Goal: Task Accomplishment & Management: Complete application form

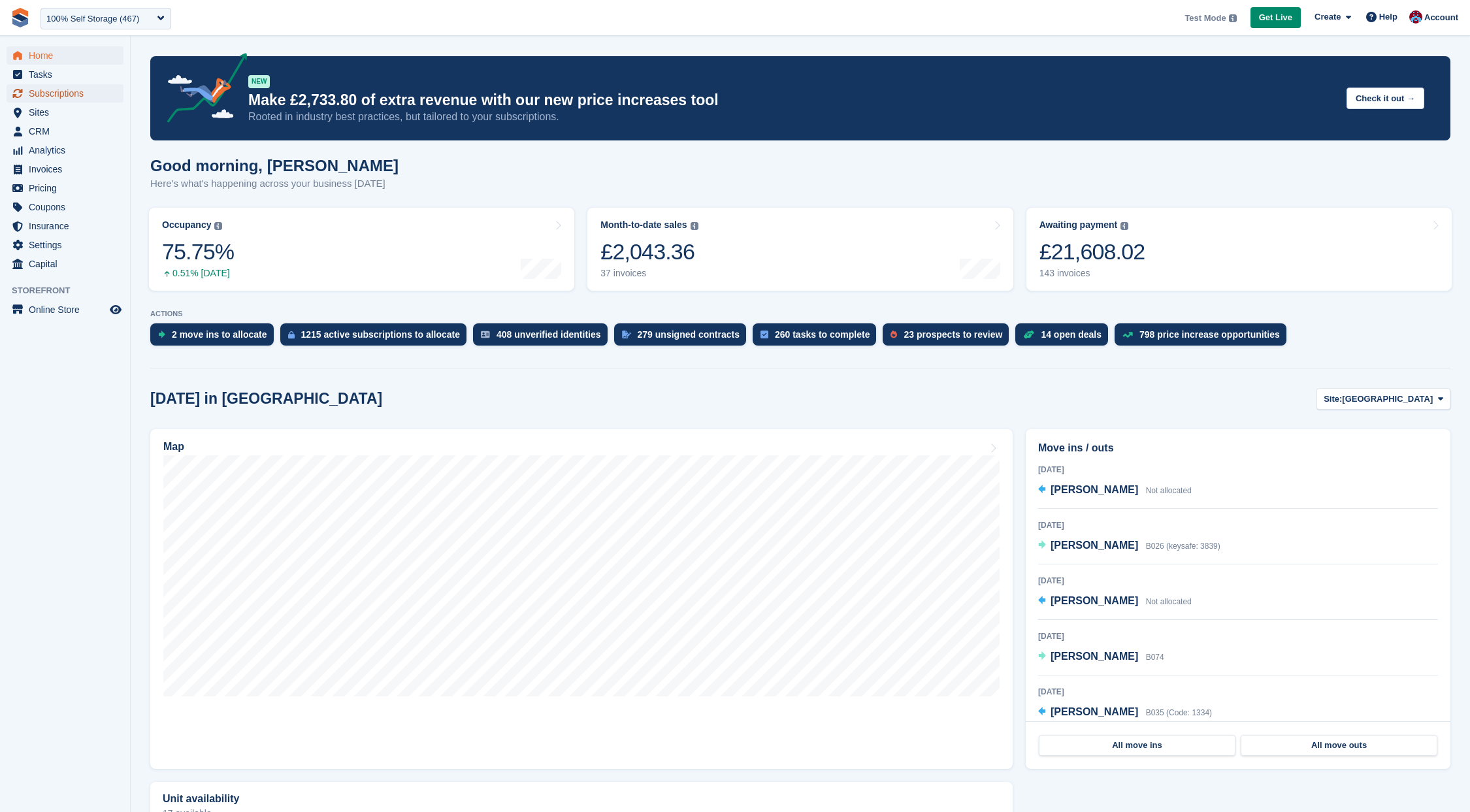
click at [51, 94] on span "Subscriptions" at bounding box center [68, 93] width 78 height 18
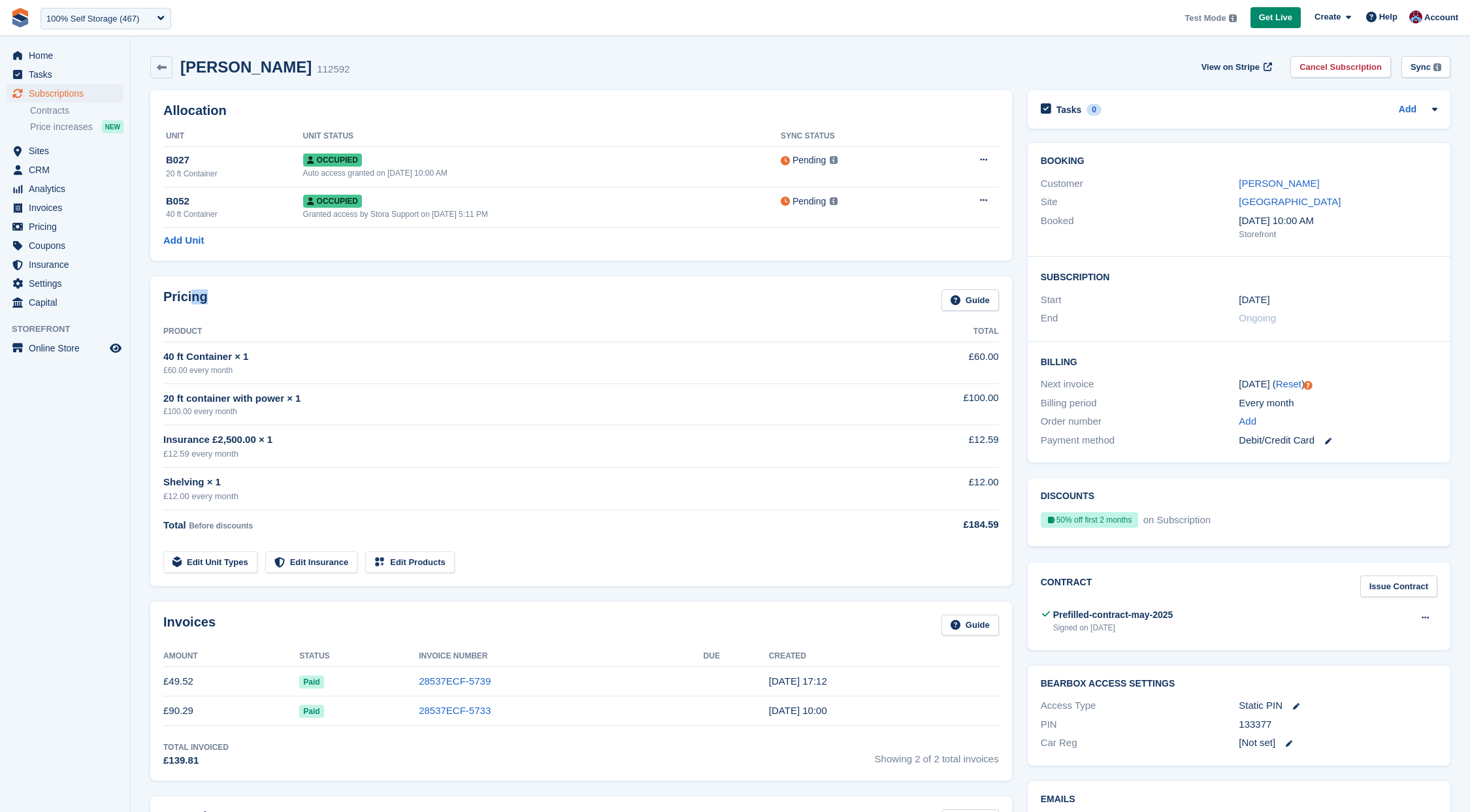
drag, startPoint x: 207, startPoint y: 301, endPoint x: 251, endPoint y: 306, distance: 44.3
click at [221, 304] on div "Pricing Guide" at bounding box center [581, 304] width 836 height 30
drag, startPoint x: 251, startPoint y: 306, endPoint x: 258, endPoint y: 305, distance: 7.1
click at [252, 306] on div "Pricing Guide" at bounding box center [581, 304] width 836 height 30
click at [258, 305] on div "Pricing Guide" at bounding box center [581, 304] width 836 height 30
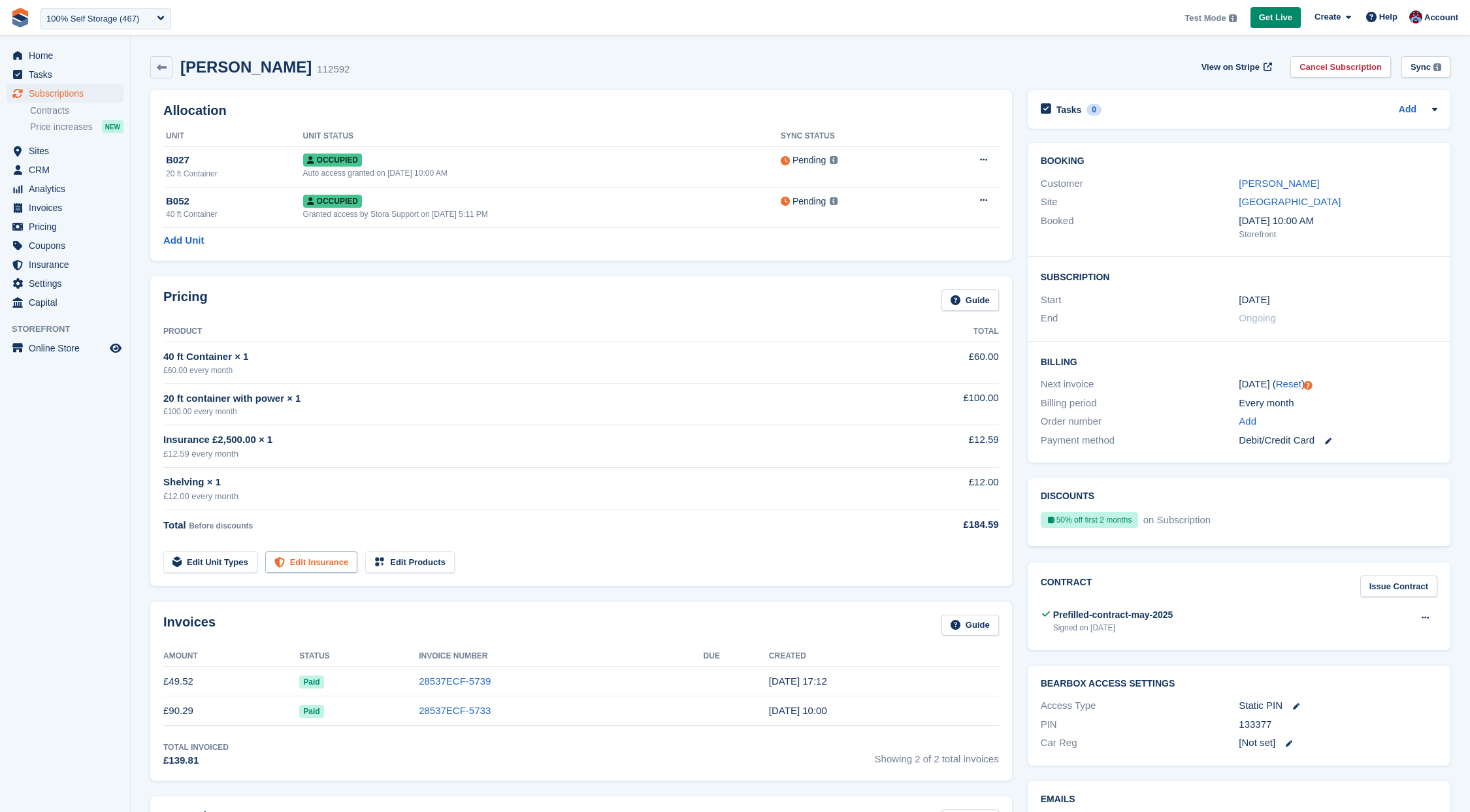
click at [325, 560] on link "Edit Insurance" at bounding box center [311, 562] width 93 height 22
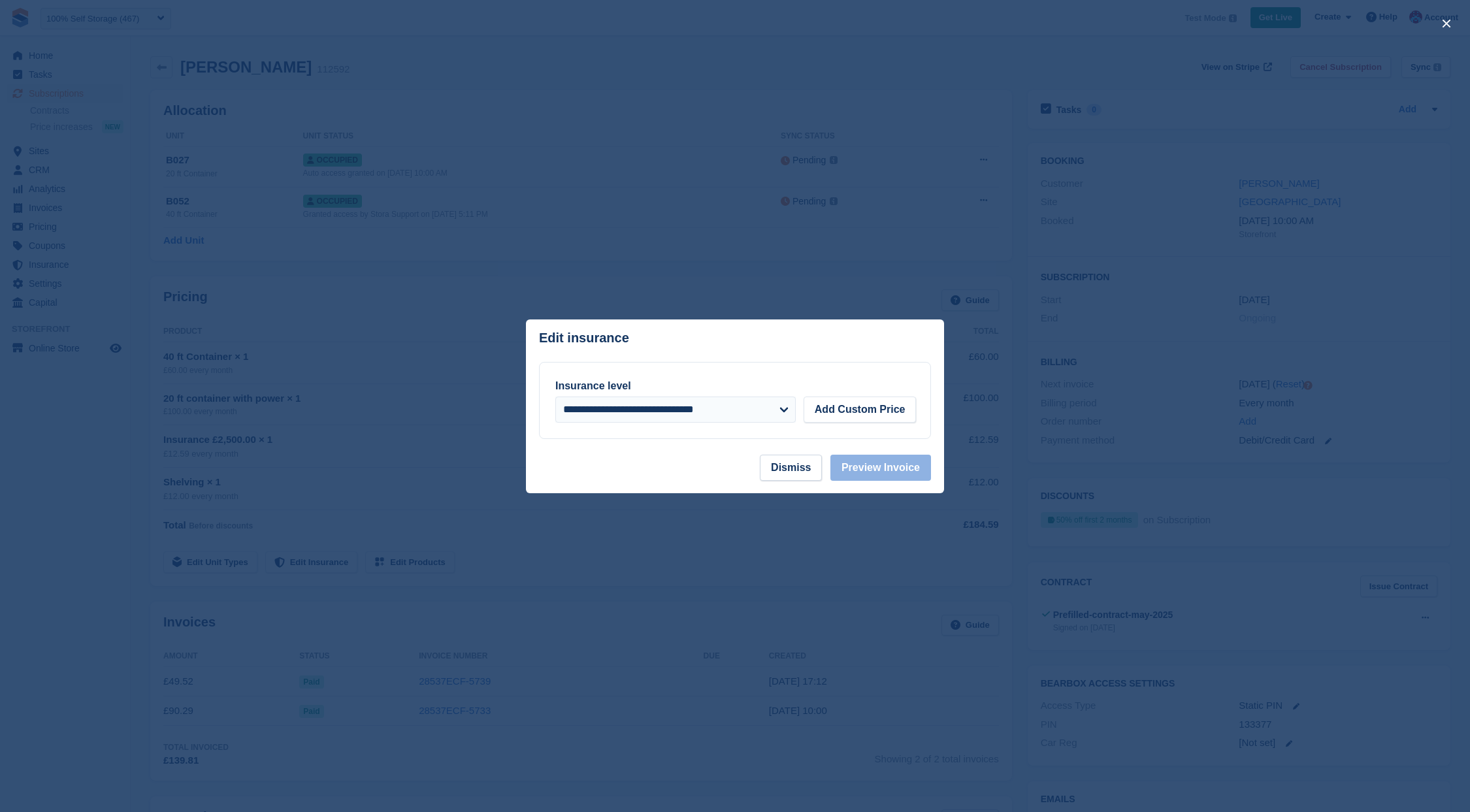
click at [917, 277] on div at bounding box center [735, 406] width 1470 height 812
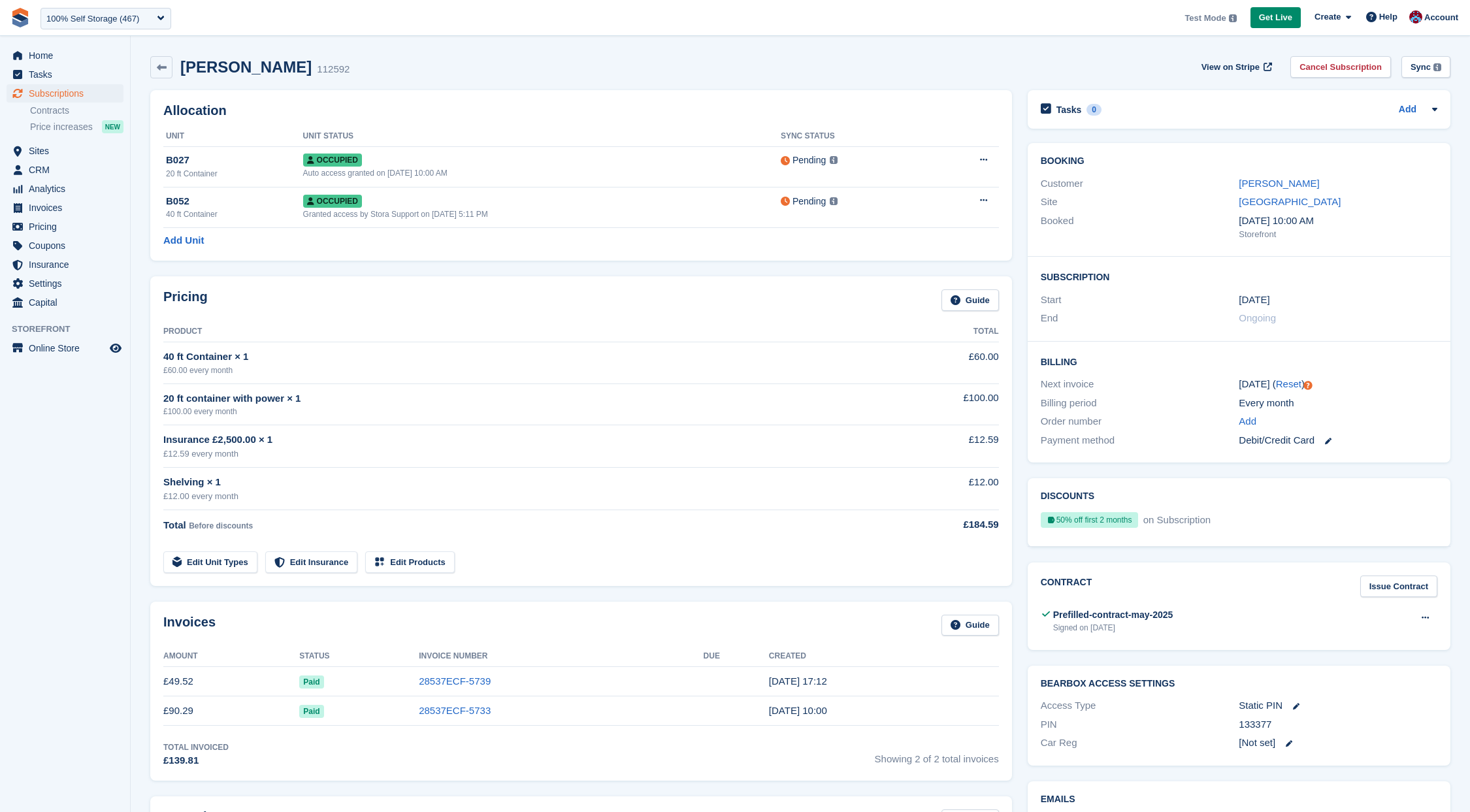
click at [228, 568] on link "Edit Unit Types" at bounding box center [210, 562] width 94 height 22
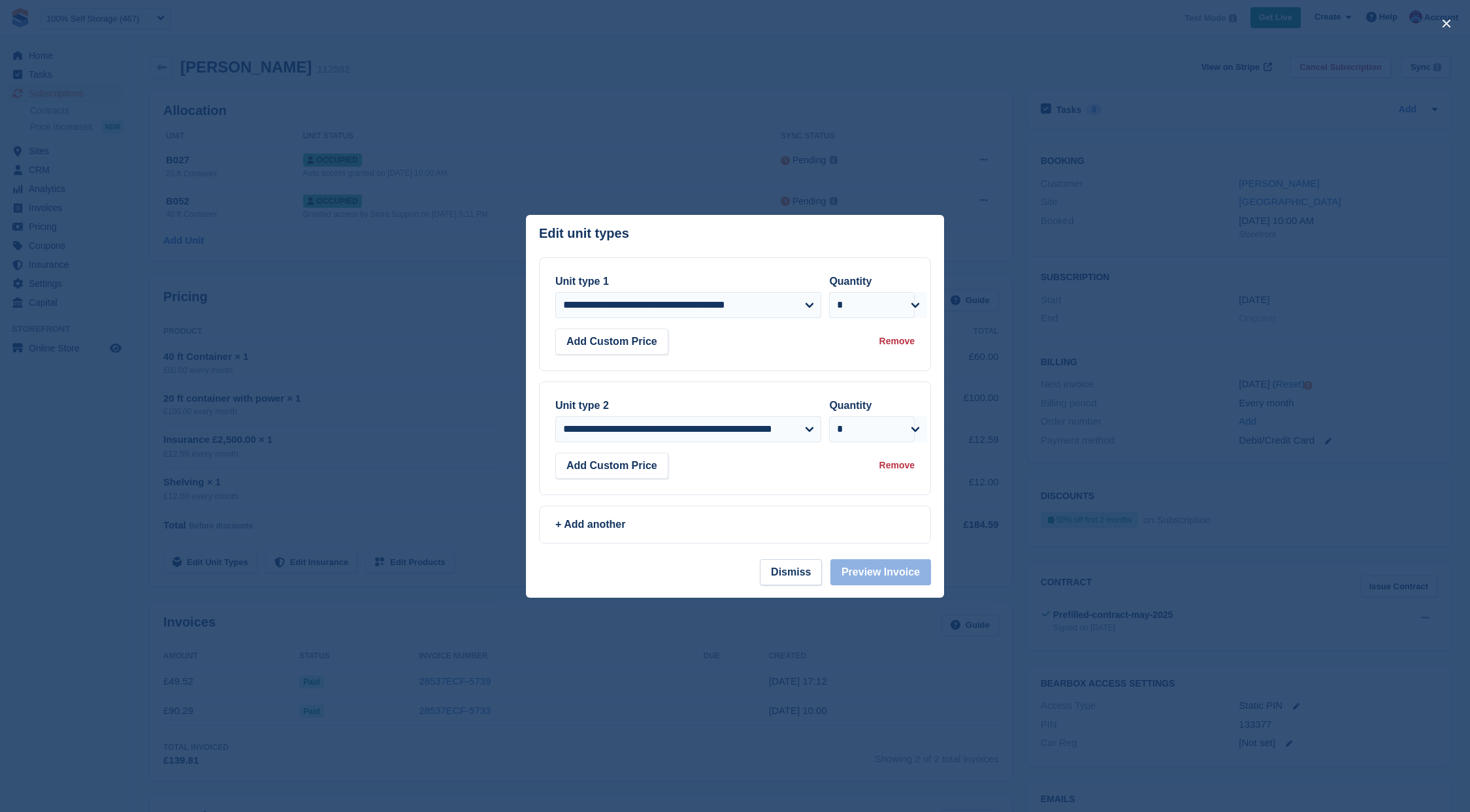
click at [1088, 427] on div at bounding box center [735, 406] width 1470 height 812
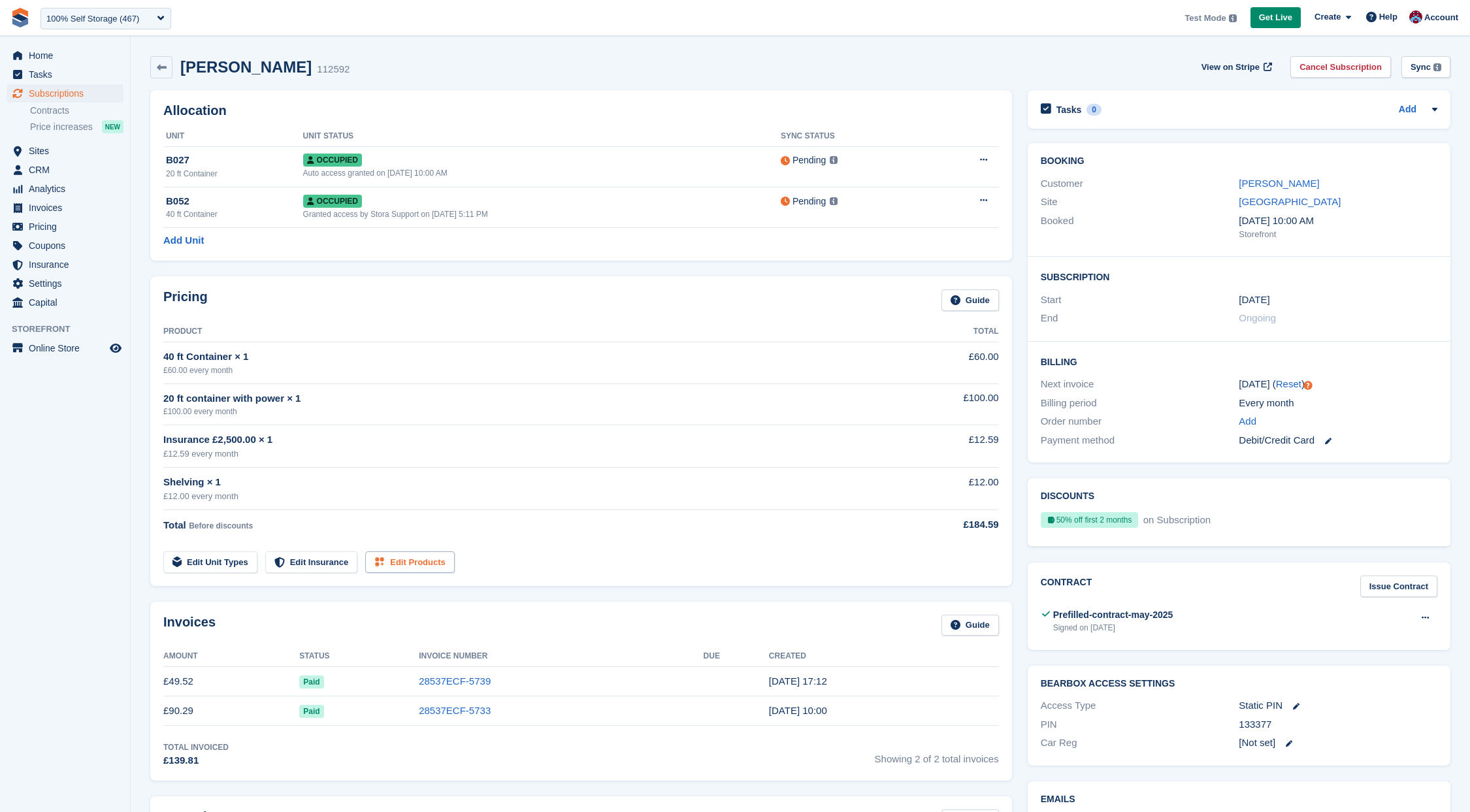
click at [427, 570] on link "Edit Products" at bounding box center [410, 562] width 90 height 22
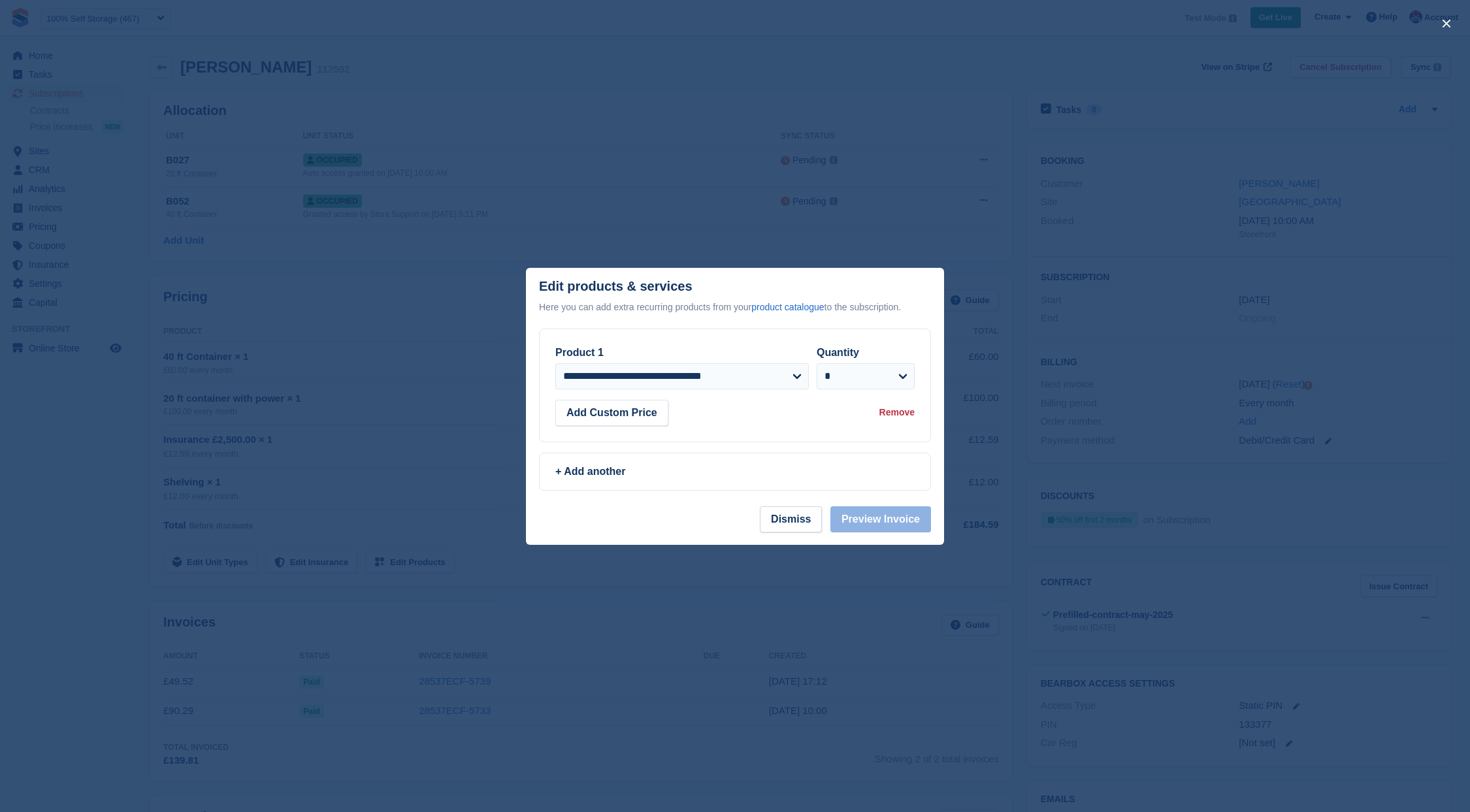
click at [426, 533] on div at bounding box center [735, 406] width 1470 height 812
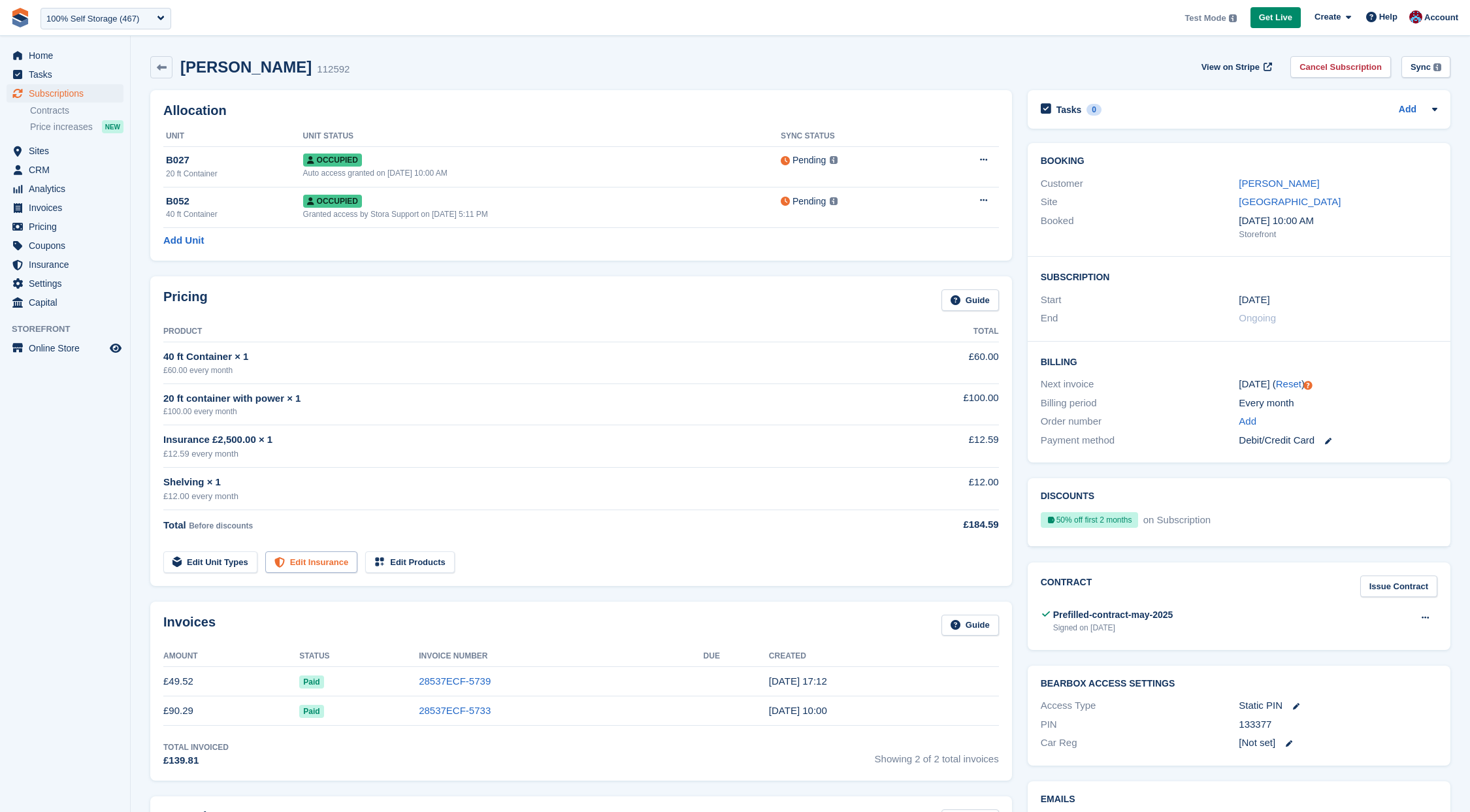
click at [313, 566] on link "Edit Insurance" at bounding box center [311, 562] width 93 height 22
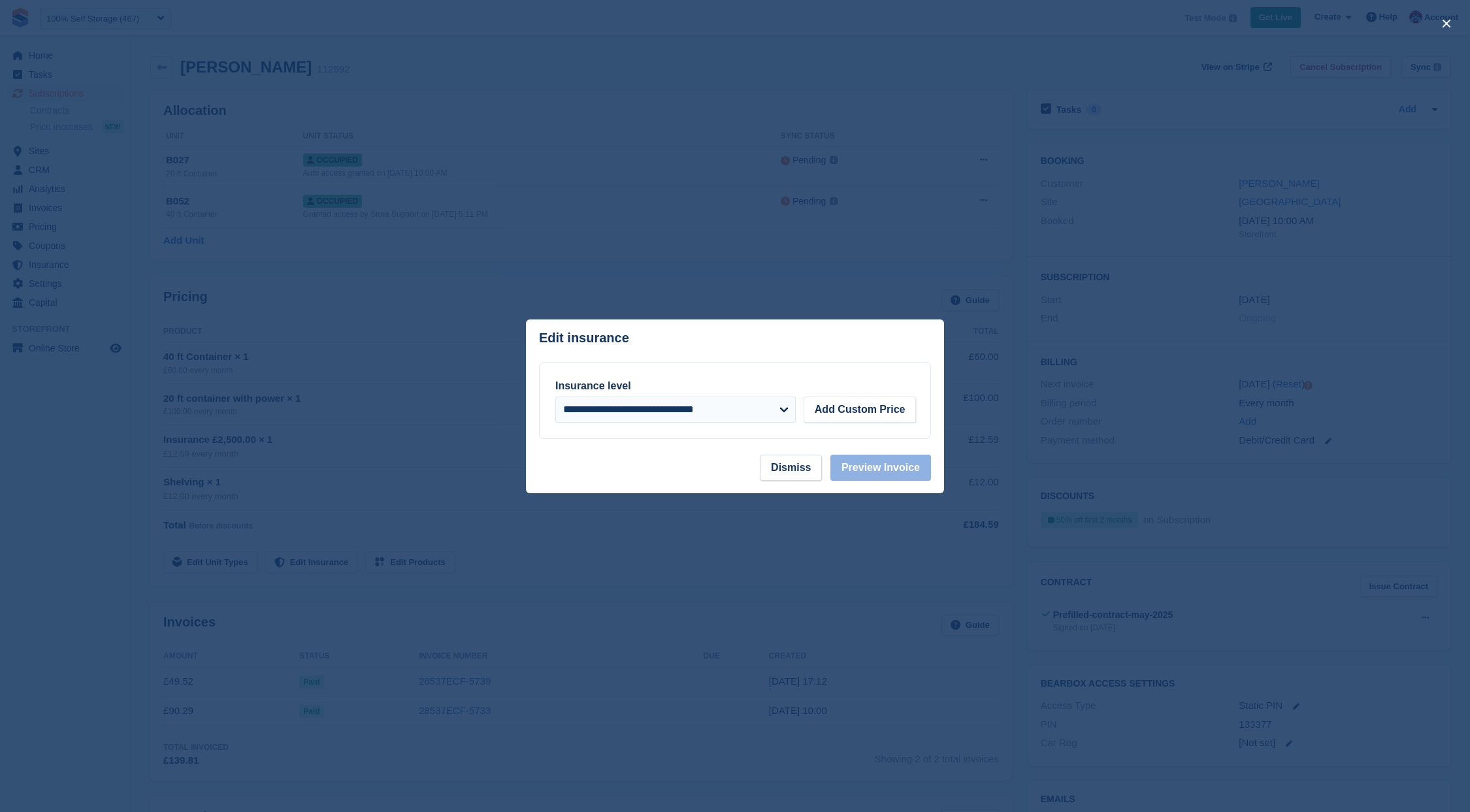
click at [379, 502] on div at bounding box center [735, 406] width 1470 height 812
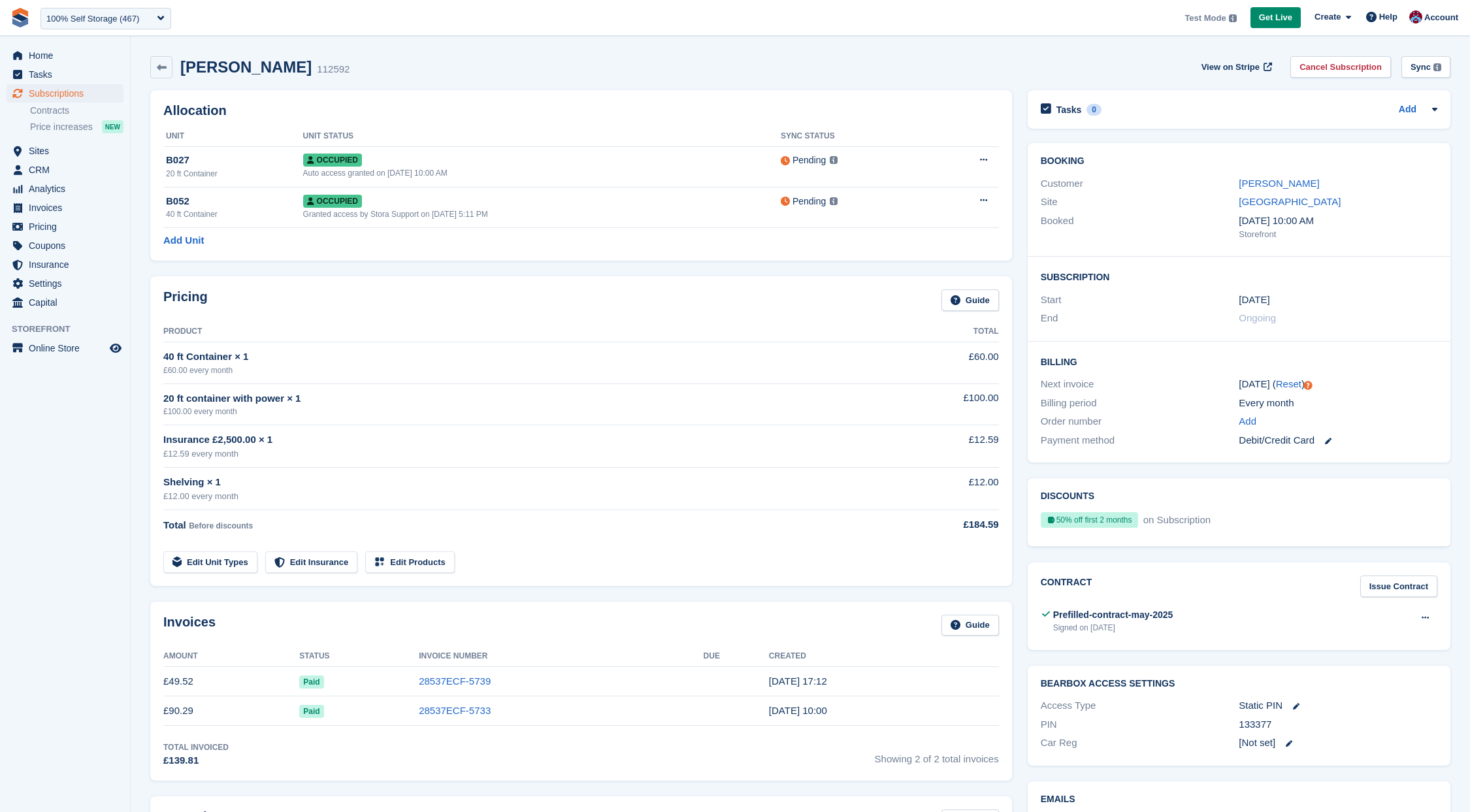
click at [416, 560] on link "Edit Products" at bounding box center [410, 562] width 90 height 22
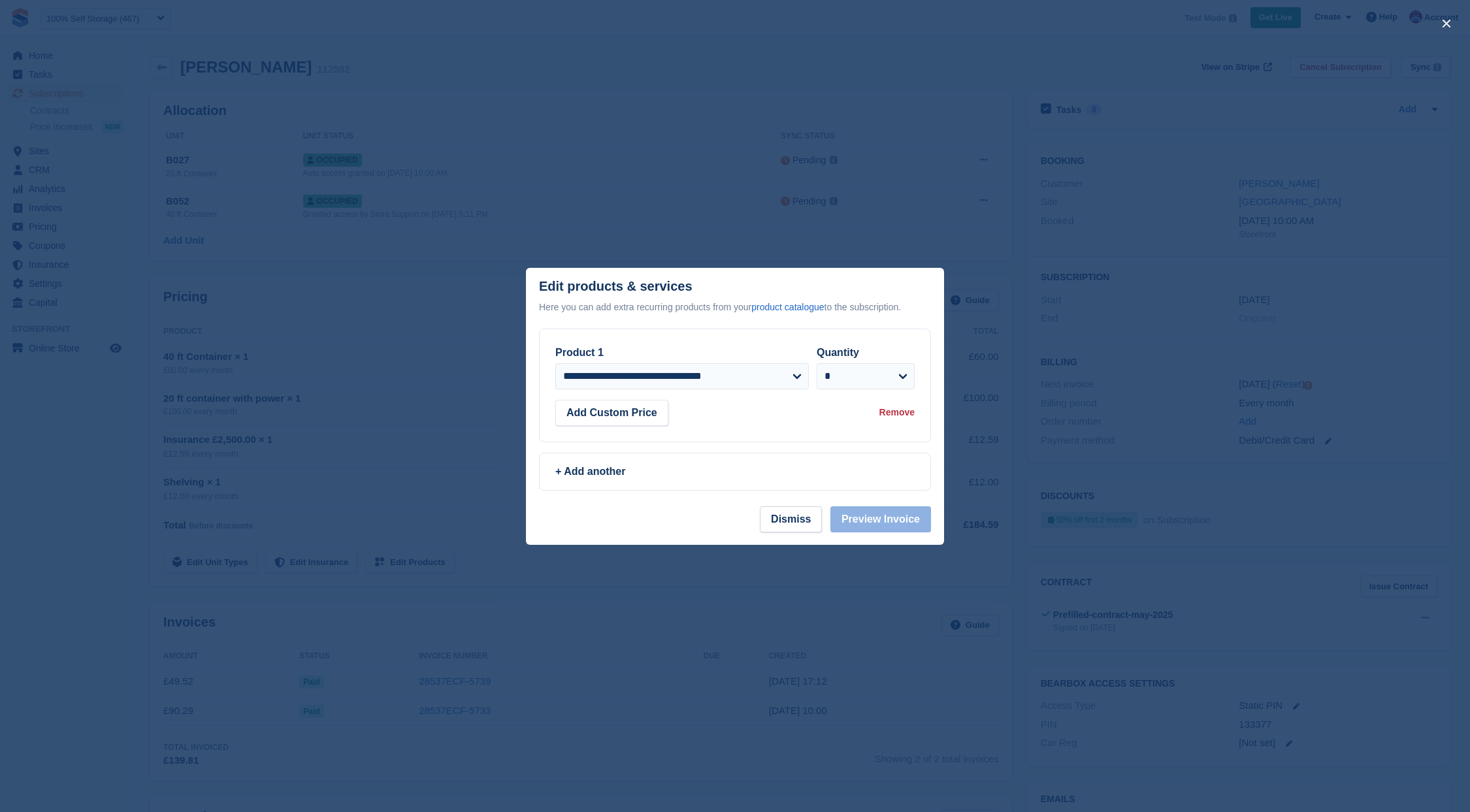
click at [427, 546] on div at bounding box center [735, 406] width 1470 height 812
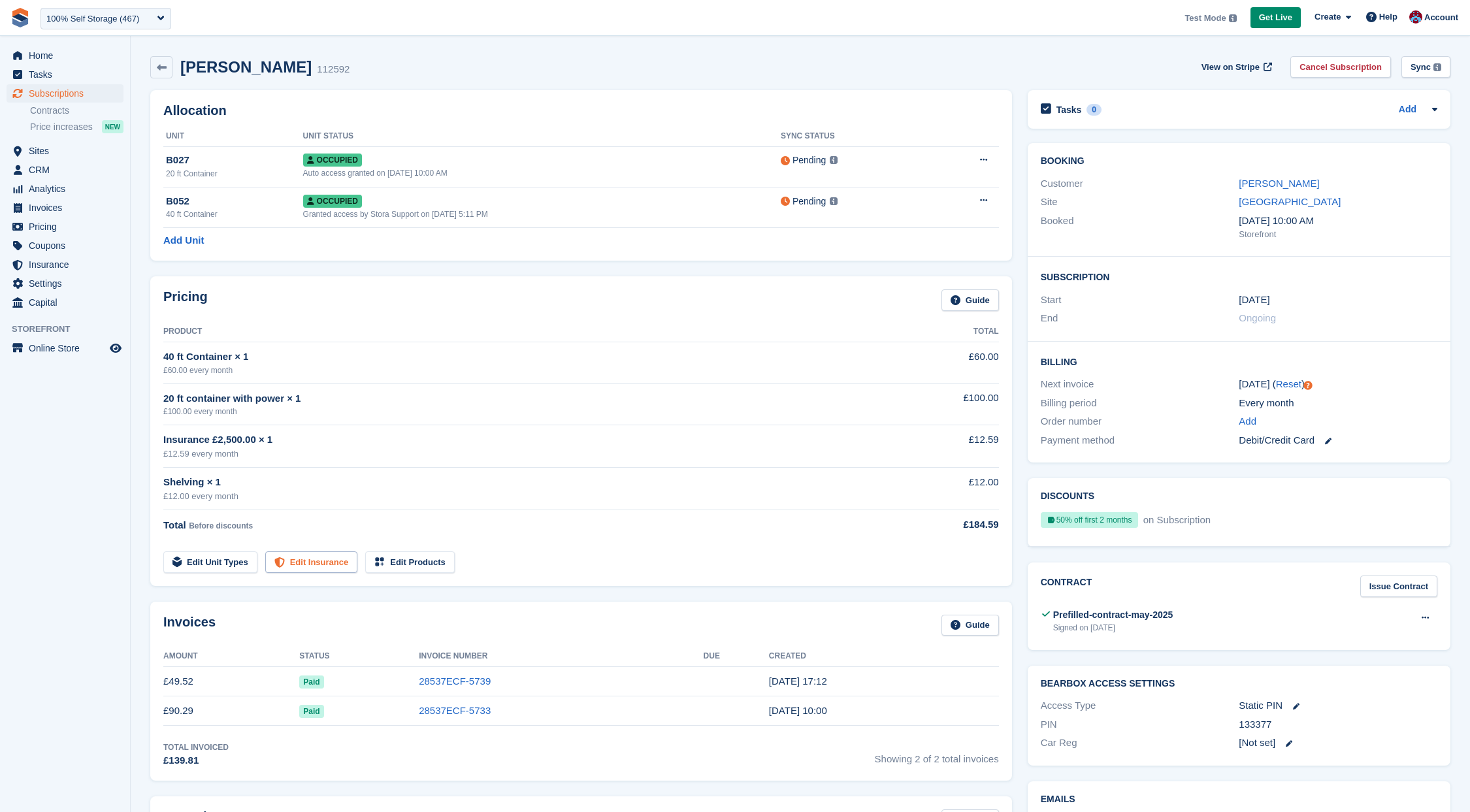
click at [341, 560] on link "Edit Insurance" at bounding box center [311, 562] width 93 height 22
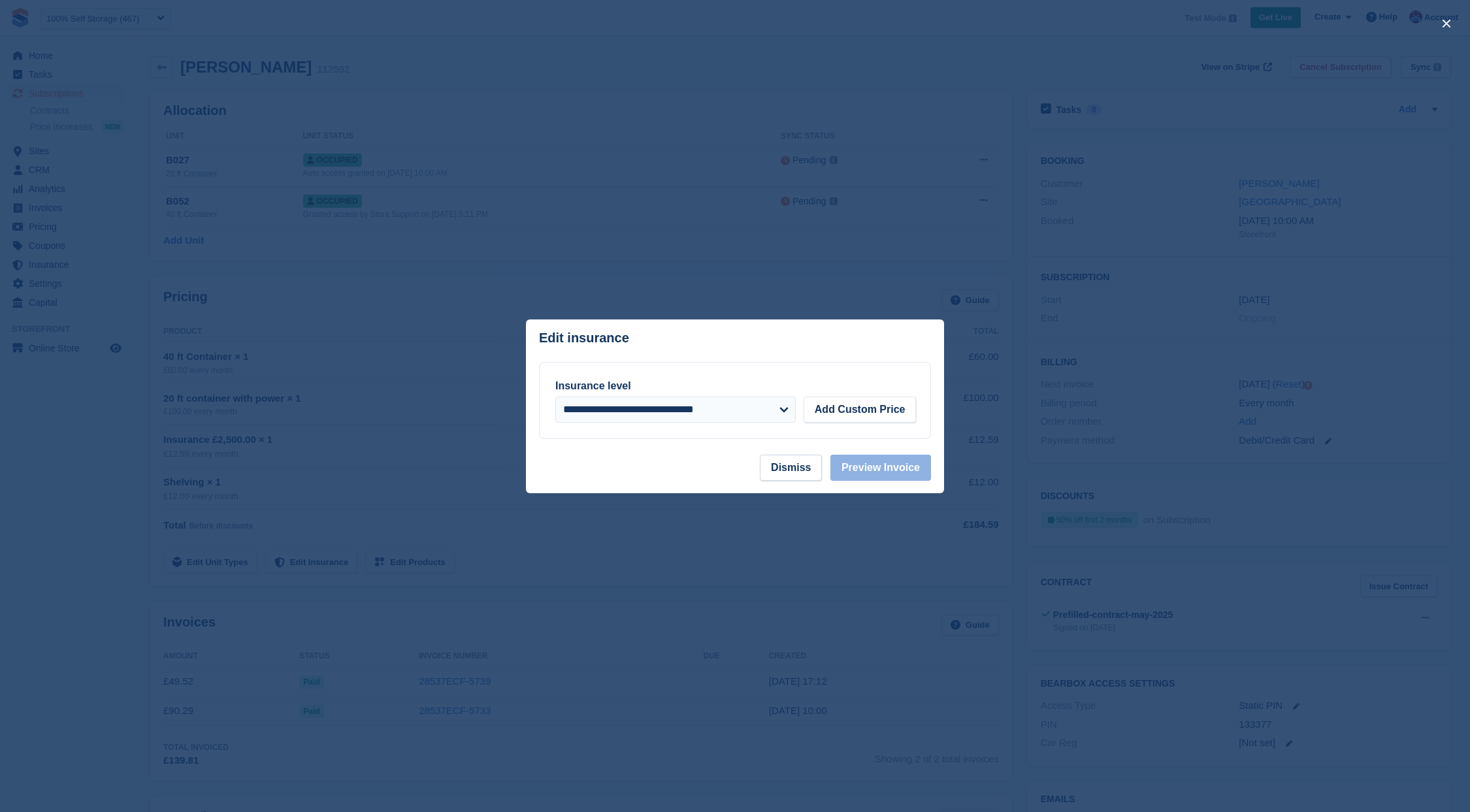
click at [296, 543] on div at bounding box center [735, 406] width 1470 height 812
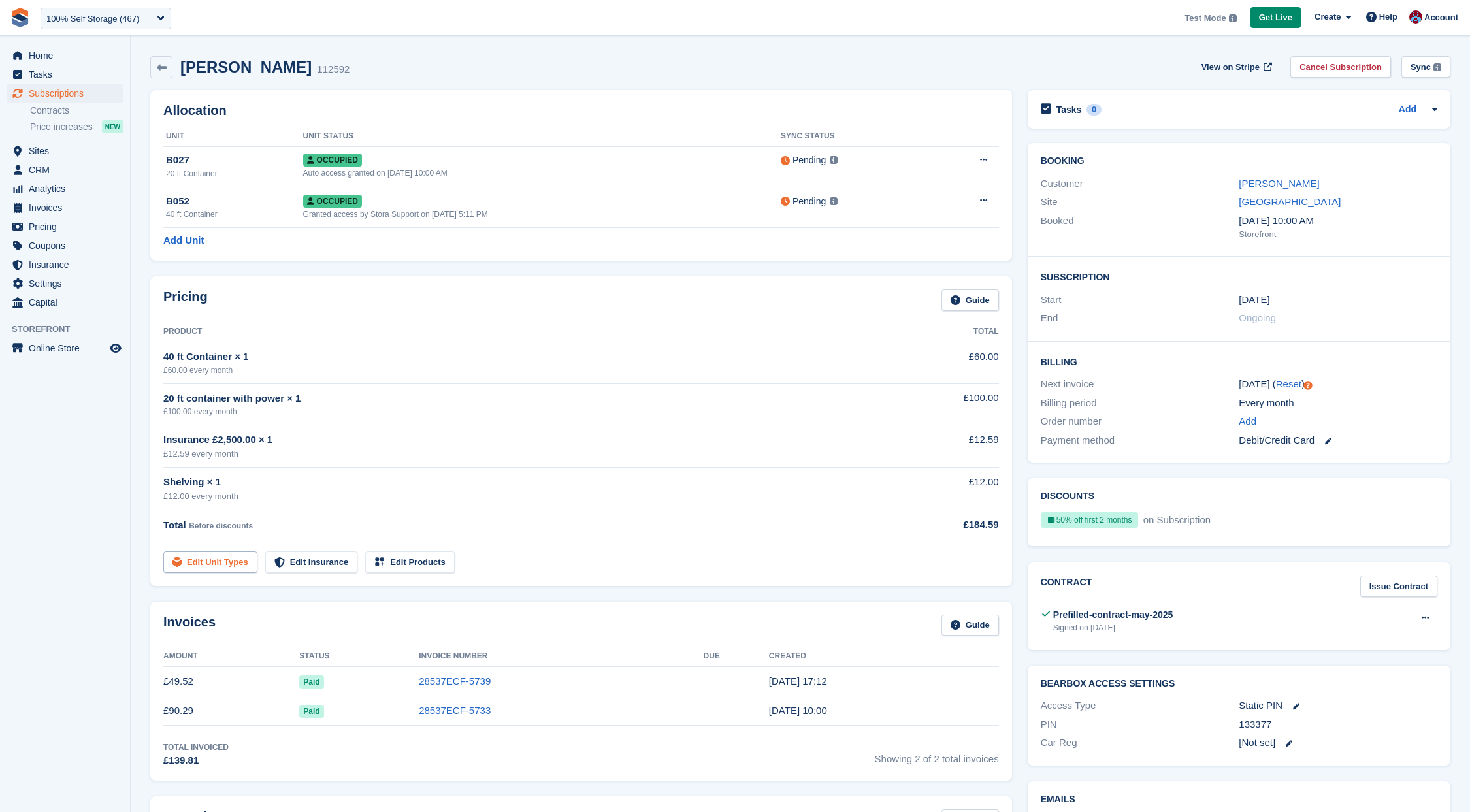
click at [228, 564] on link "Edit Unit Types" at bounding box center [210, 562] width 94 height 22
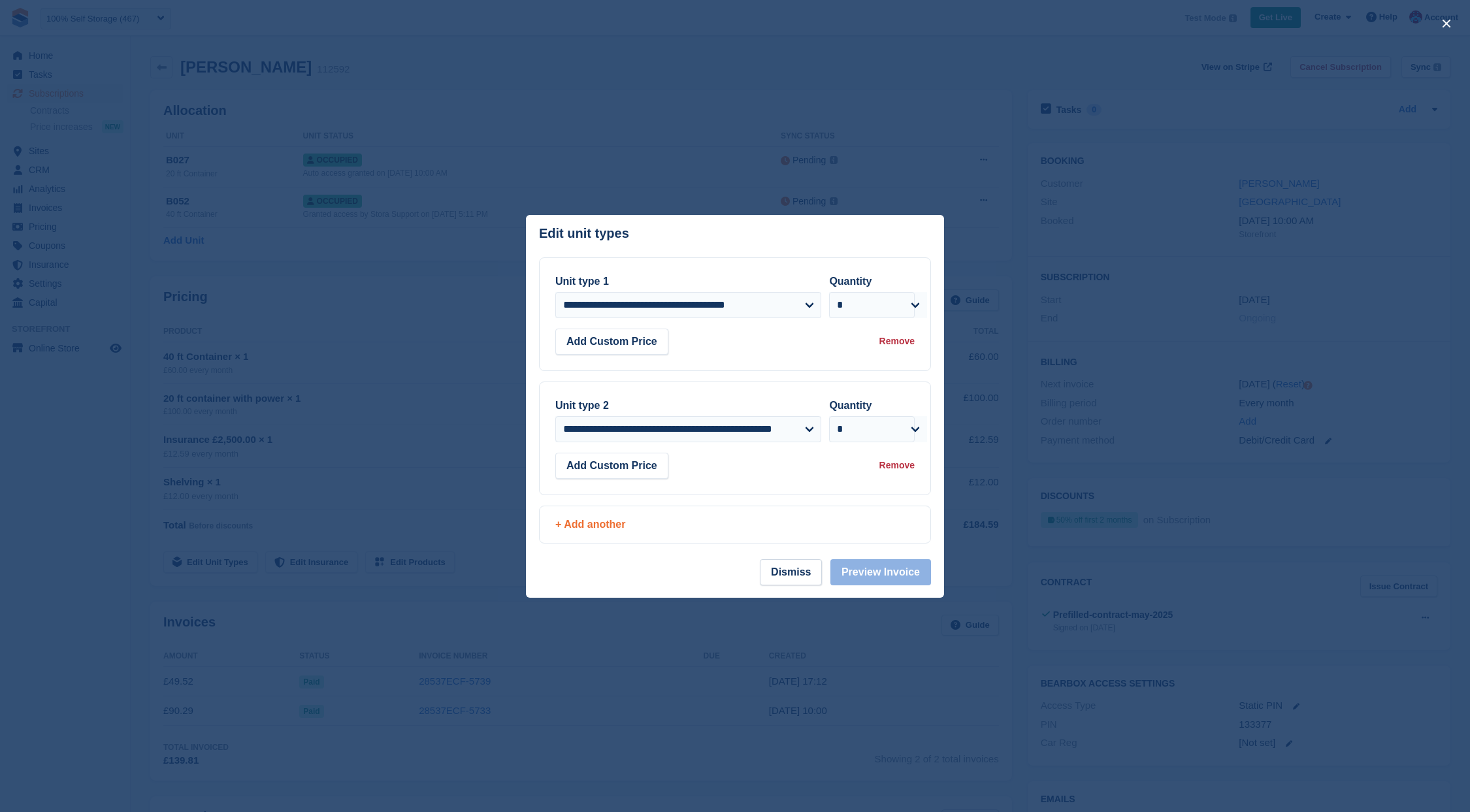
click at [612, 523] on div "+ Add another" at bounding box center [735, 524] width 360 height 15
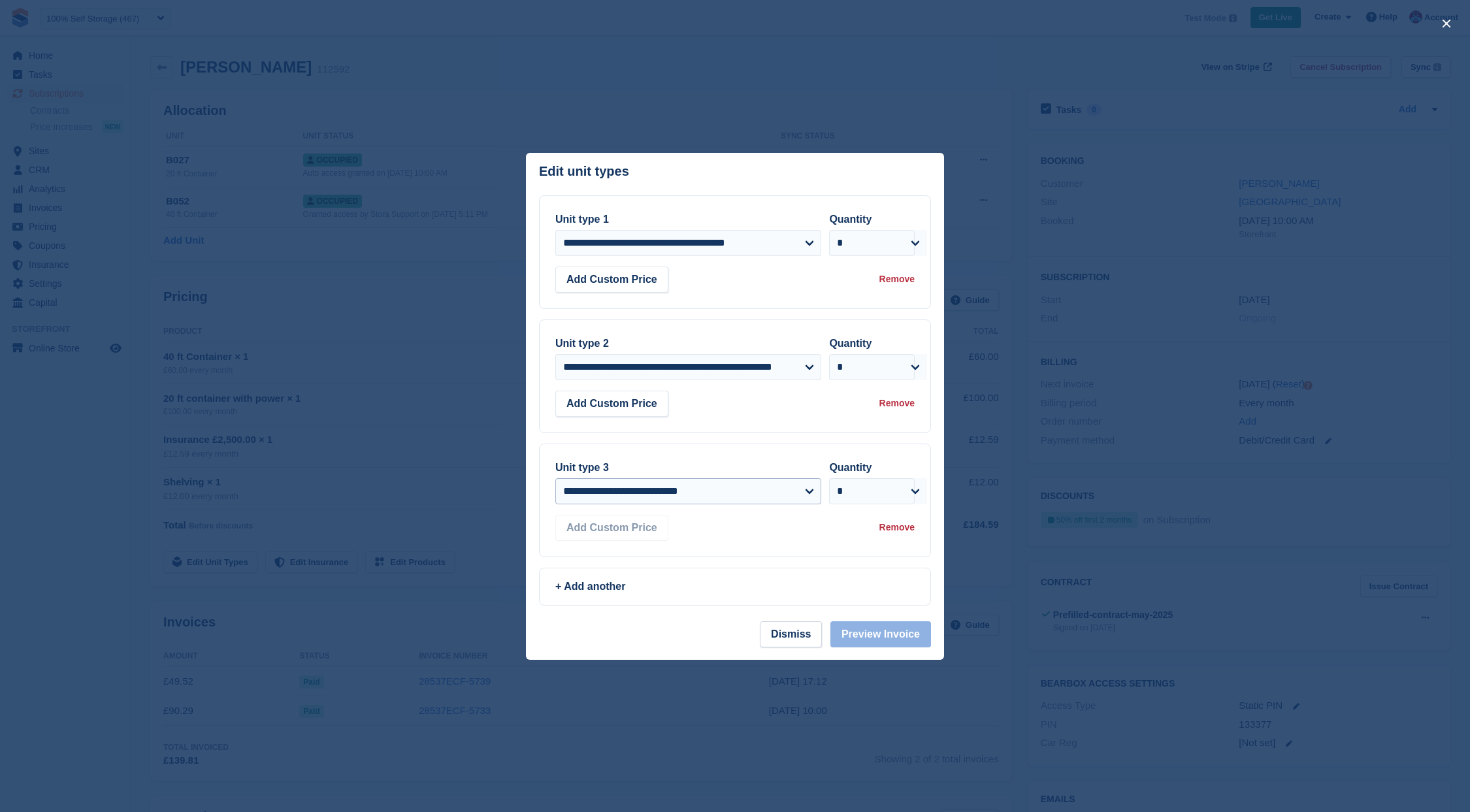
drag, startPoint x: 654, startPoint y: 472, endPoint x: 649, endPoint y: 478, distance: 7.8
click at [653, 472] on div "**********" at bounding box center [689, 482] width 266 height 44
click at [644, 493] on select "**********" at bounding box center [689, 491] width 266 height 26
click at [1181, 625] on div at bounding box center [735, 406] width 1470 height 812
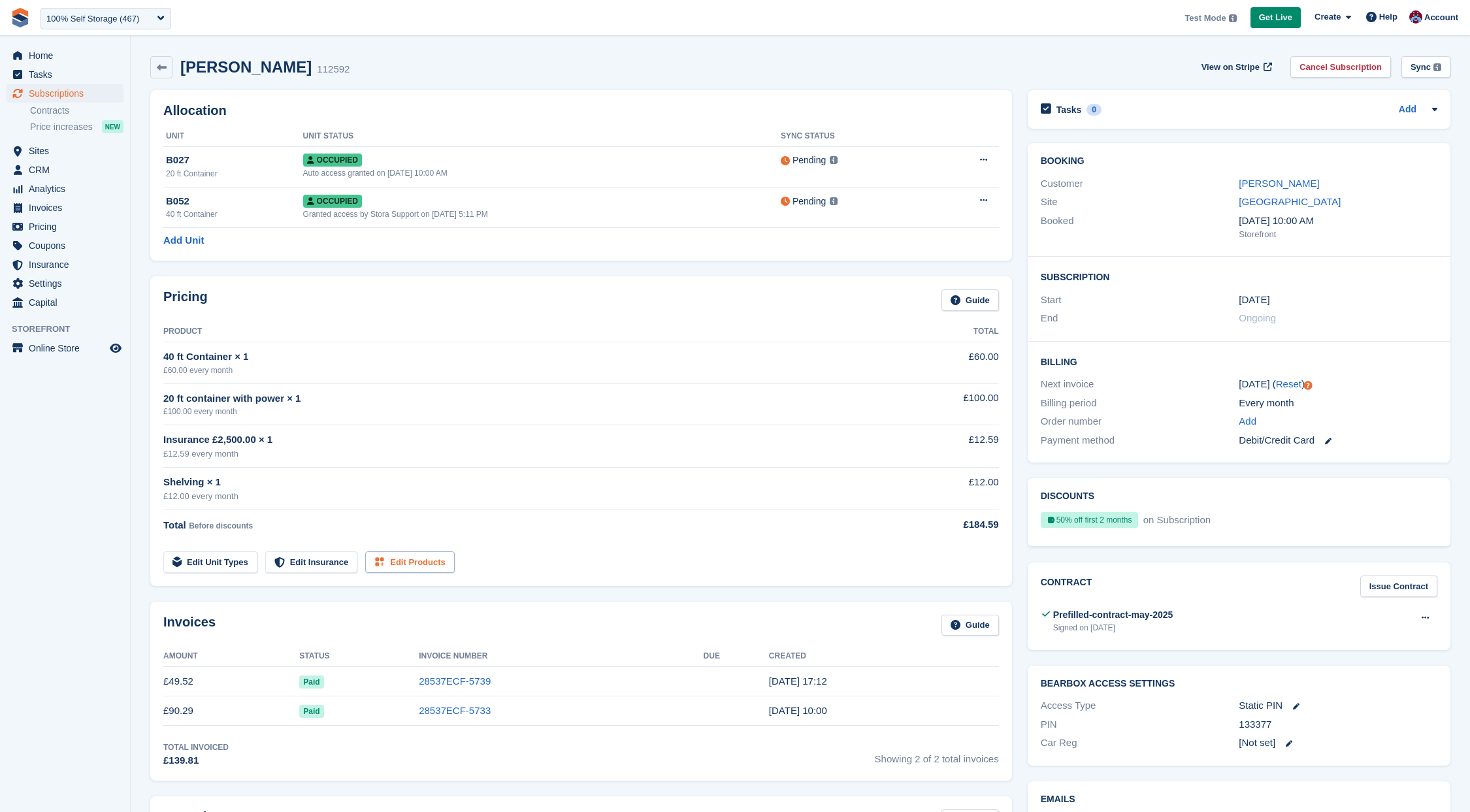
click at [420, 564] on link "Edit Products" at bounding box center [410, 562] width 90 height 22
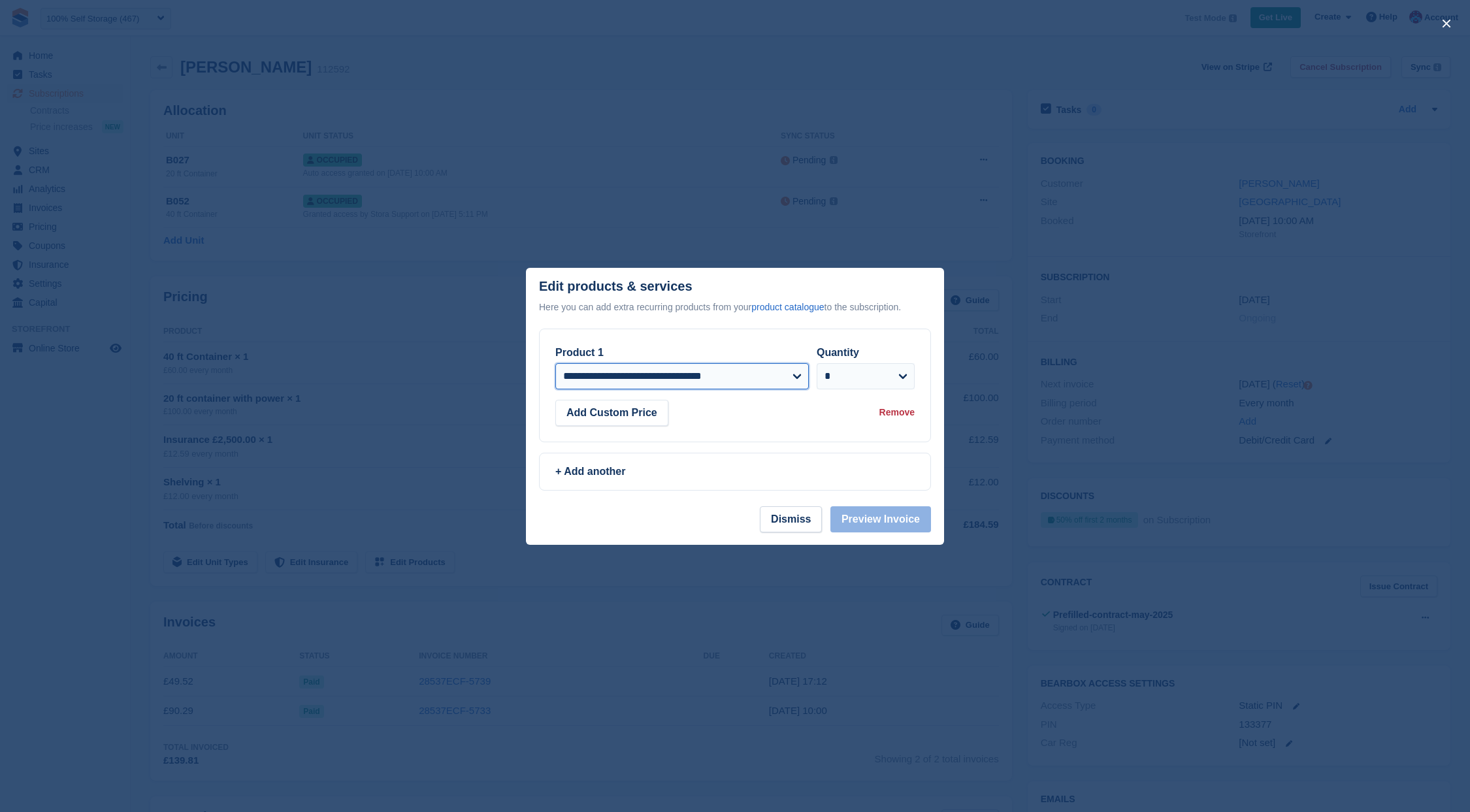
click at [655, 379] on select "**********" at bounding box center [682, 376] width 253 height 26
click at [593, 482] on div "+ Add another" at bounding box center [735, 472] width 391 height 36
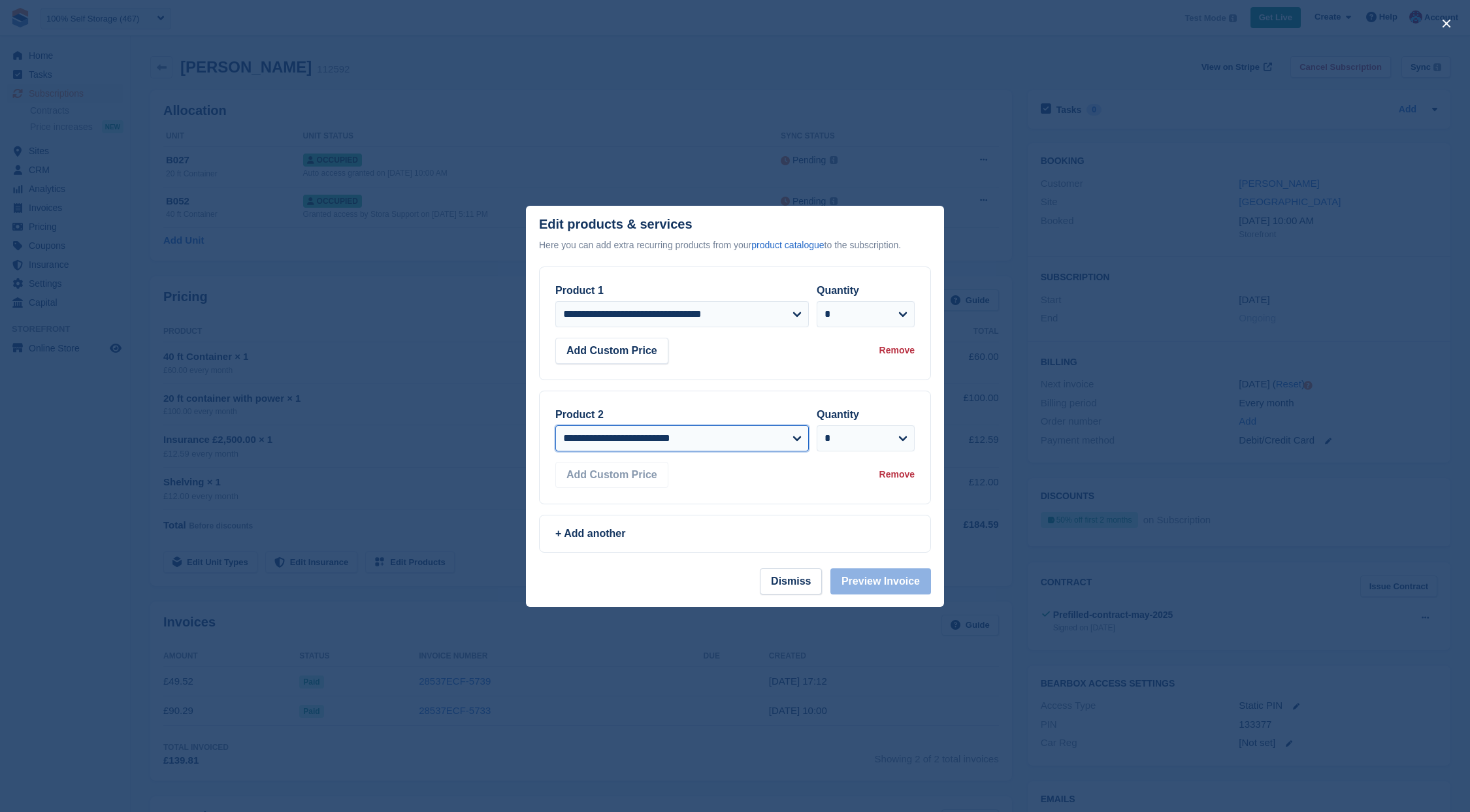
click at [605, 446] on select "**********" at bounding box center [682, 438] width 253 height 26
click at [556, 451] on select "**********" at bounding box center [682, 438] width 253 height 26
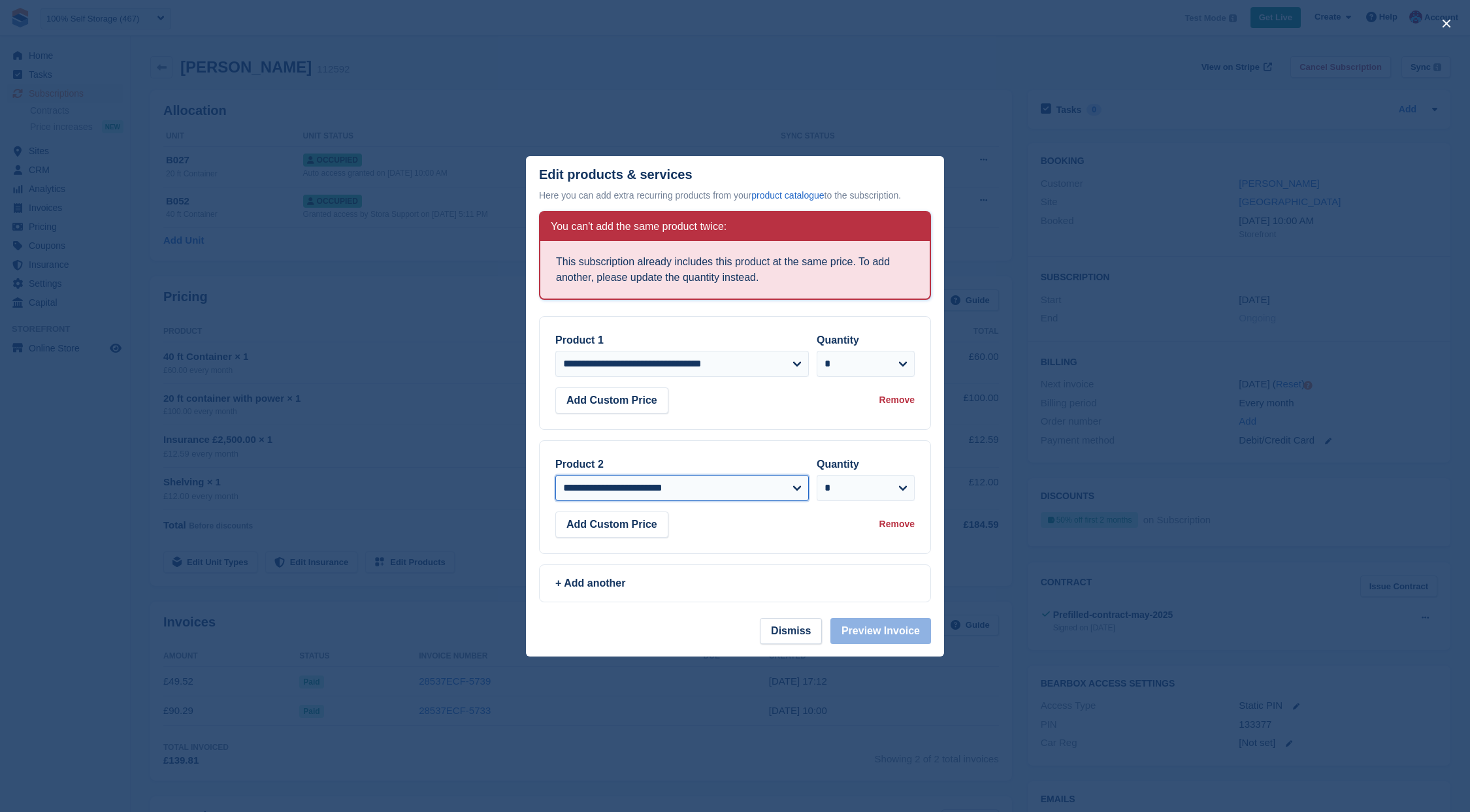
click at [716, 494] on select "**********" at bounding box center [682, 488] width 253 height 26
select select "***"
click at [556, 475] on select "**********" at bounding box center [682, 488] width 253 height 26
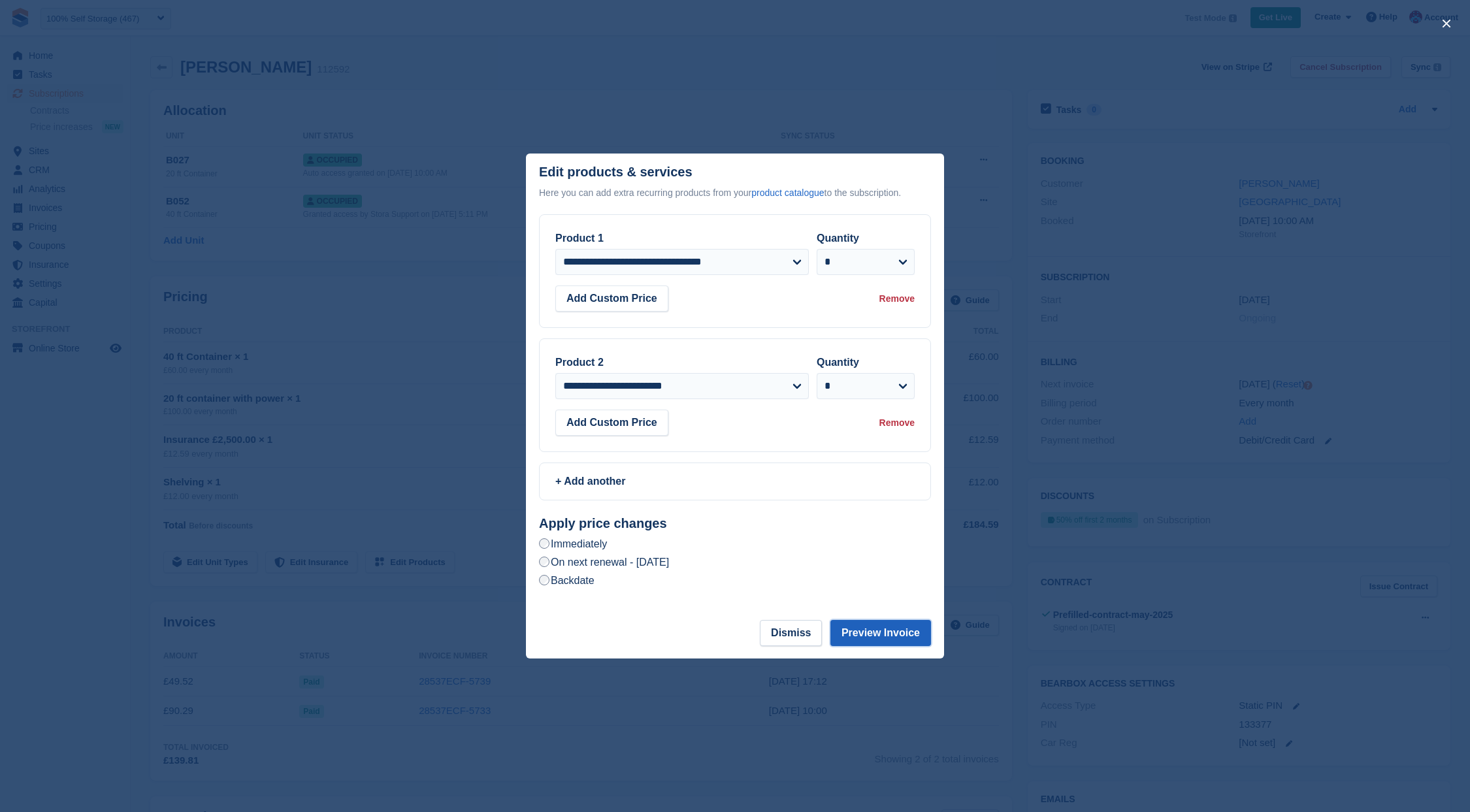
click at [843, 637] on button "Preview Invoice" at bounding box center [880, 632] width 100 height 26
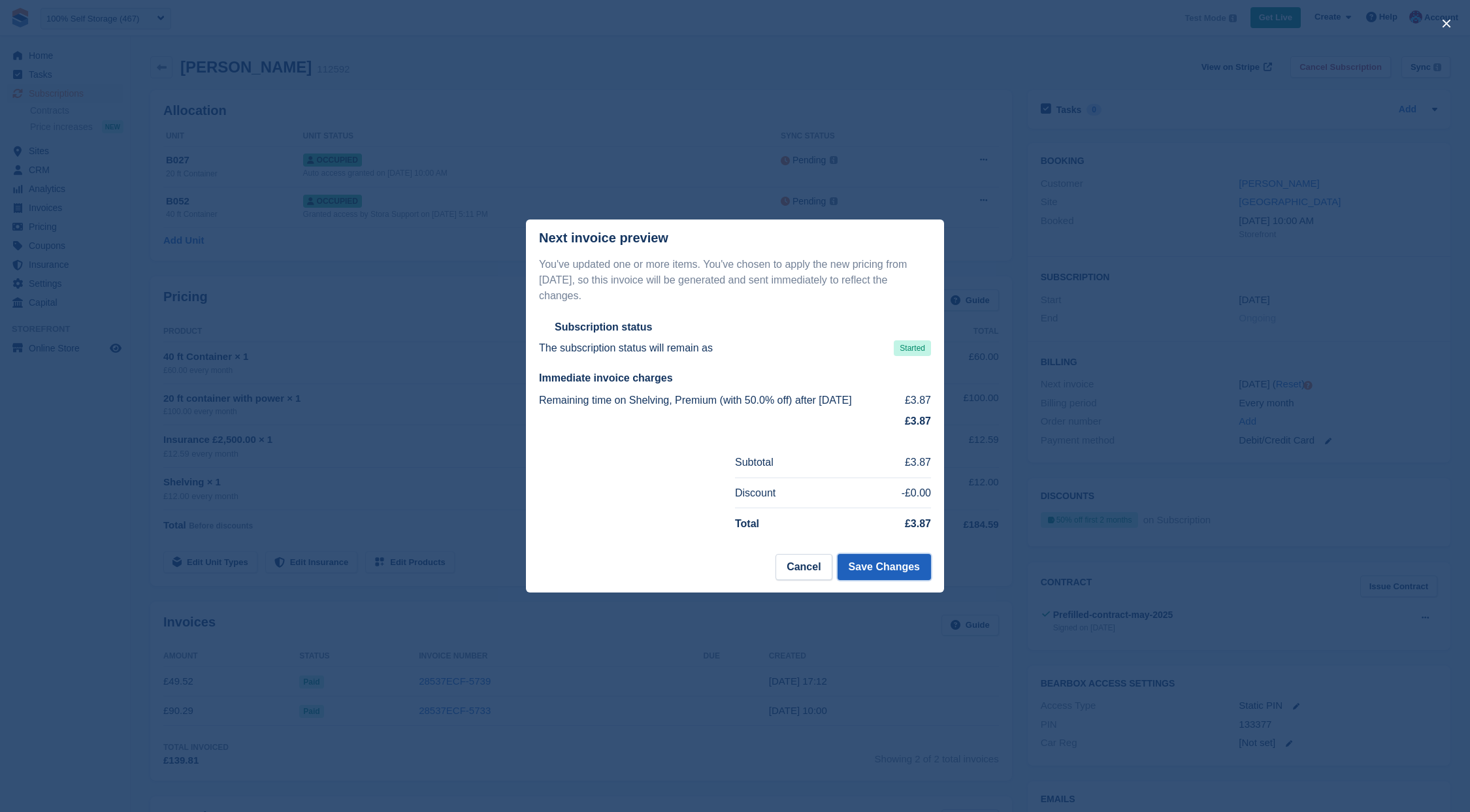
drag, startPoint x: 885, startPoint y: 574, endPoint x: 851, endPoint y: 575, distance: 34.0
click at [885, 574] on button "Save Changes" at bounding box center [885, 566] width 94 height 26
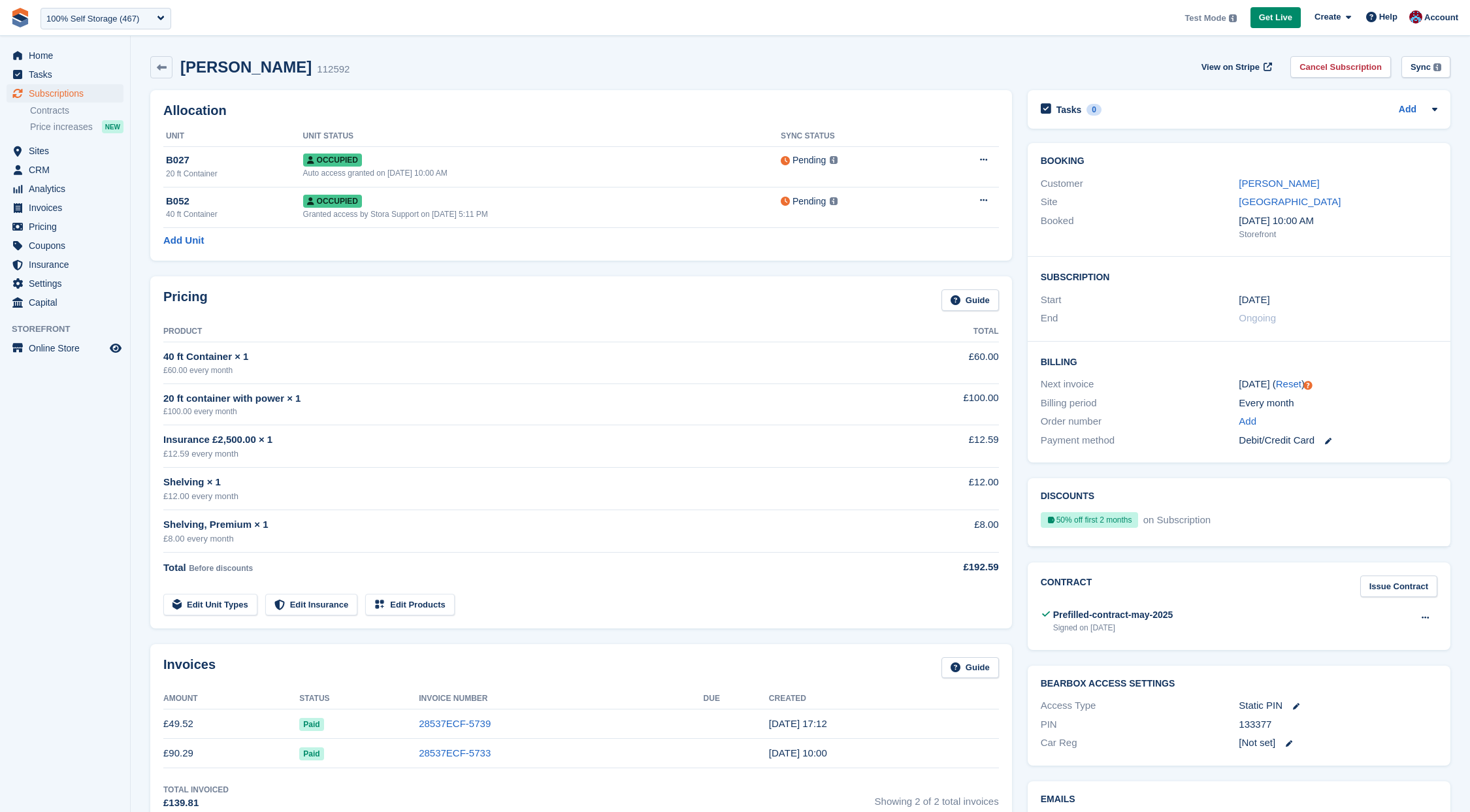
click at [434, 616] on div "Pricing Guide Product Total 40 ft Container × 1 £60.00 every month £60.00 20 ft…" at bounding box center [581, 452] width 862 height 352
click at [436, 605] on link "Edit Products" at bounding box center [410, 604] width 90 height 22
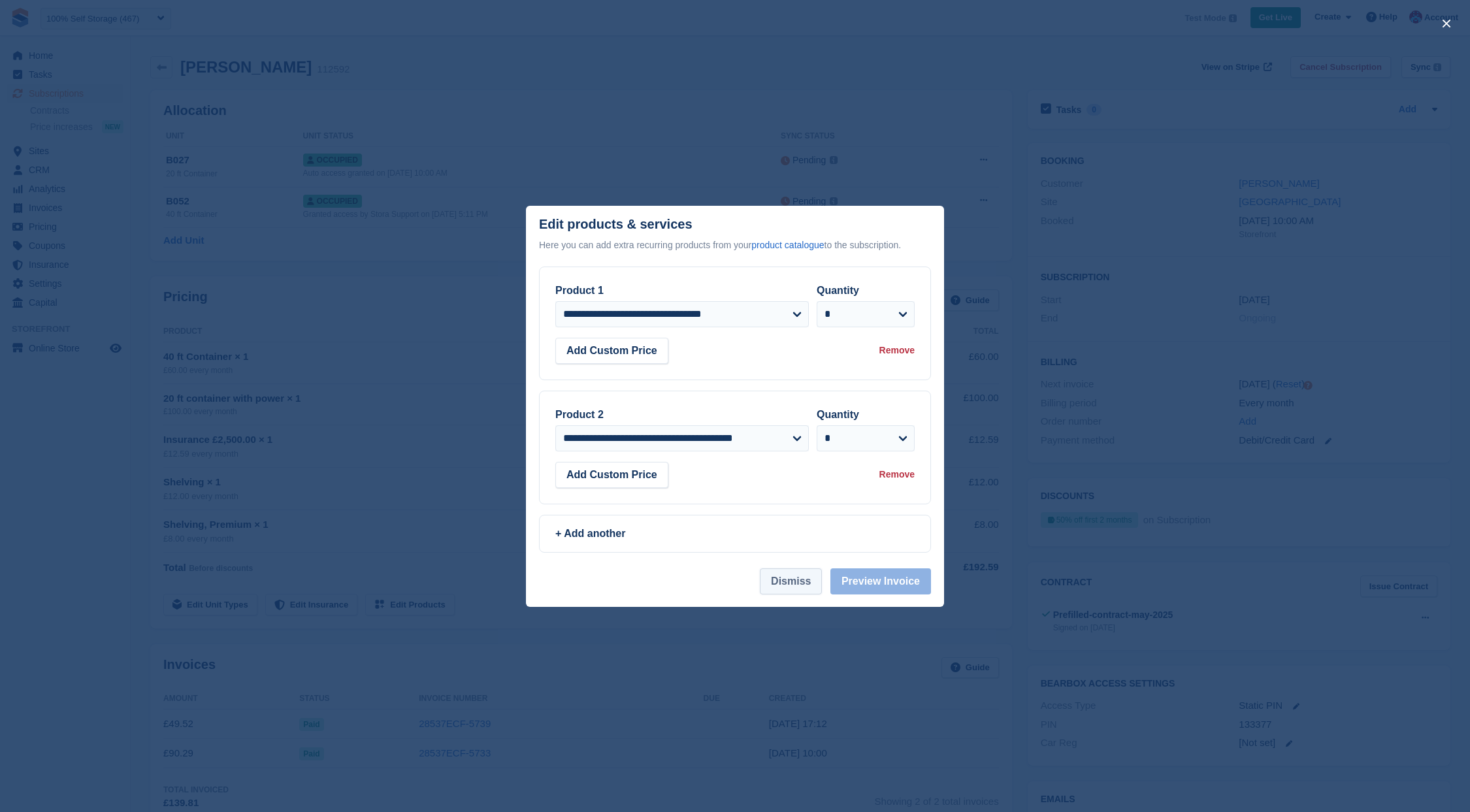
click at [780, 584] on button "Dismiss" at bounding box center [791, 581] width 62 height 26
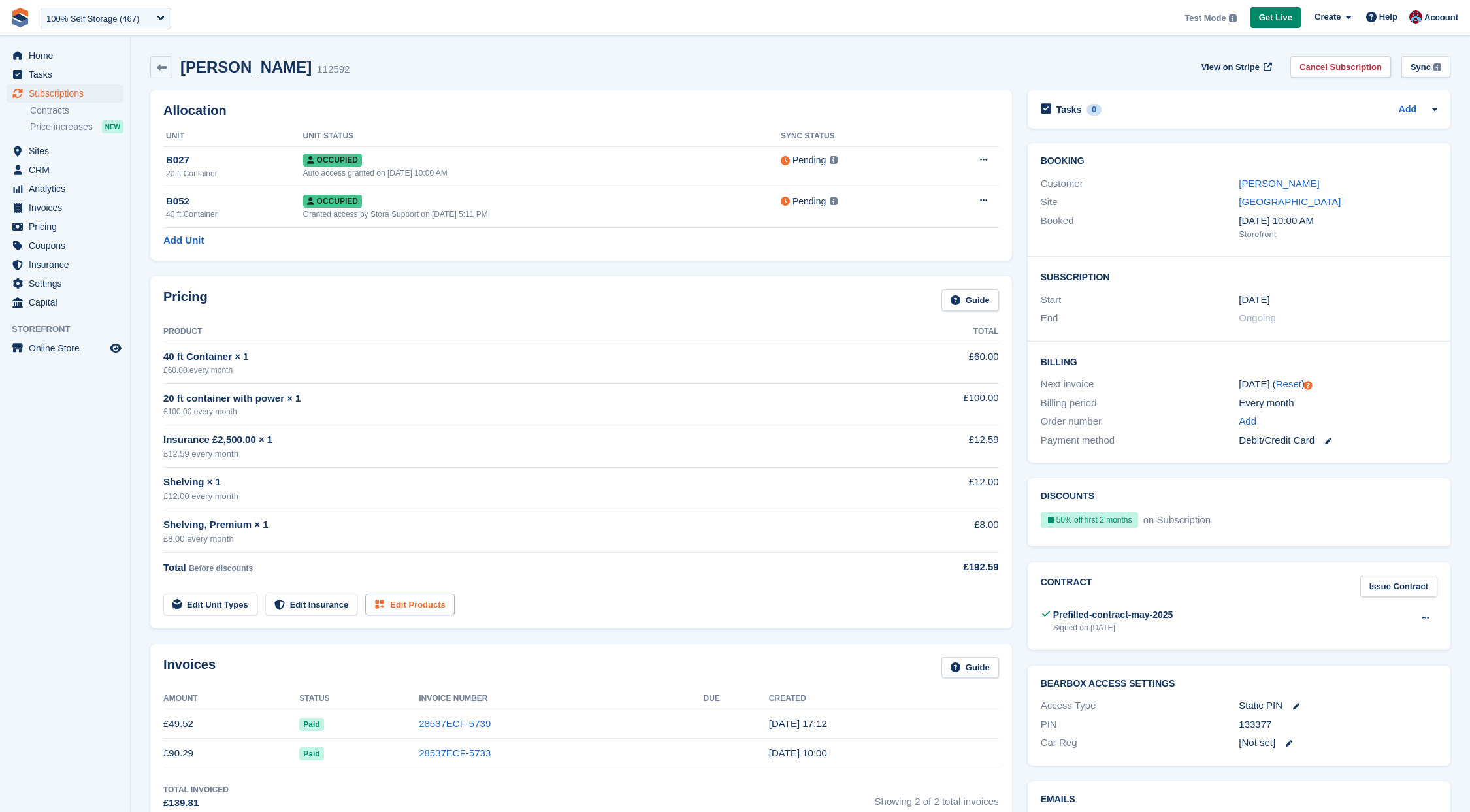
click at [402, 605] on link "Edit Products" at bounding box center [410, 604] width 90 height 22
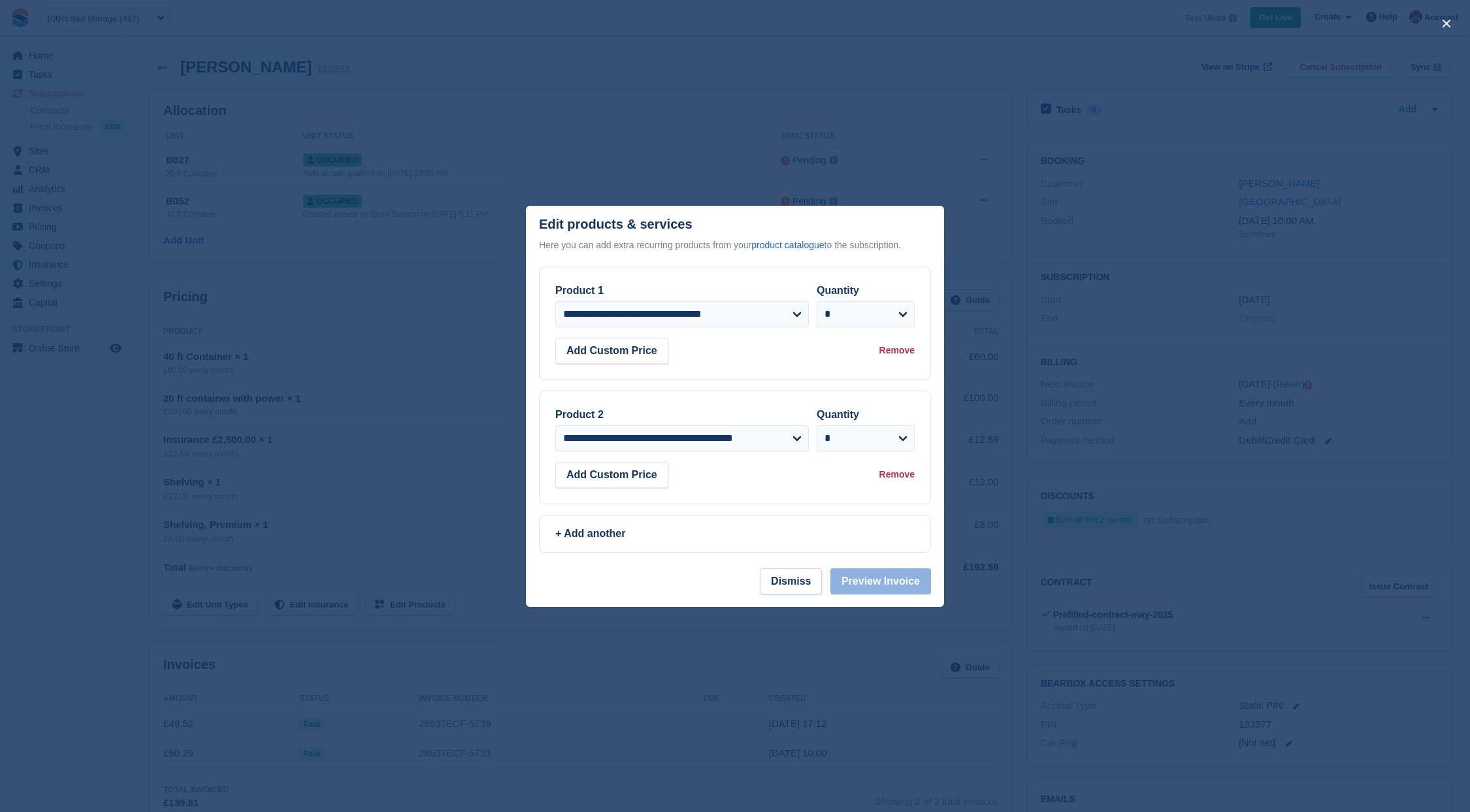
click at [377, 389] on div at bounding box center [735, 406] width 1470 height 812
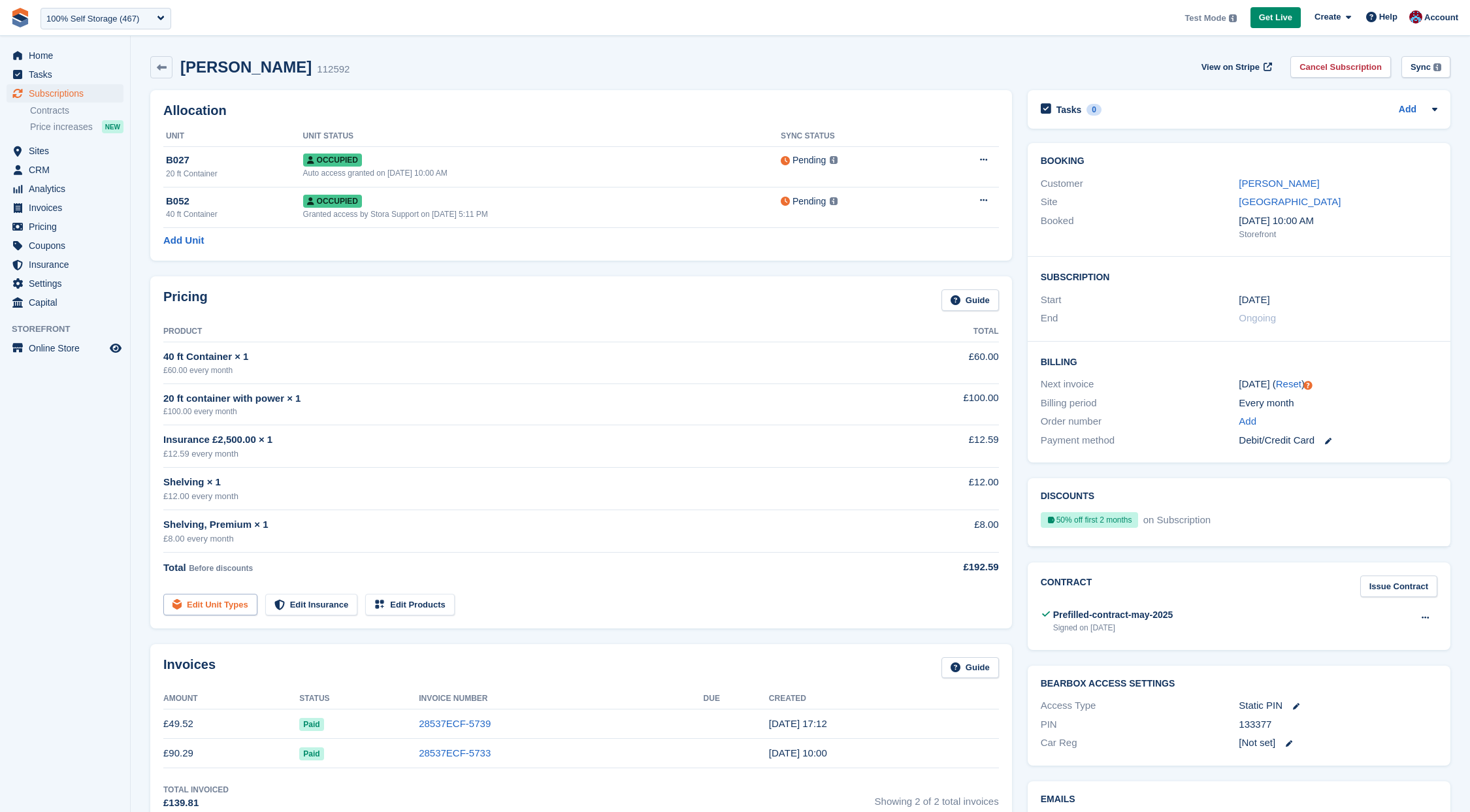
click at [240, 612] on link "Edit Unit Types" at bounding box center [210, 604] width 94 height 22
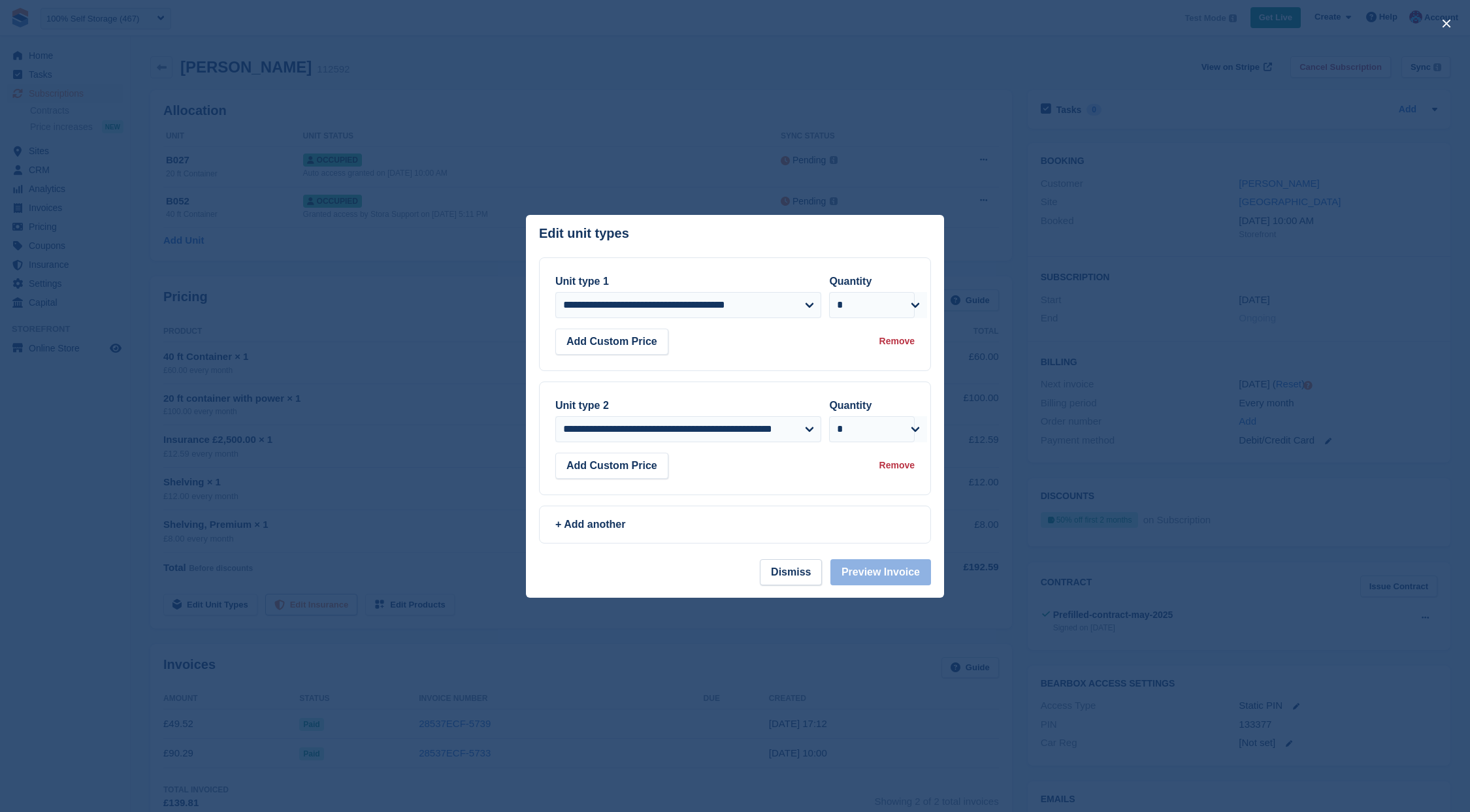
click at [283, 604] on div at bounding box center [735, 406] width 1470 height 812
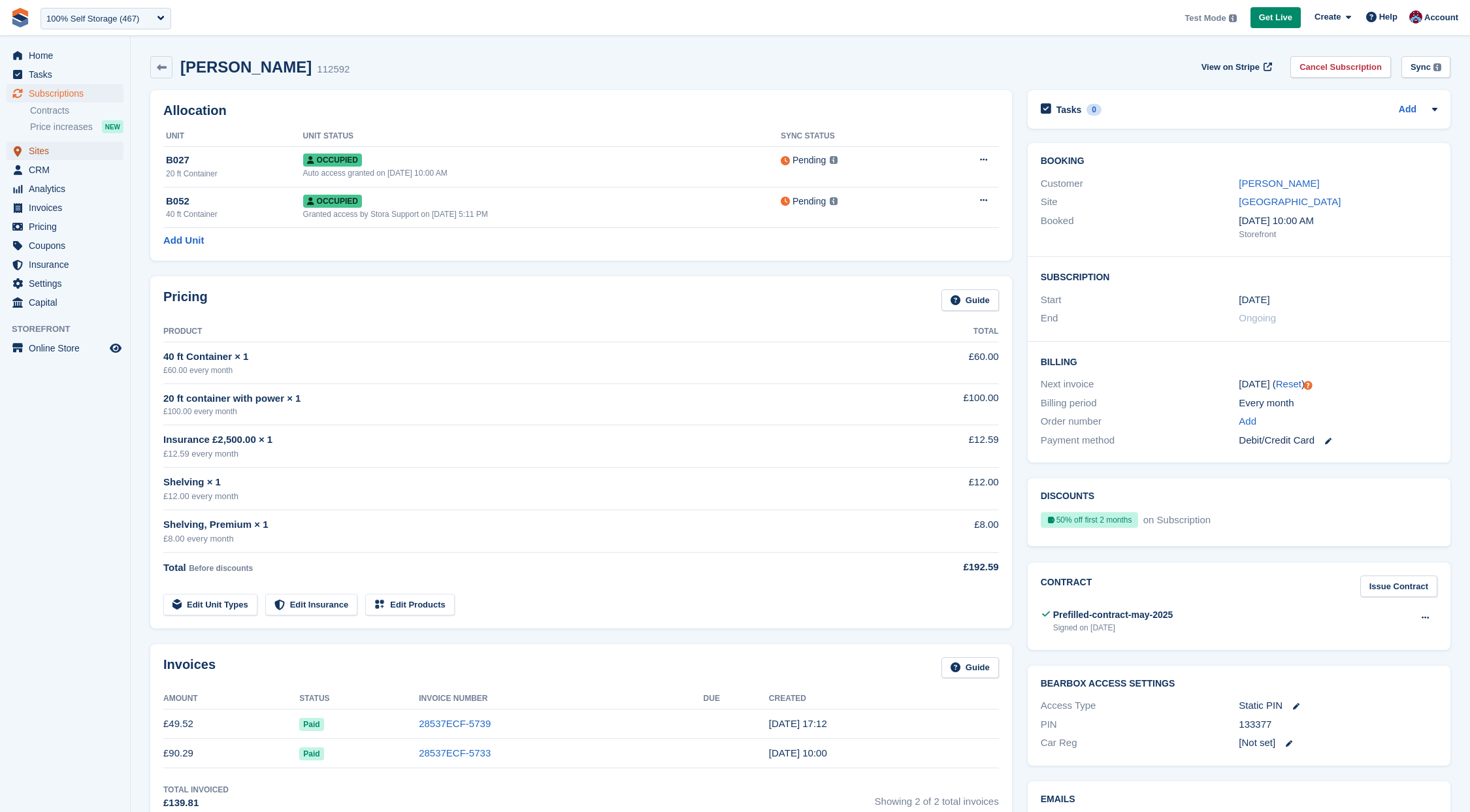
click at [53, 152] on span "Sites" at bounding box center [68, 150] width 78 height 18
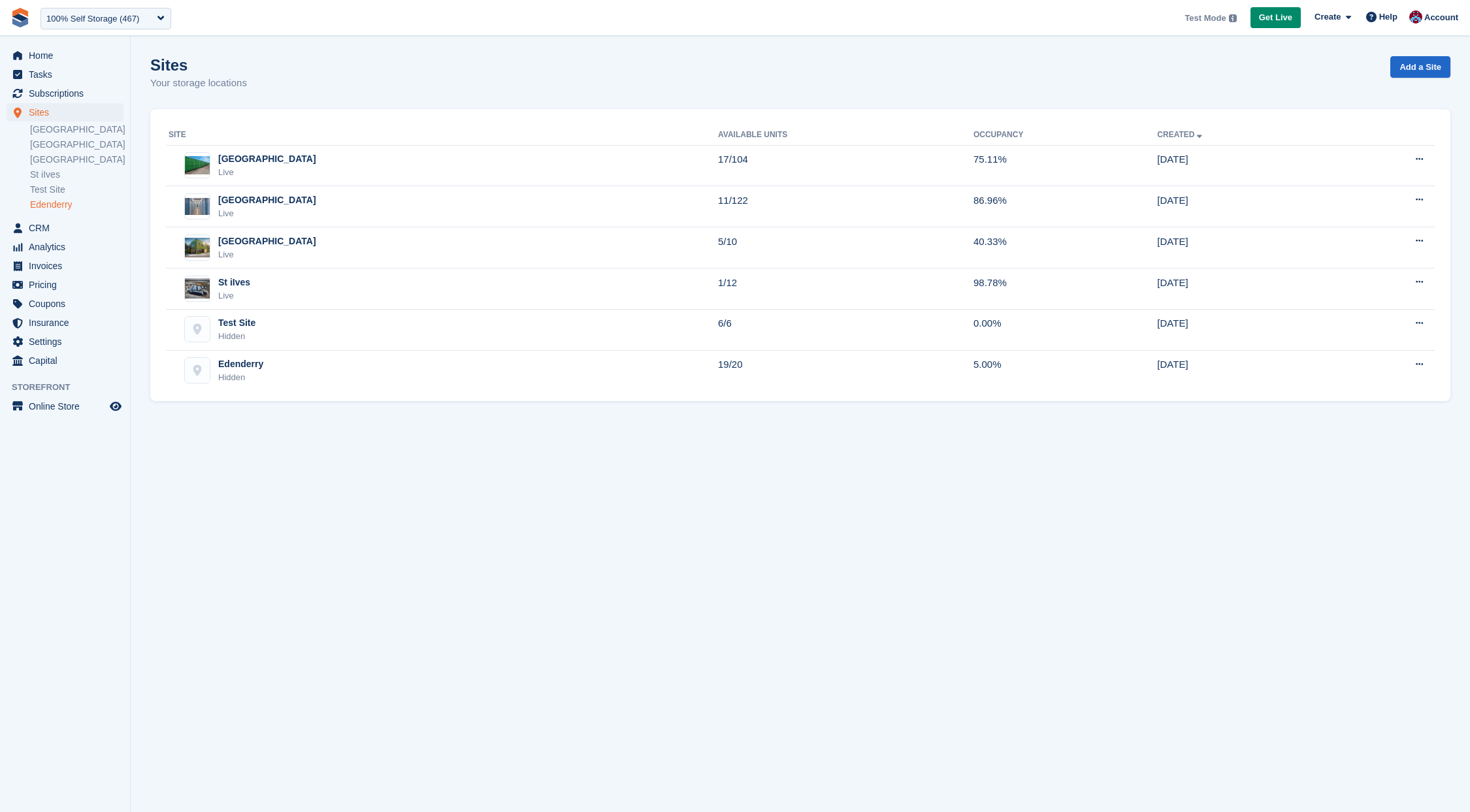
click at [53, 202] on link "Edenderry" at bounding box center [77, 205] width 94 height 12
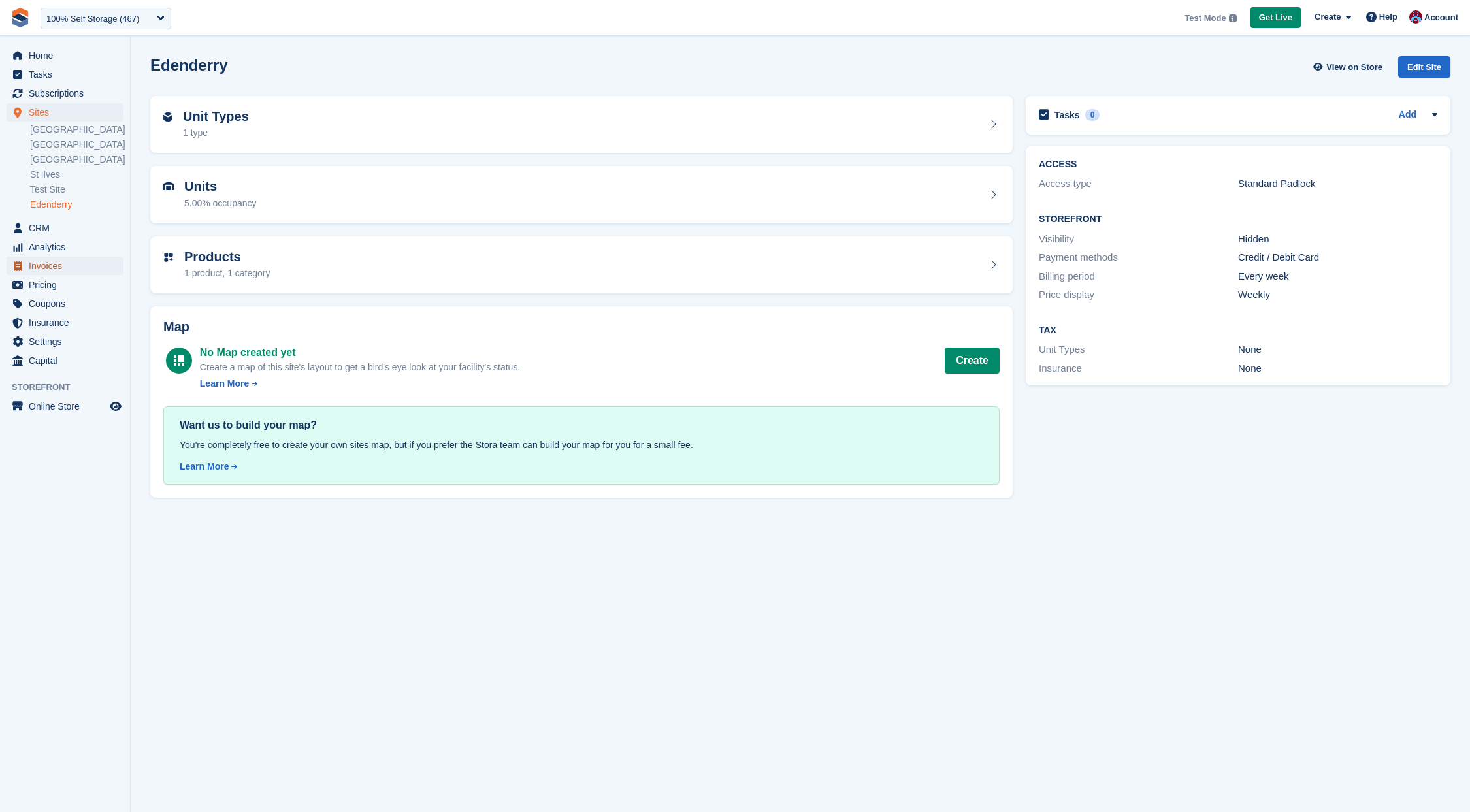
click at [44, 262] on span "Invoices" at bounding box center [68, 266] width 78 height 18
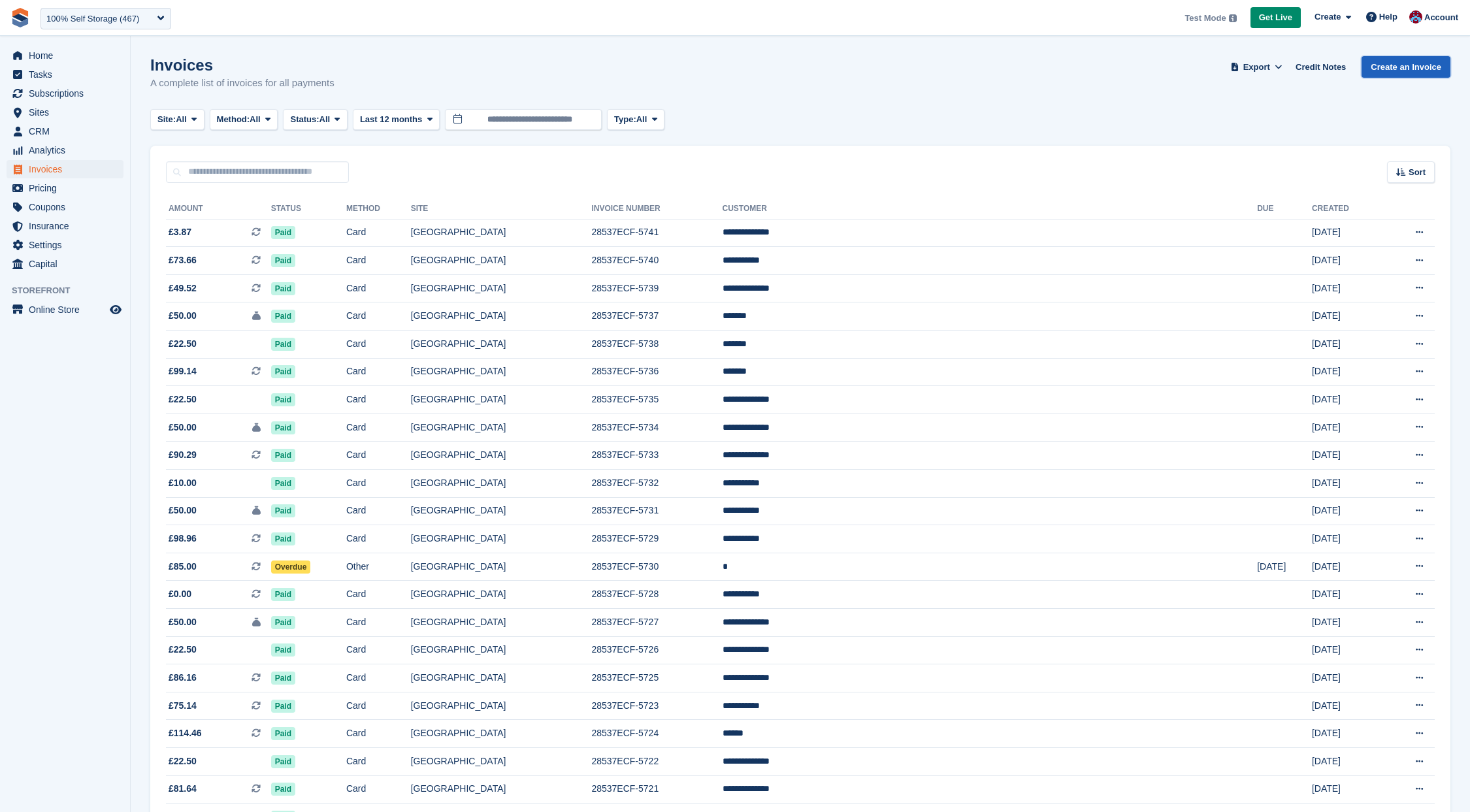
click at [1399, 68] on link "Create an Invoice" at bounding box center [1406, 67] width 89 height 22
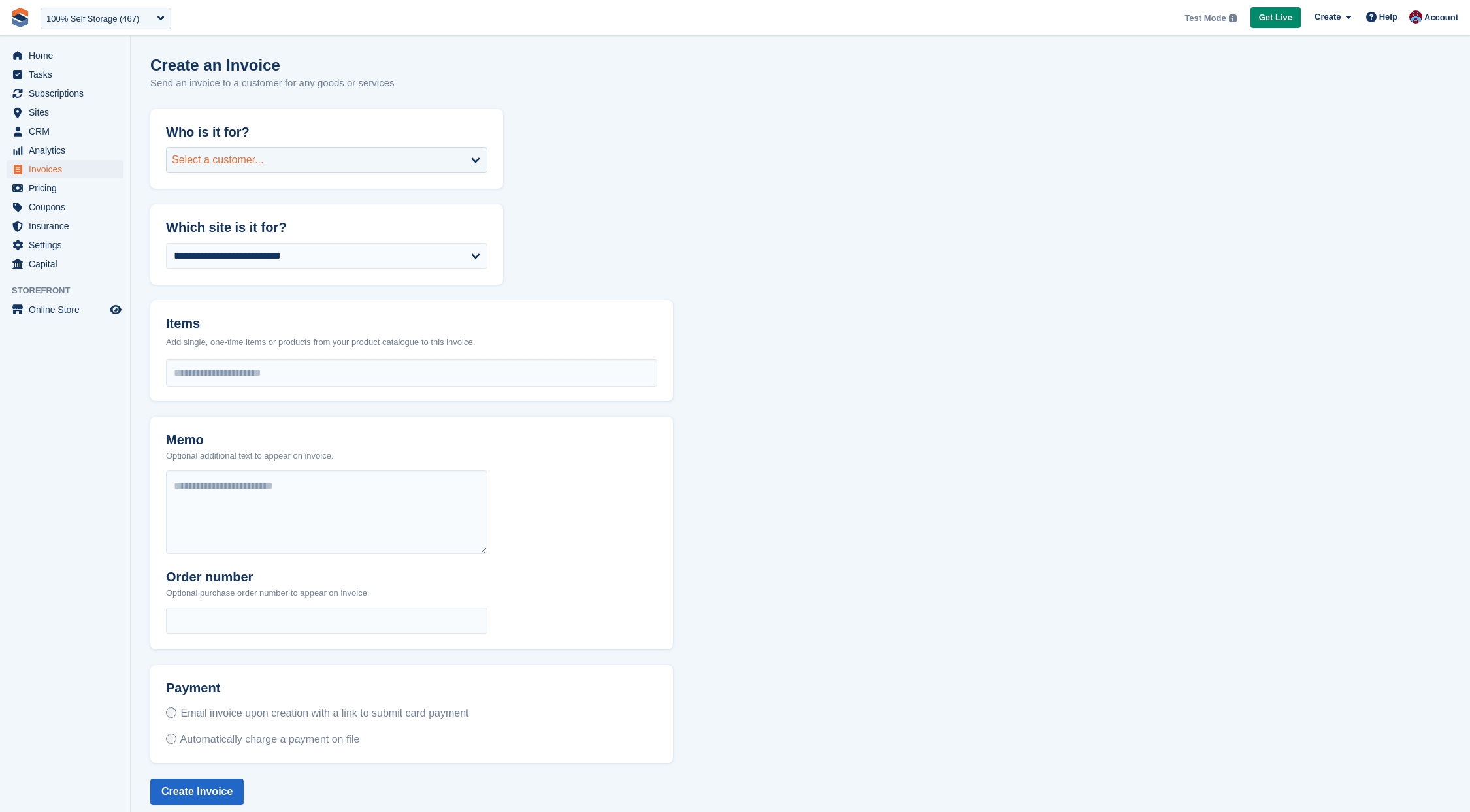
drag, startPoint x: 296, startPoint y: 162, endPoint x: 296, endPoint y: 170, distance: 8.0
click at [296, 162] on div "Select a customer..." at bounding box center [327, 160] width 321 height 26
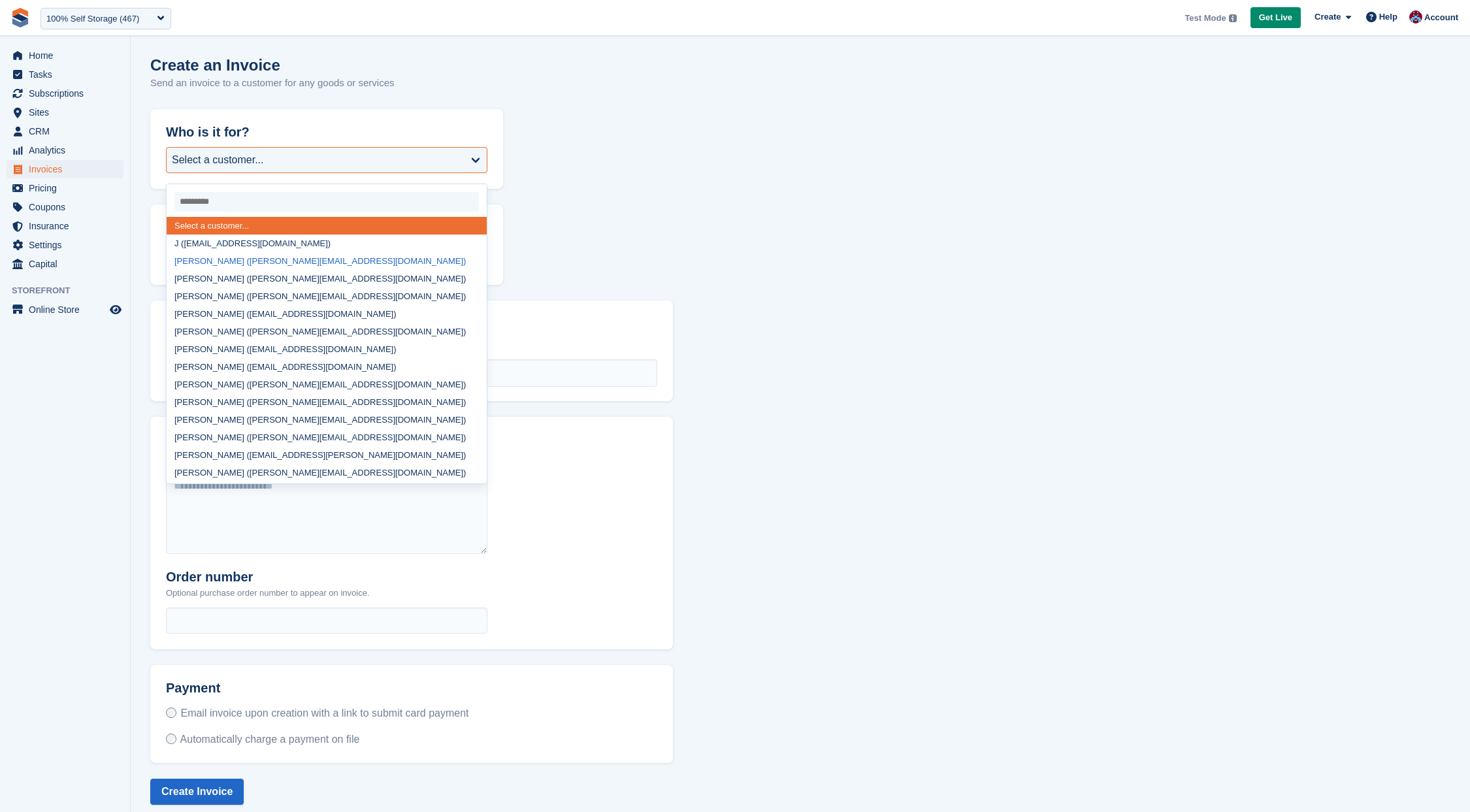
click at [314, 267] on div "Andy Bernard (beaston@stora.co)" at bounding box center [326, 261] width 320 height 17
select select "******"
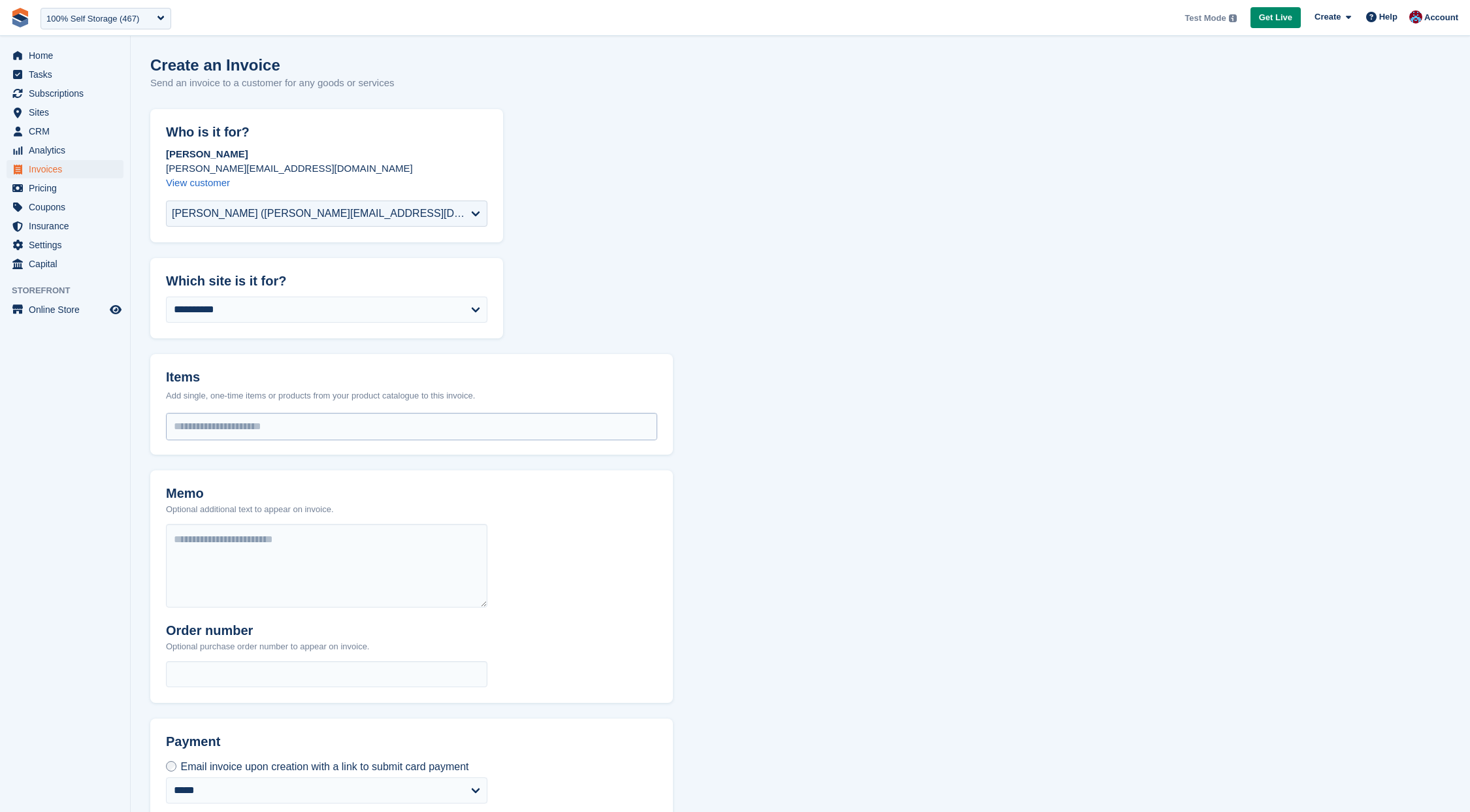
click at [347, 435] on input "select-one" at bounding box center [411, 427] width 490 height 26
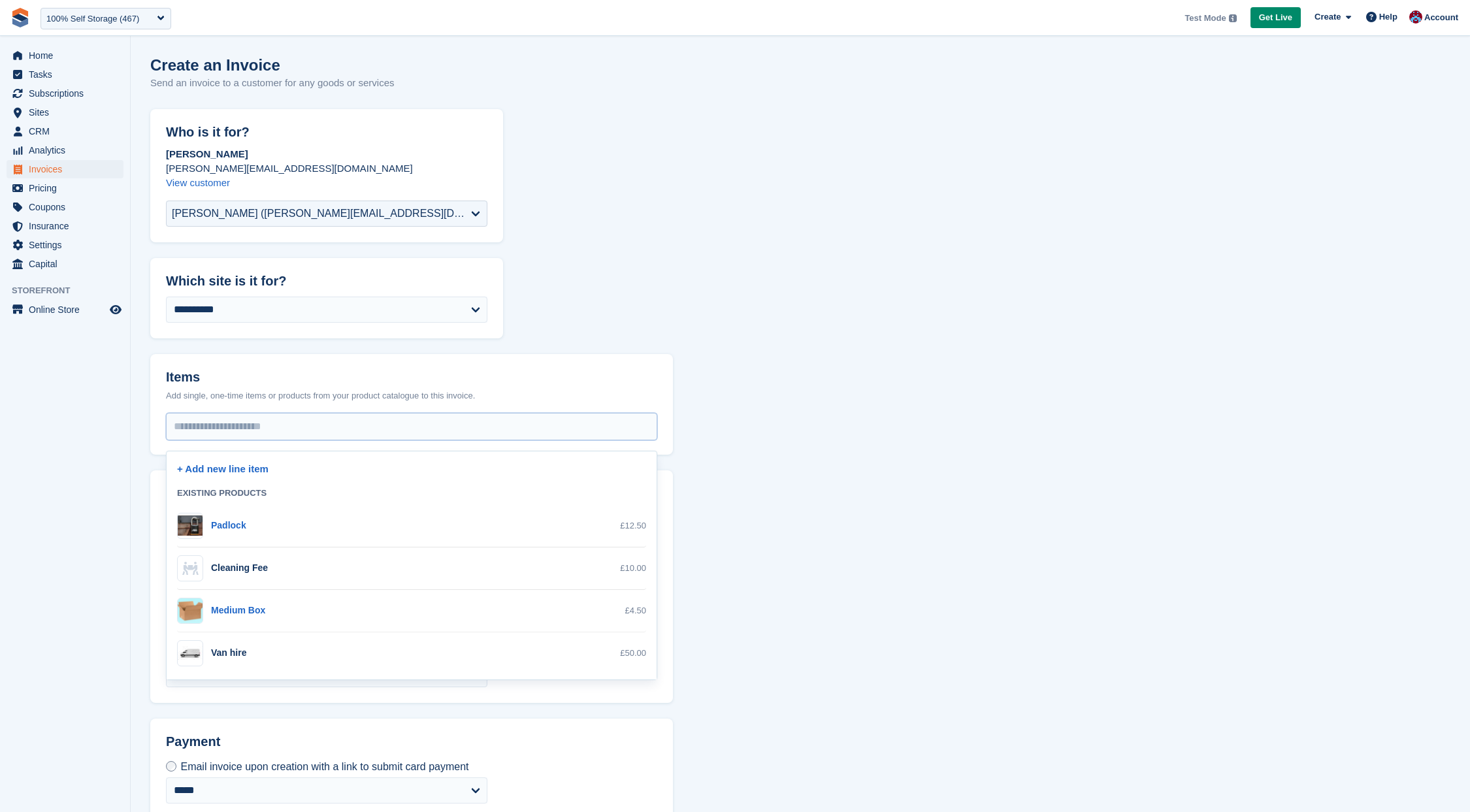
scroll to position [10, 0]
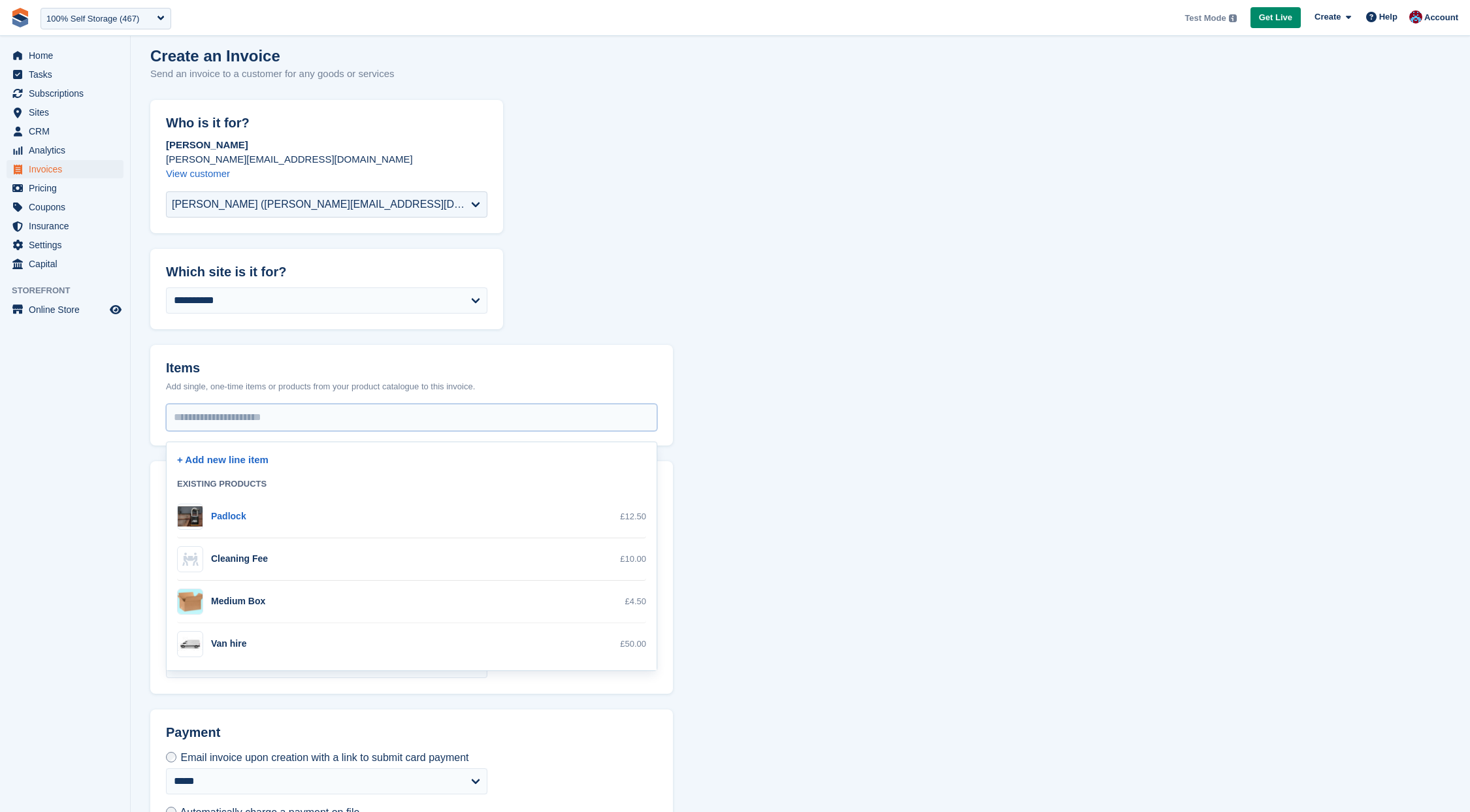
click at [249, 564] on div "Cleaning Fee" at bounding box center [239, 559] width 56 height 13
select select "*"
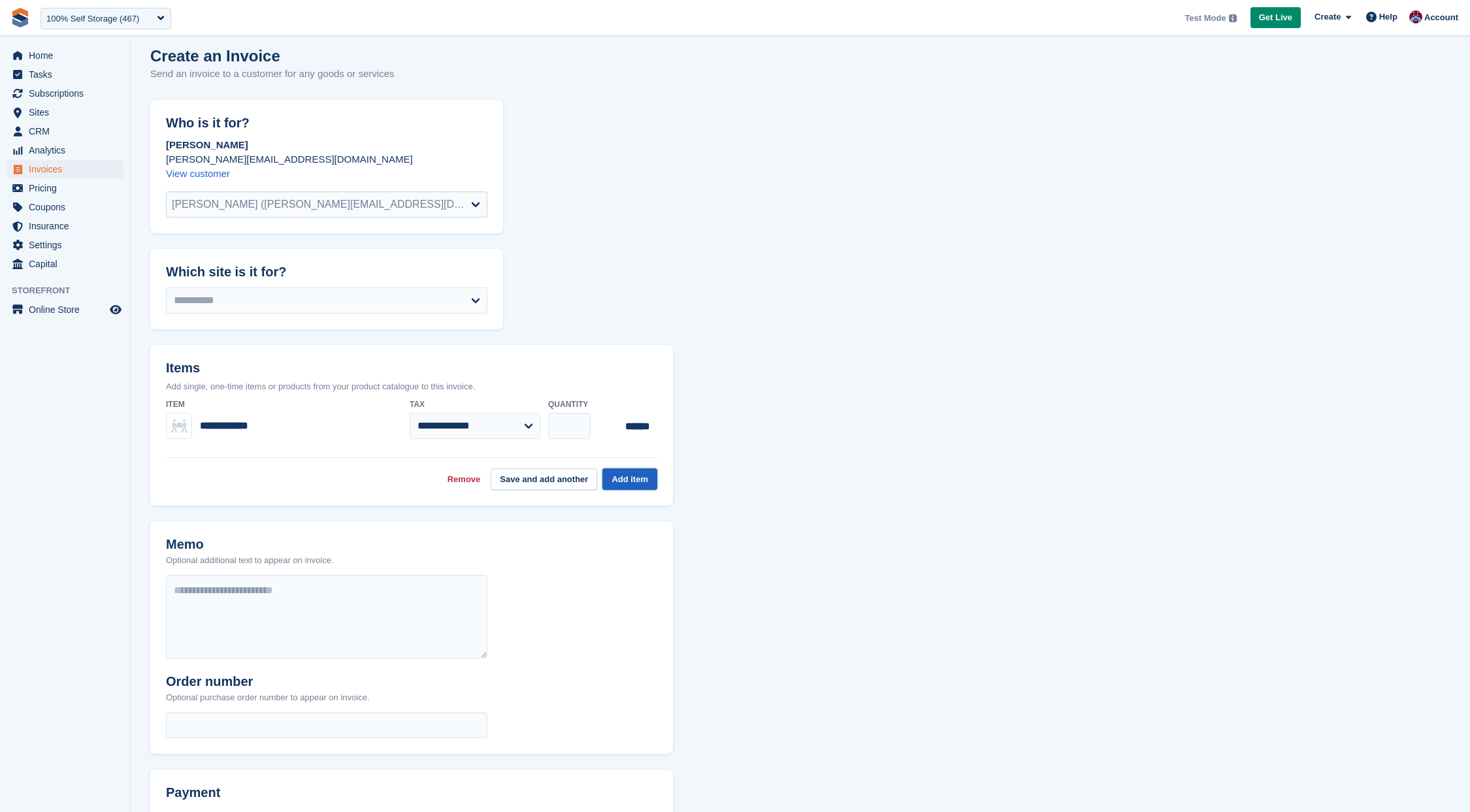
click at [631, 482] on button "Add item" at bounding box center [629, 479] width 55 height 22
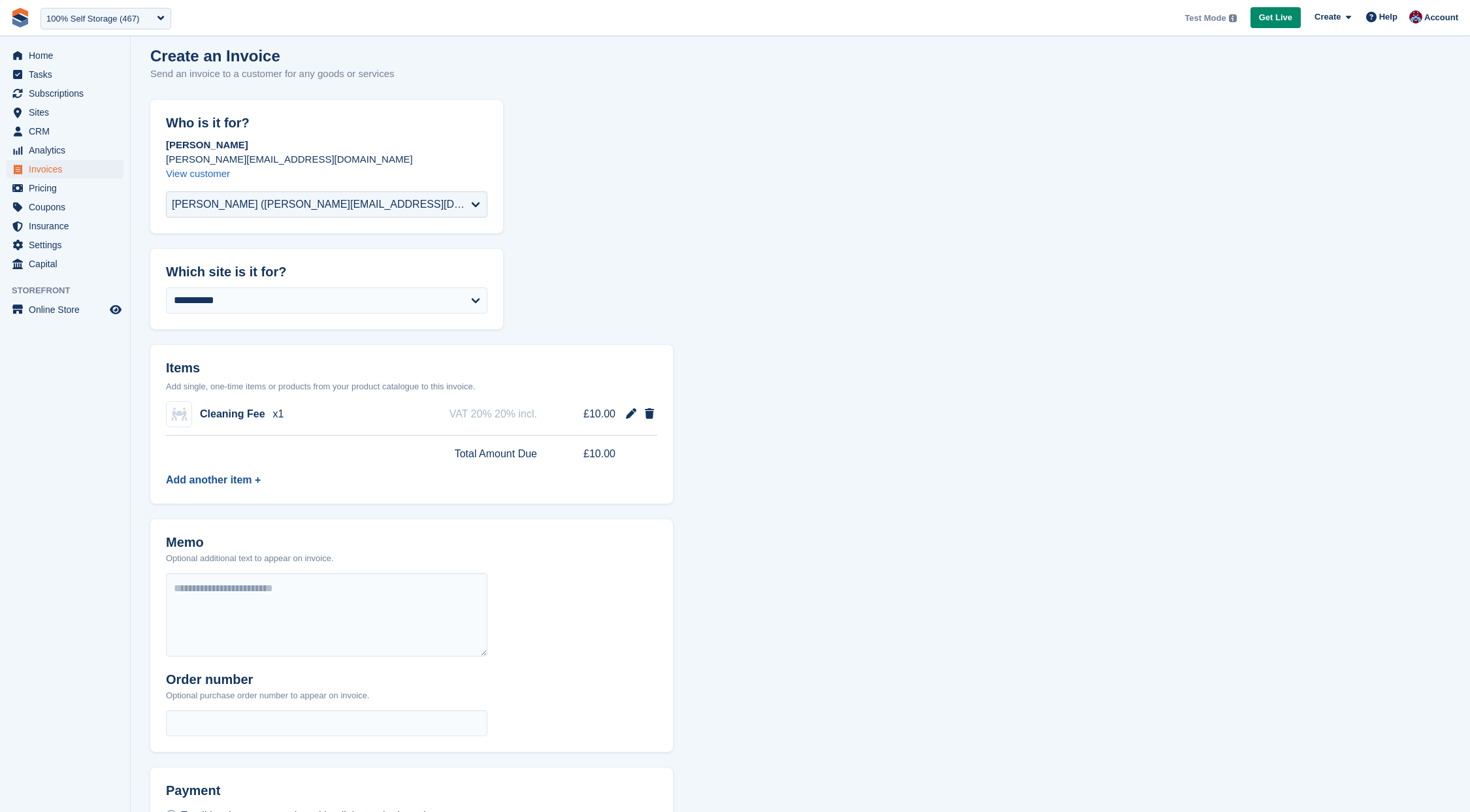
click at [232, 475] on link "Add another item +" at bounding box center [213, 480] width 95 height 11
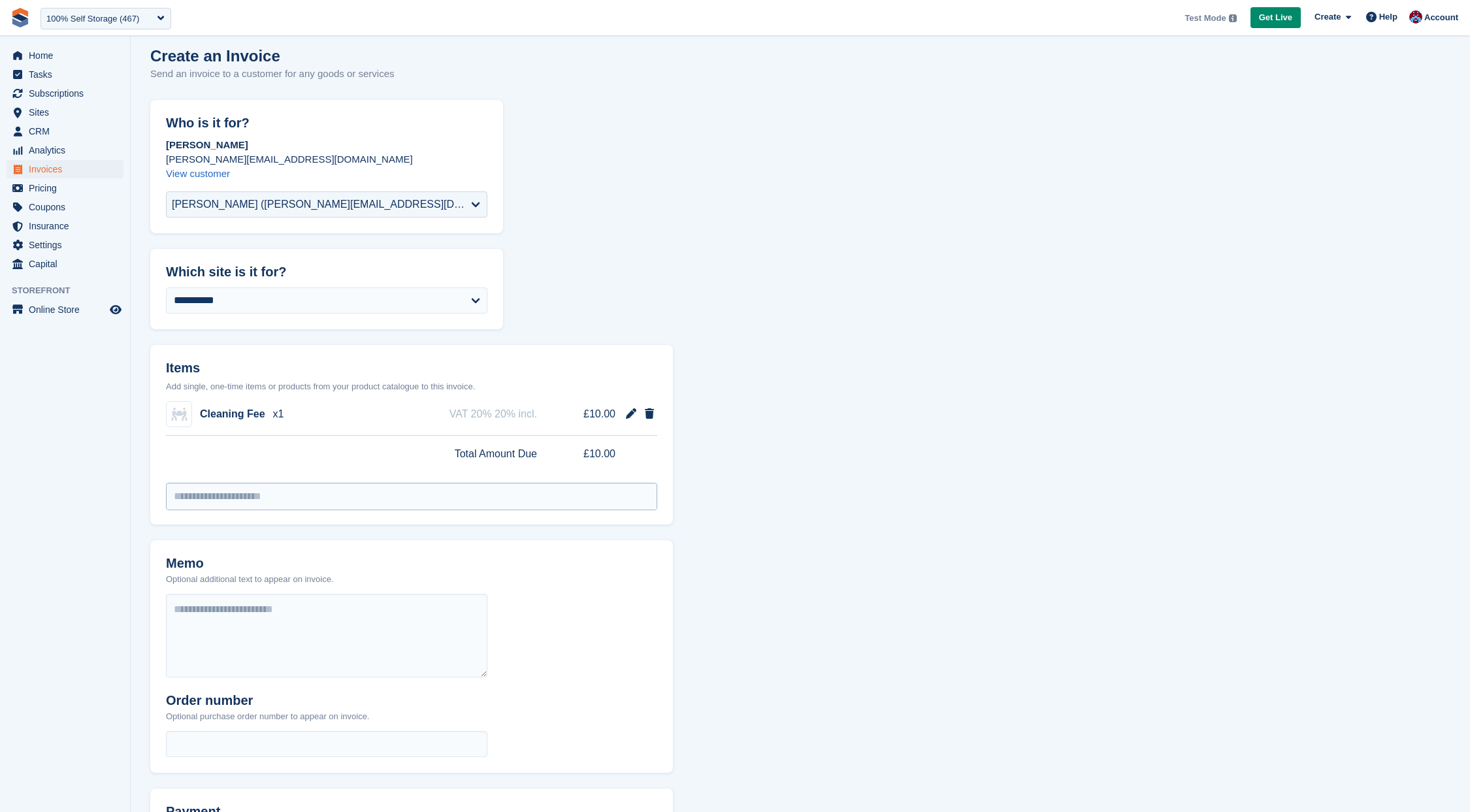
click at [242, 498] on input "select-one" at bounding box center [411, 496] width 490 height 26
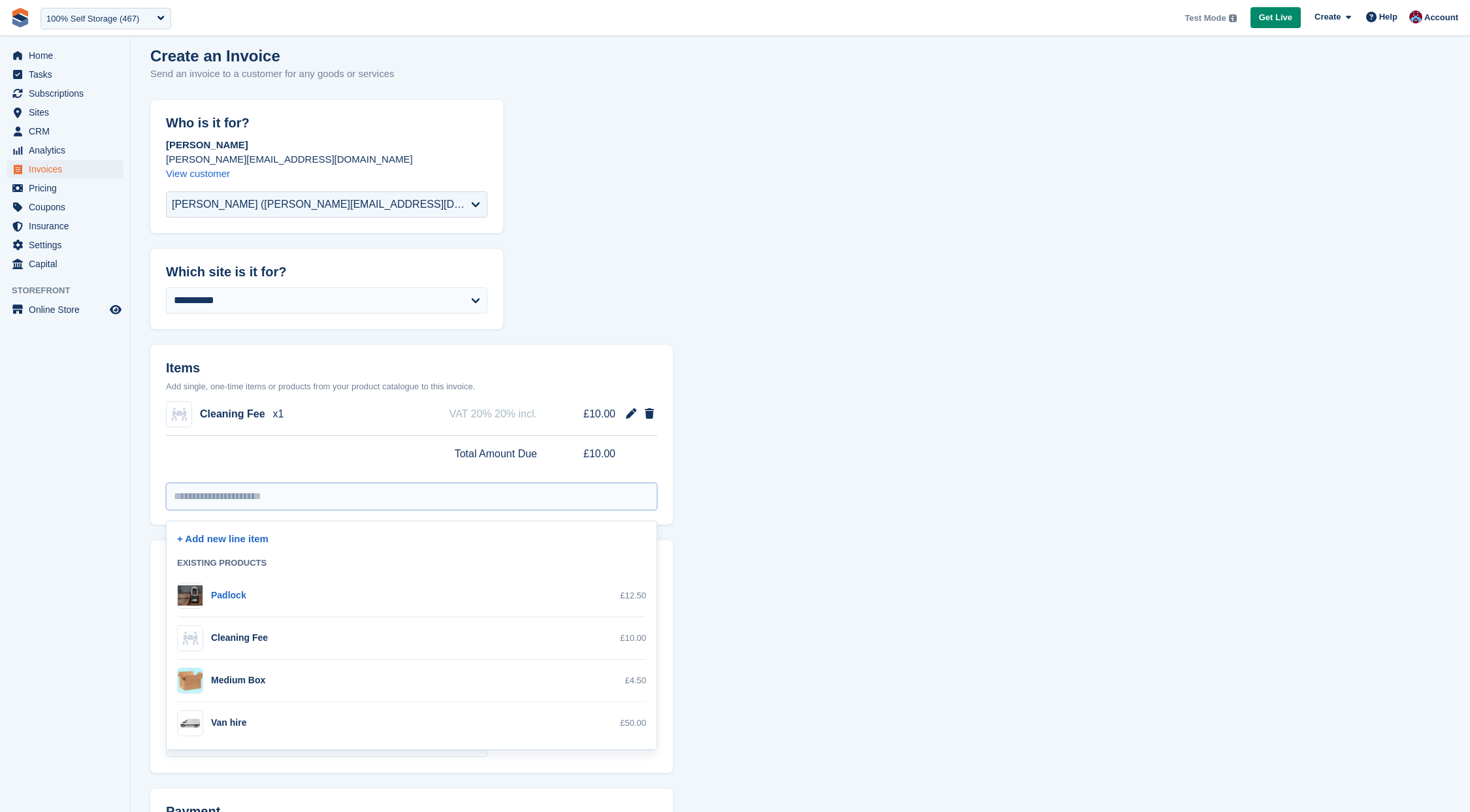
click at [254, 602] on div "Padlock £12.50" at bounding box center [411, 596] width 470 height 26
select select "***"
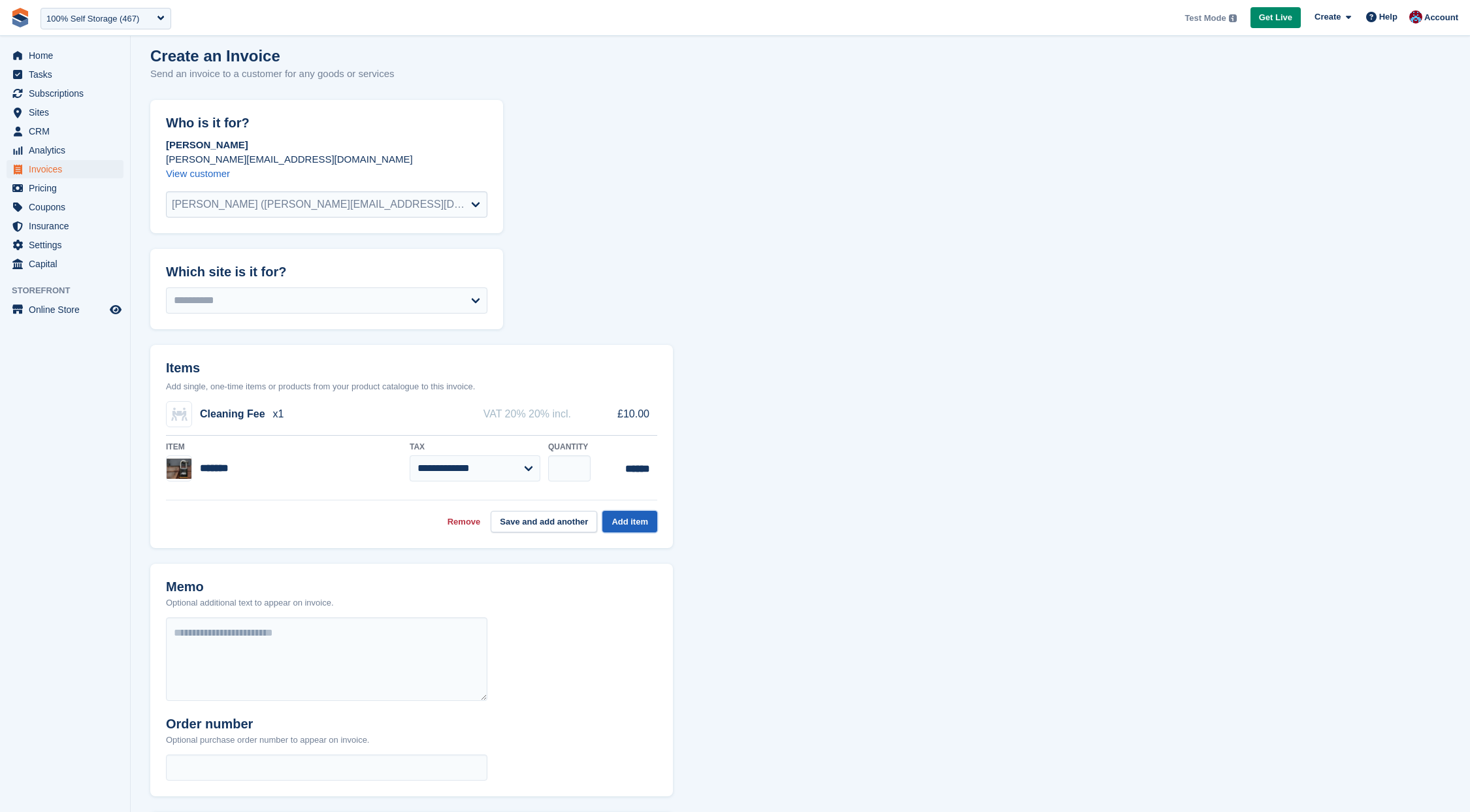
click at [628, 522] on button "Add item" at bounding box center [629, 521] width 55 height 22
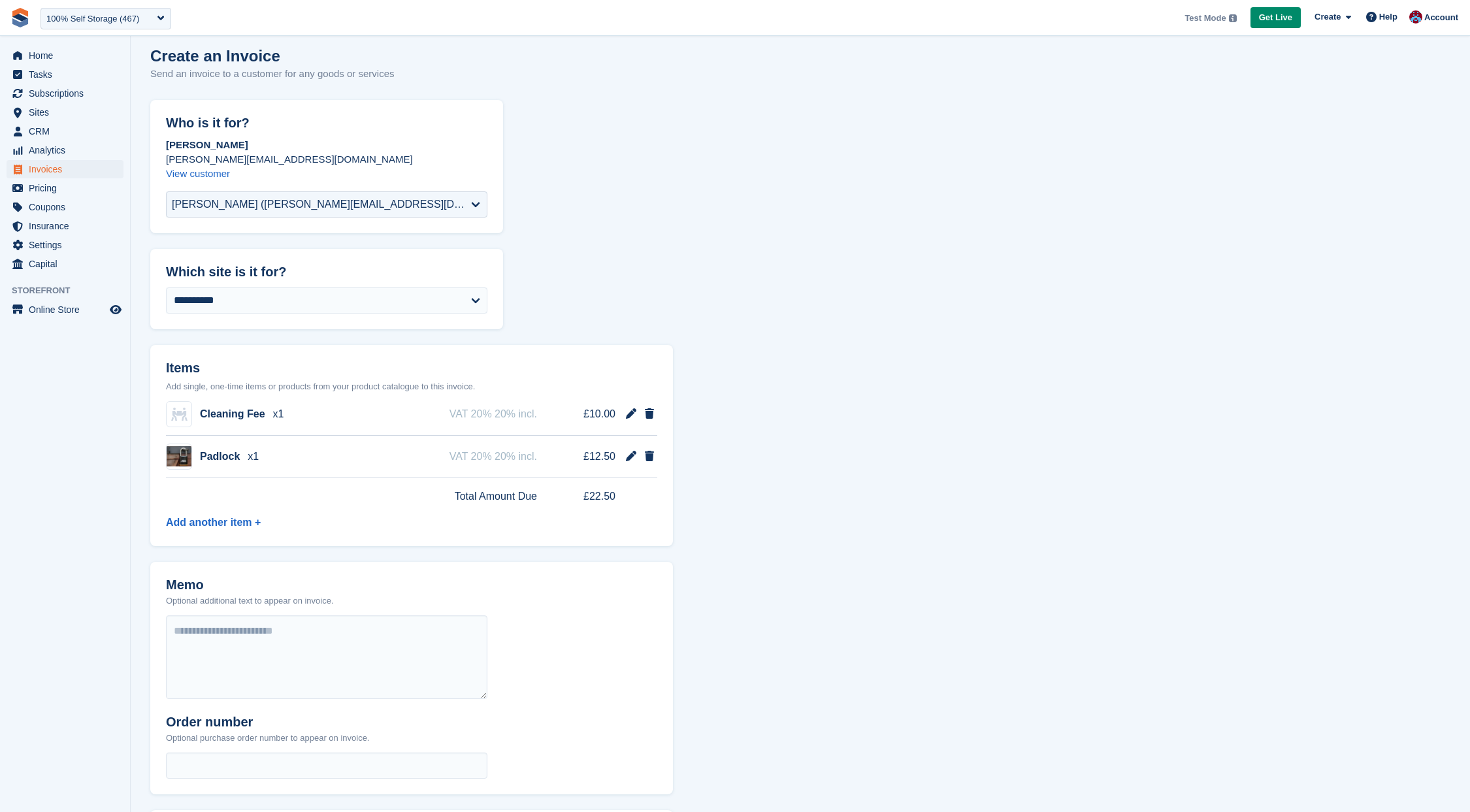
click at [203, 532] on div "Cleaning Fee x1 VAT 20% 20% incl. £10.00 Padlock x1 VAT 20% 20% incl. £12.50 To…" at bounding box center [411, 470] width 523 height 153
click at [204, 523] on link "Add another item +" at bounding box center [213, 522] width 95 height 11
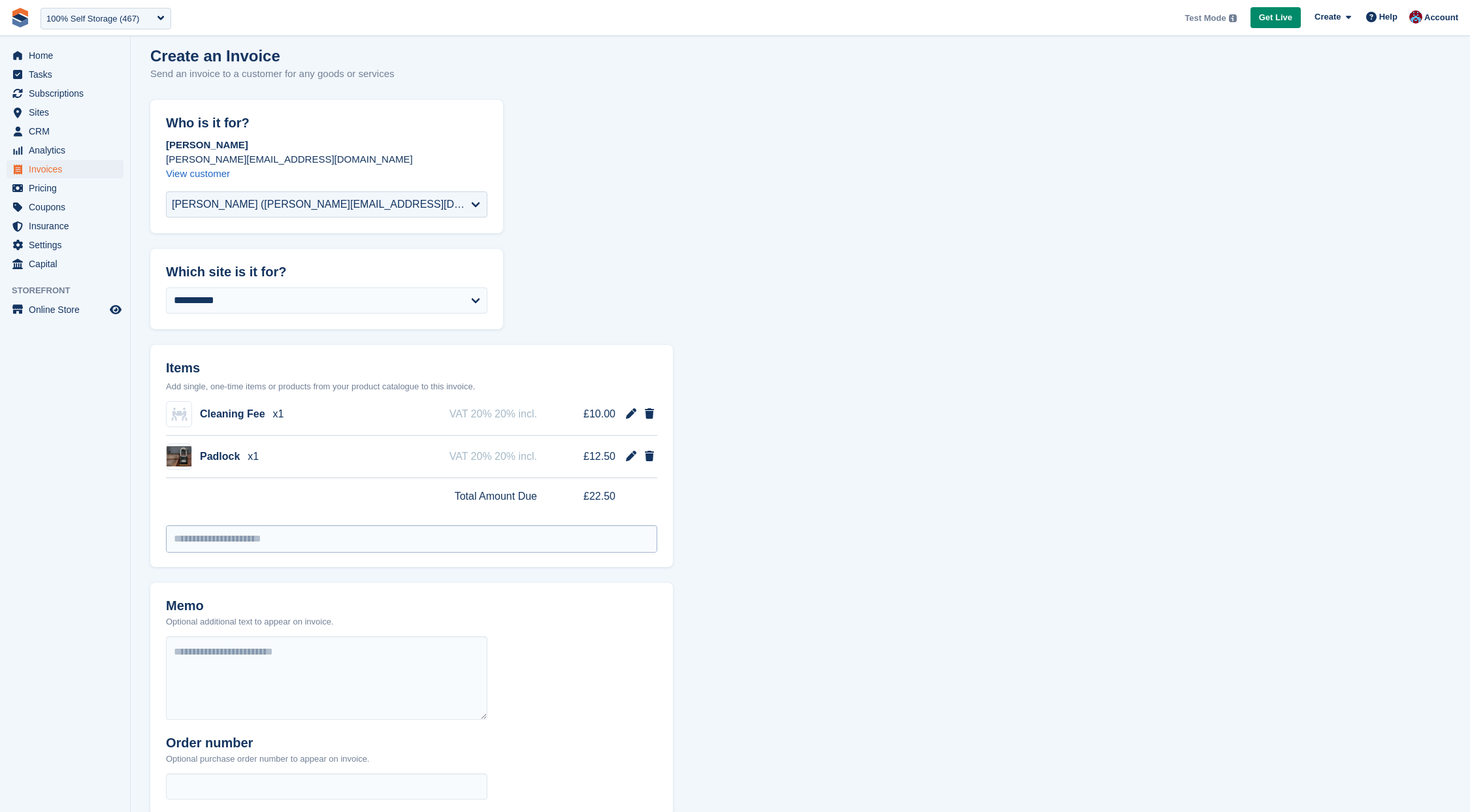
click at [205, 541] on input "select-one" at bounding box center [411, 538] width 490 height 26
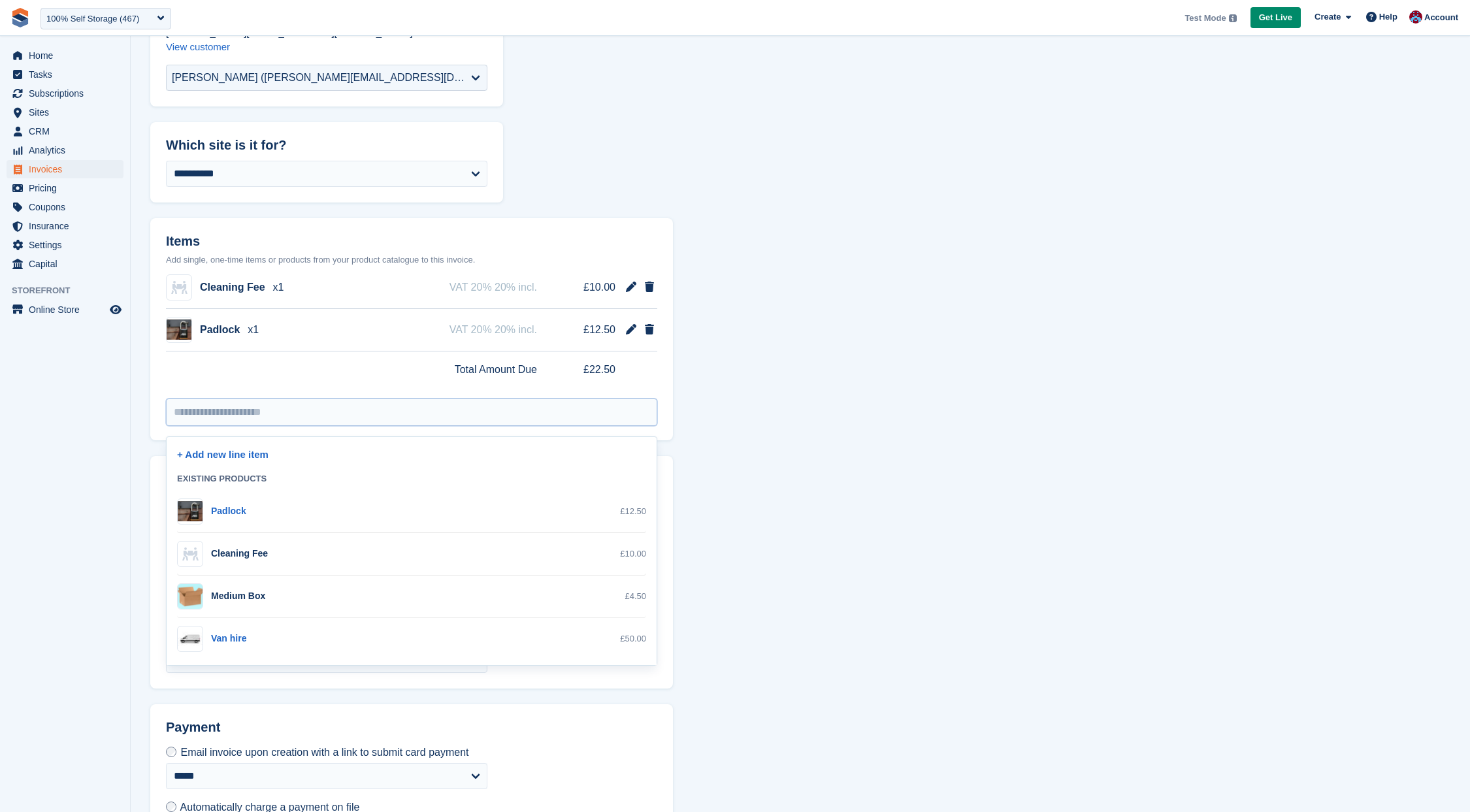
click at [240, 645] on div "Van hire" at bounding box center [211, 639] width 69 height 26
select select "***"
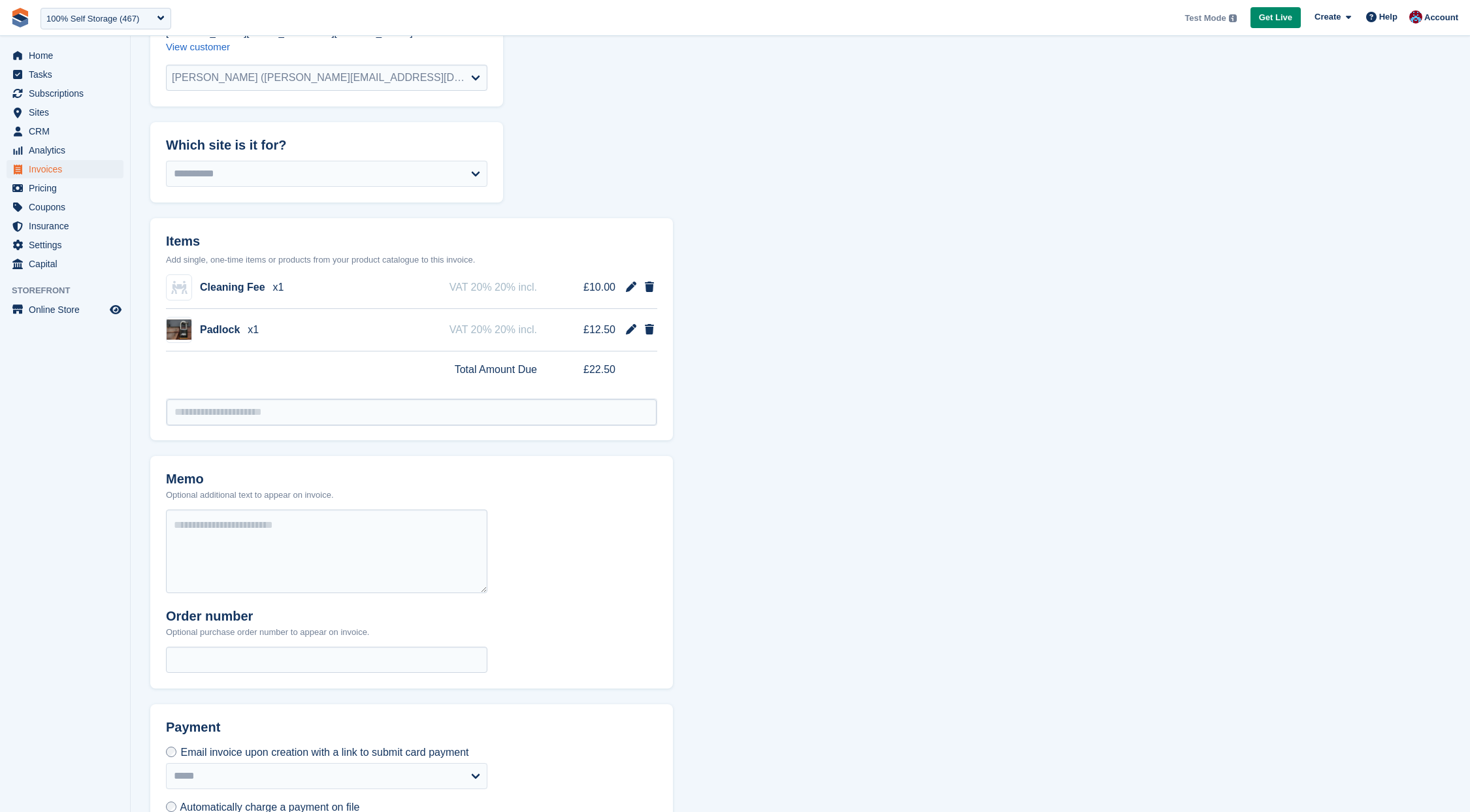
scroll to position [137, 0]
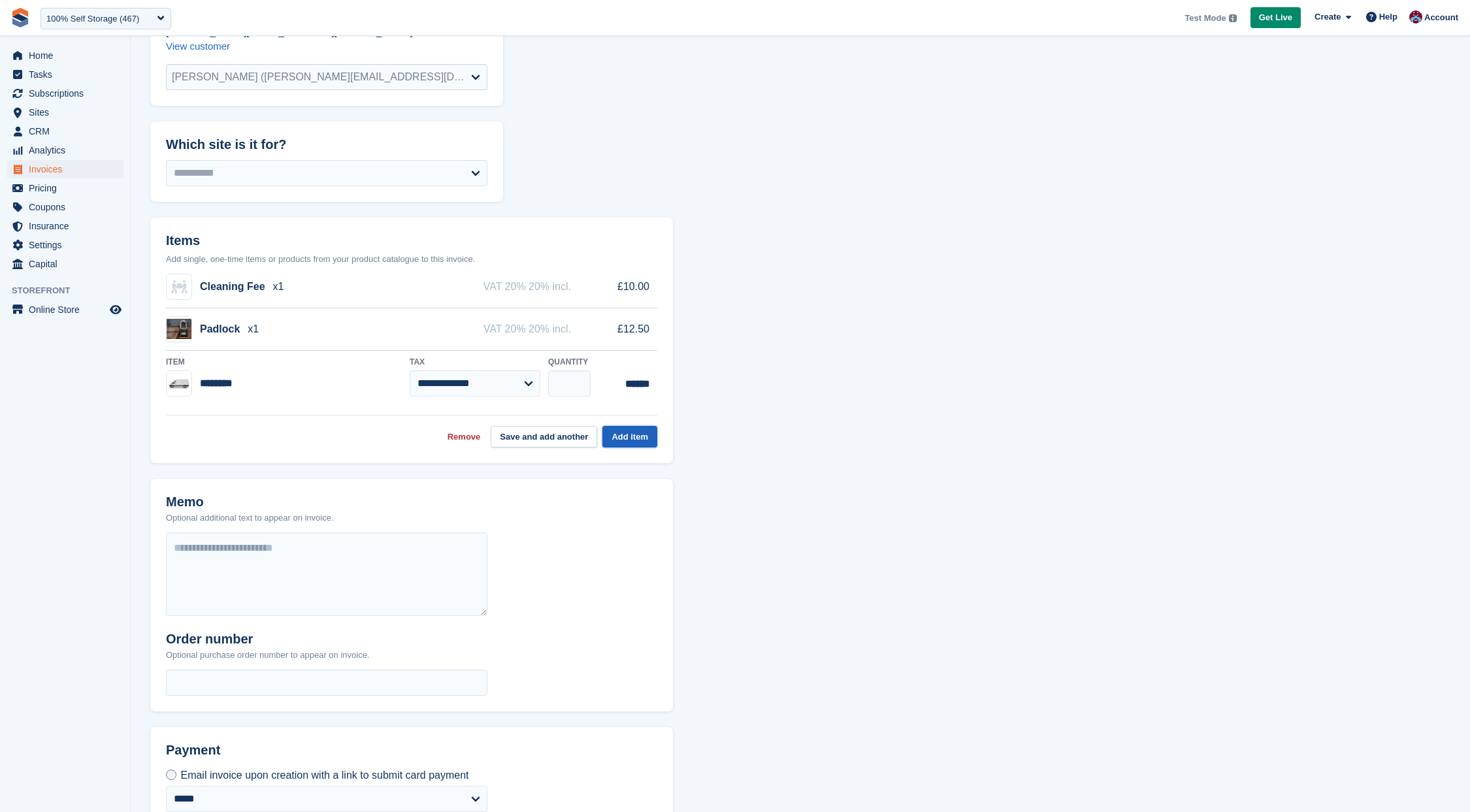
click at [618, 436] on button "Add item" at bounding box center [629, 437] width 55 height 22
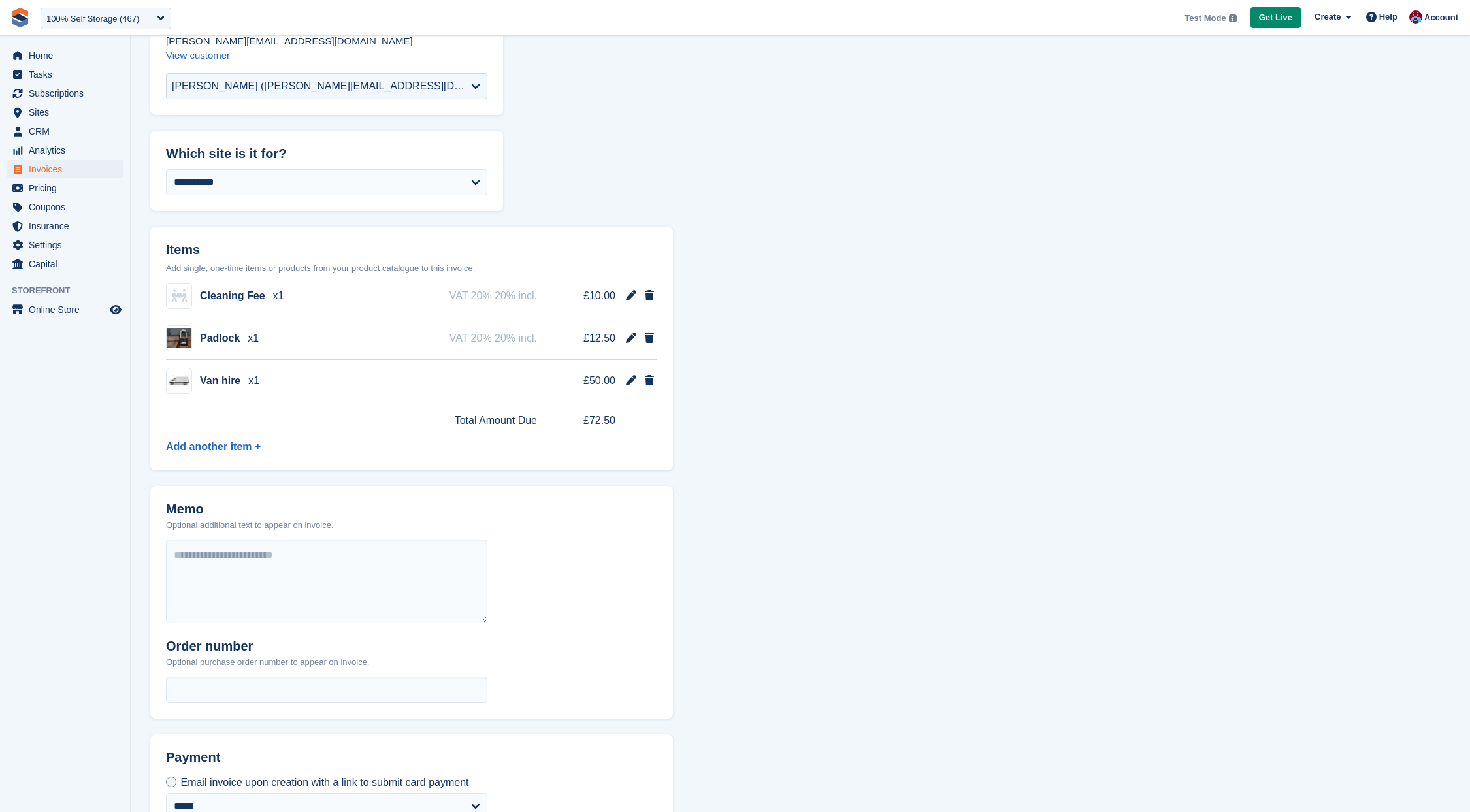
scroll to position [122, 0]
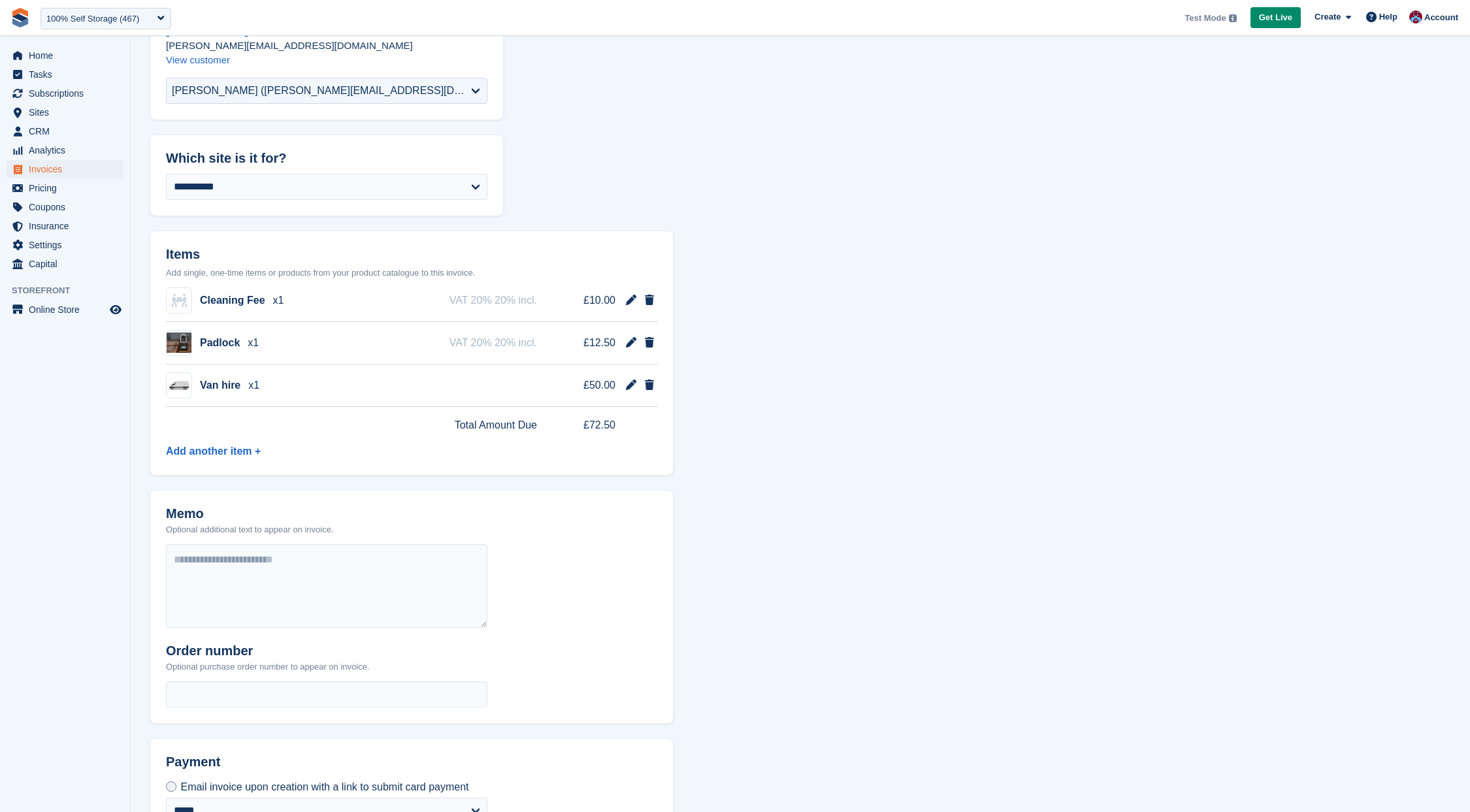
drag, startPoint x: 247, startPoint y: 436, endPoint x: 238, endPoint y: 443, distance: 11.4
click at [247, 436] on div "Total Amount Due £72.50" at bounding box center [412, 426] width 492 height 36
click at [238, 443] on div "Total Amount Due £72.50" at bounding box center [412, 426] width 492 height 36
click at [236, 449] on link "Add another item +" at bounding box center [213, 451] width 95 height 11
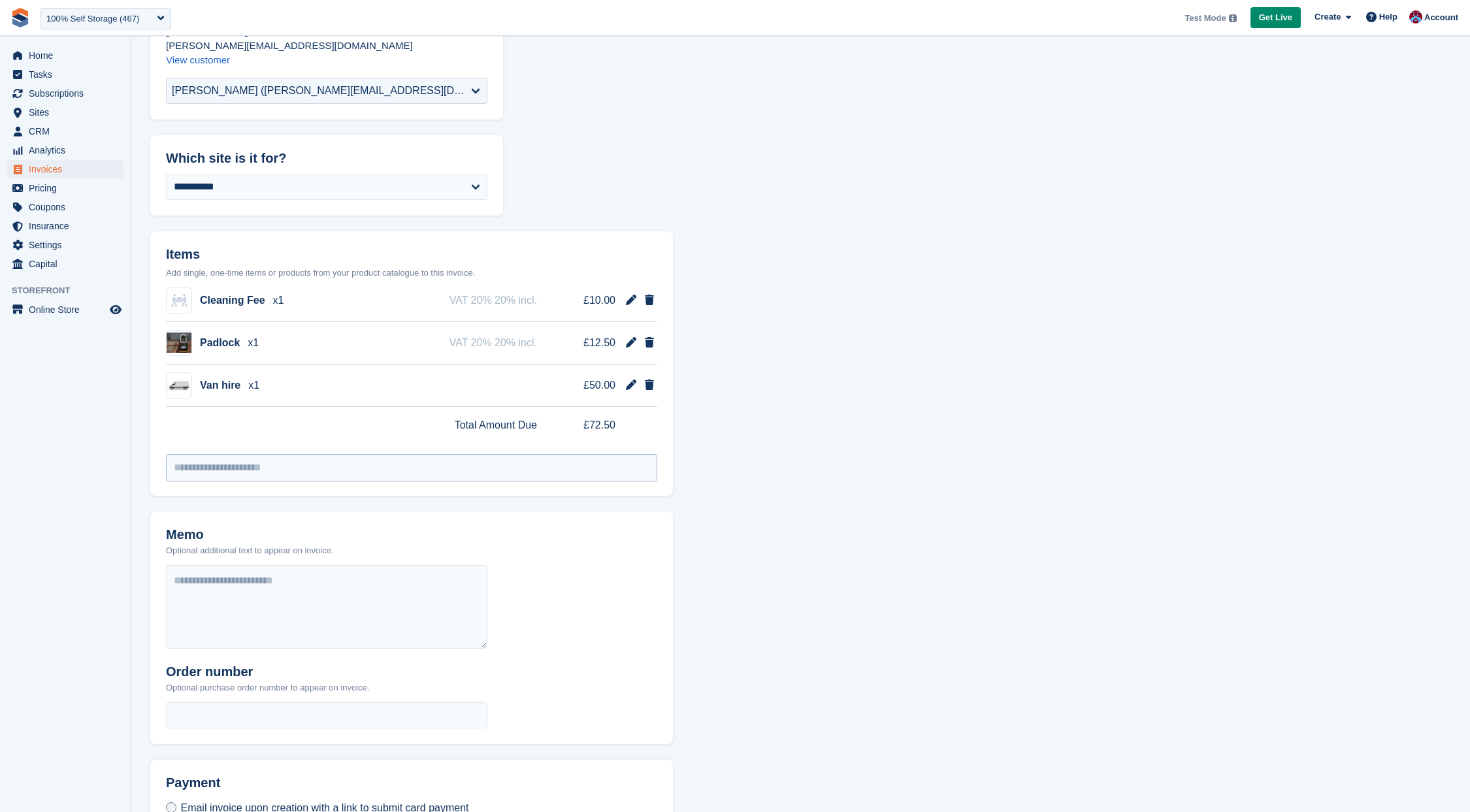
click at [280, 482] on div "Cleaning Fee x1 VAT 20% 20% incl. £10.00 Padlock x1 VAT 20% 20% incl. £12.50 Va…" at bounding box center [411, 387] width 523 height 216
click at [284, 471] on input "select-one" at bounding box center [411, 468] width 490 height 26
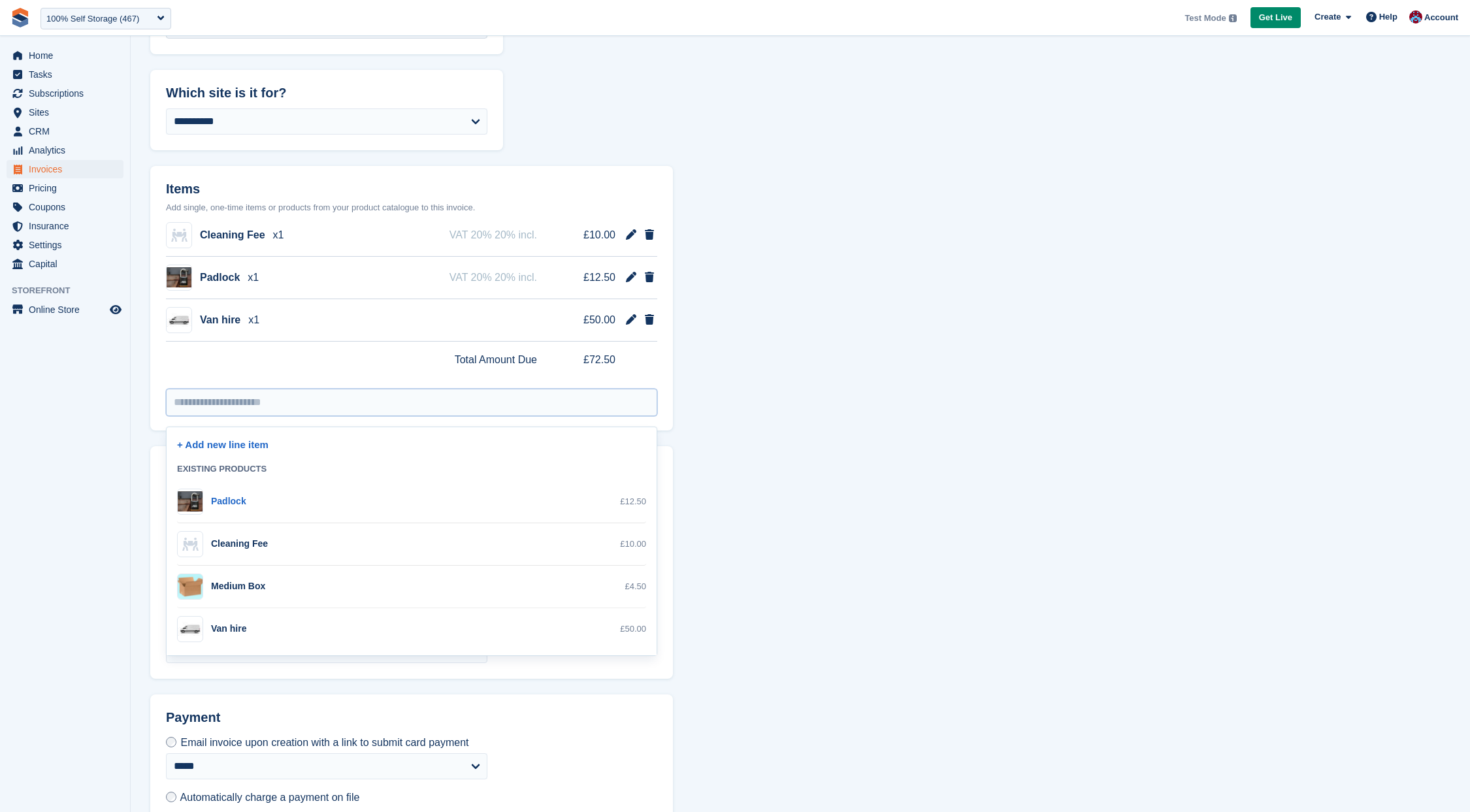
scroll to position [221, 0]
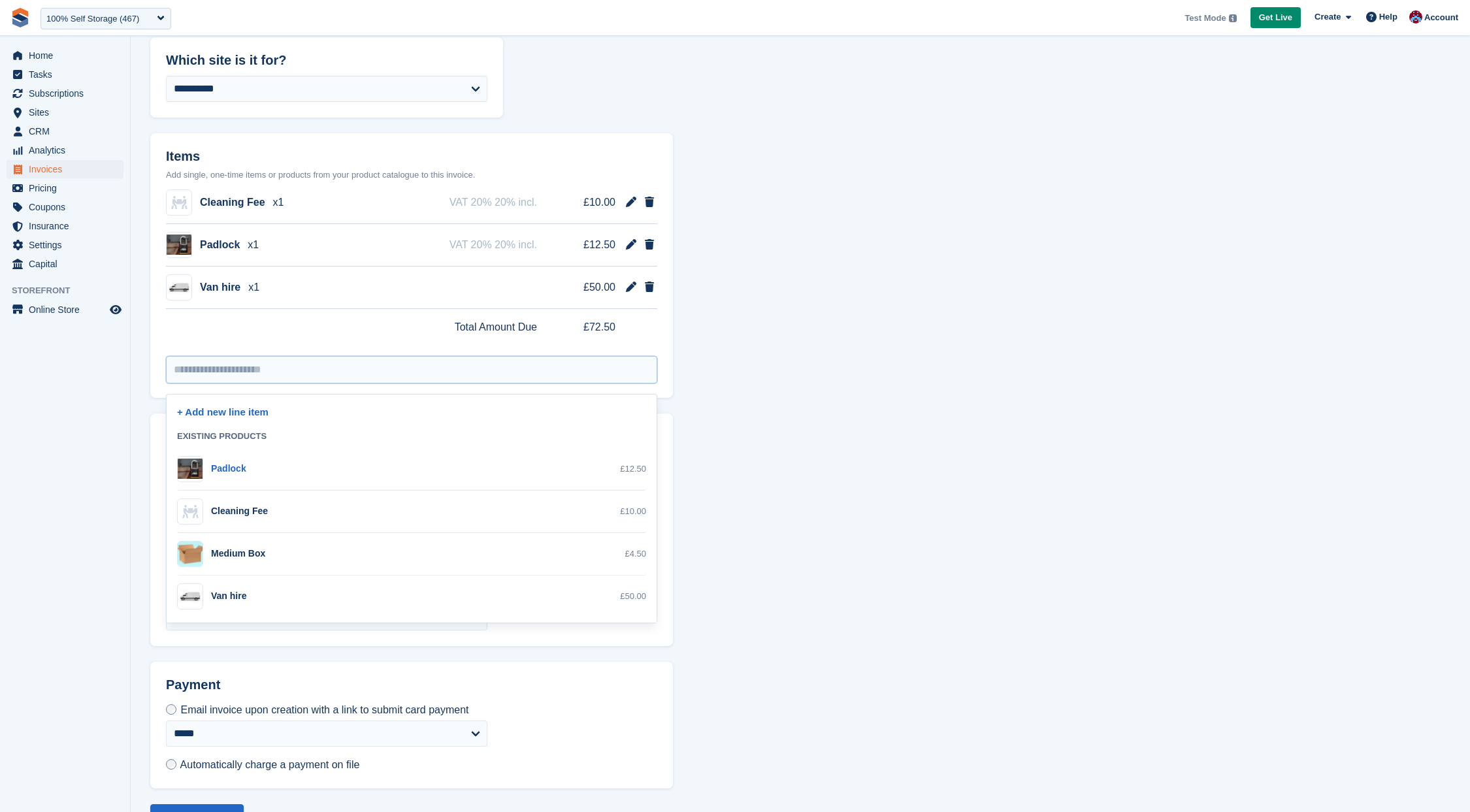
click at [268, 484] on div "Padlock £12.50" at bounding box center [411, 470] width 470 height 42
select select "***"
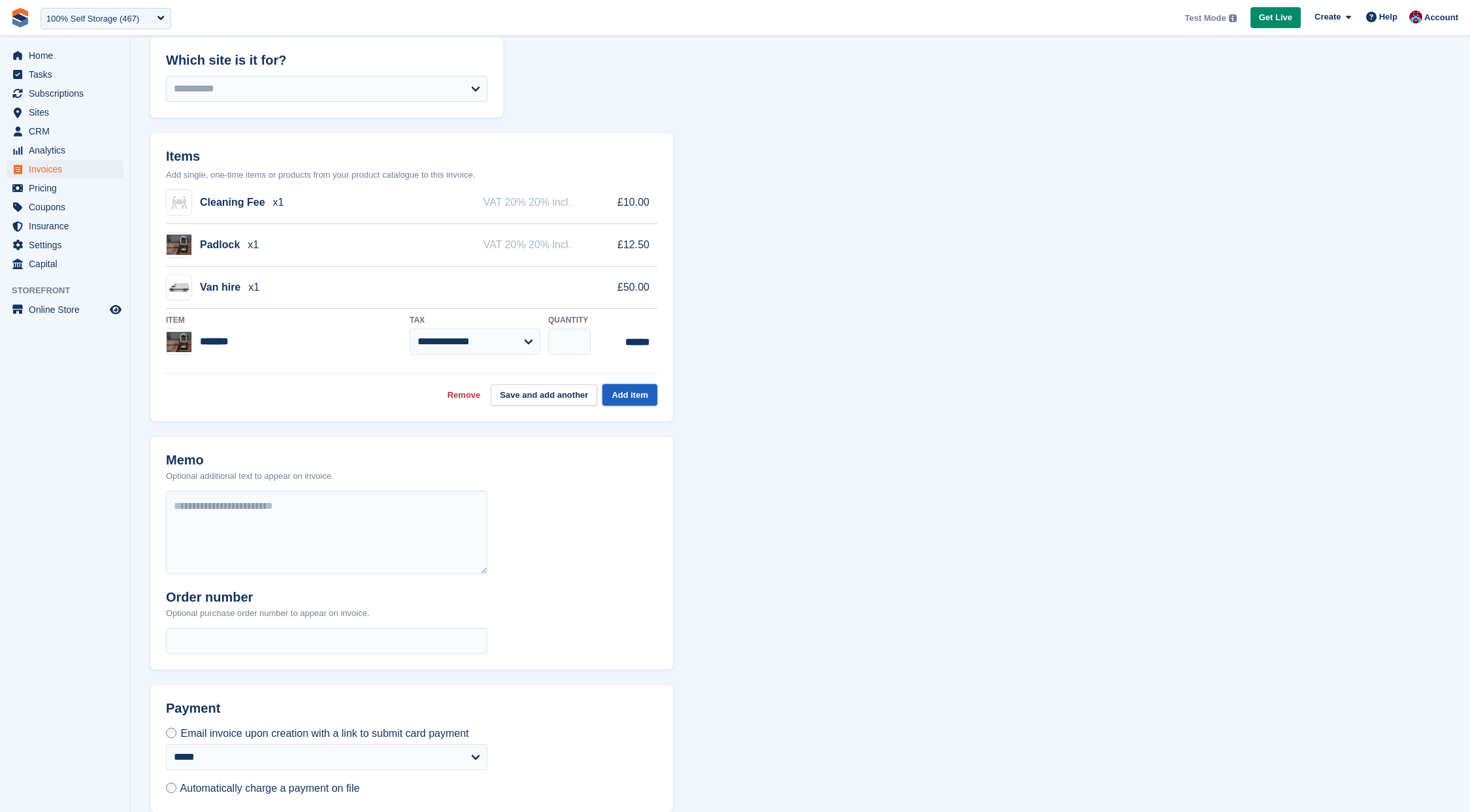
click at [657, 397] on button "Add item" at bounding box center [629, 395] width 55 height 22
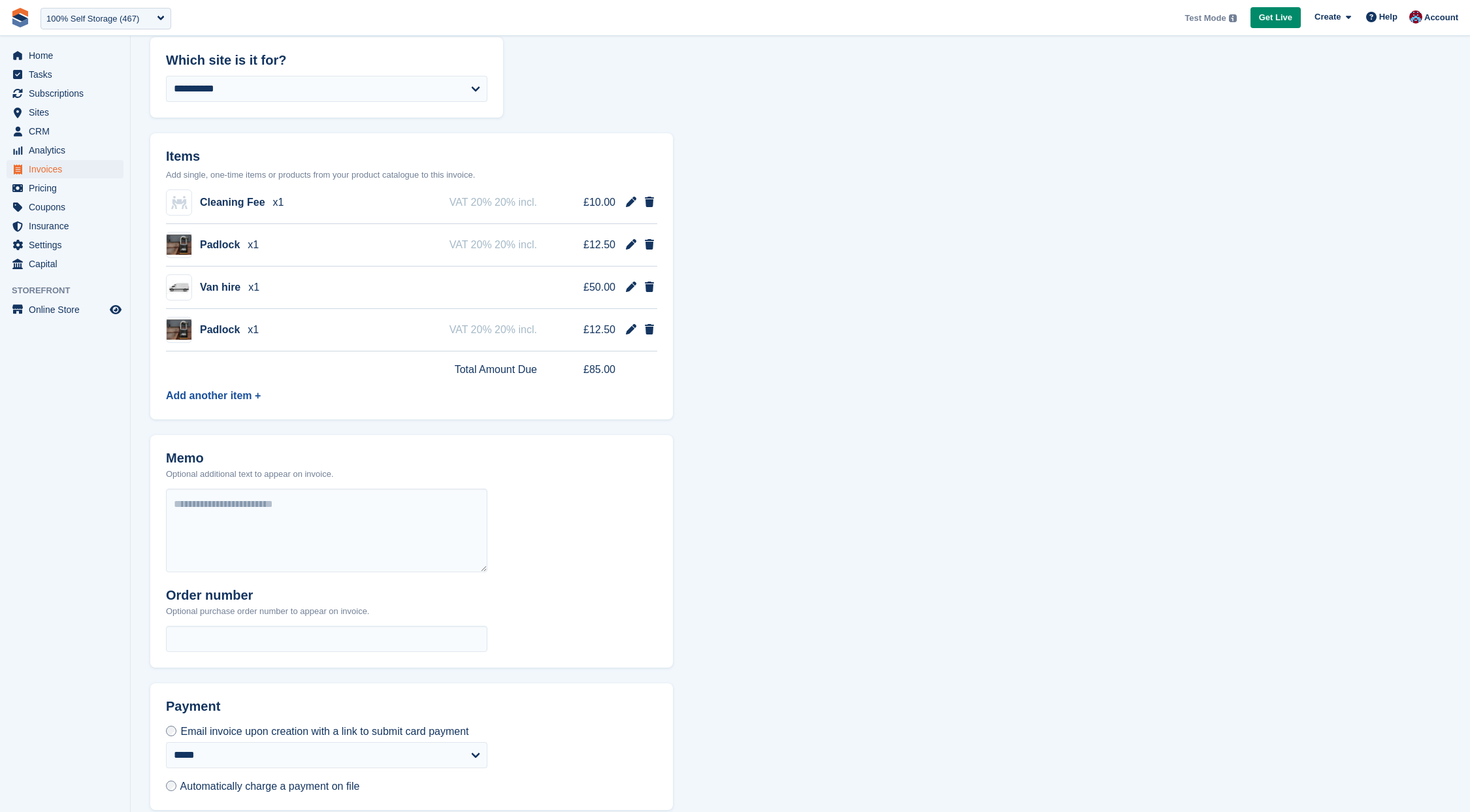
click at [191, 394] on link "Add another item +" at bounding box center [213, 396] width 95 height 11
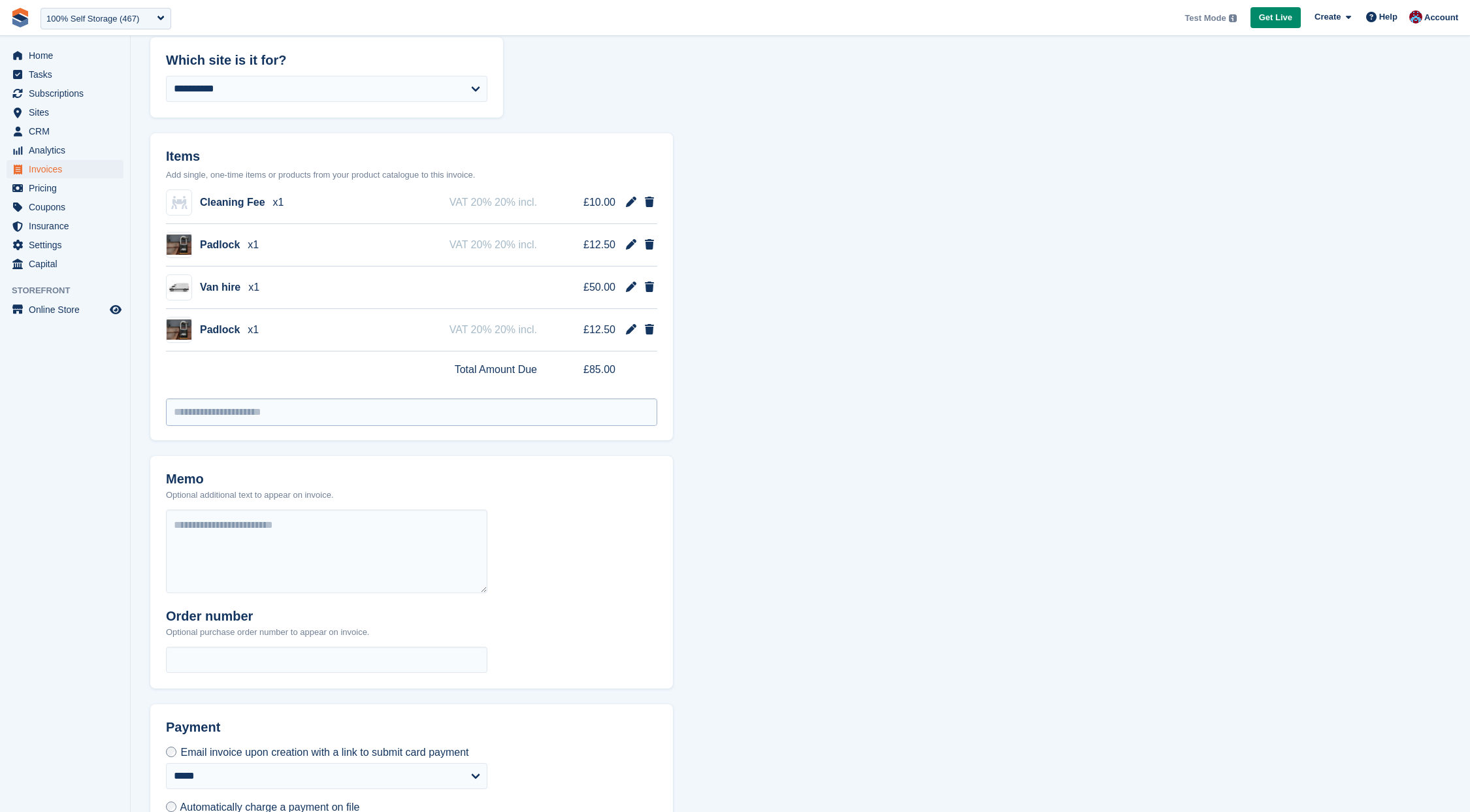
click at [223, 417] on input "select-one" at bounding box center [411, 411] width 490 height 26
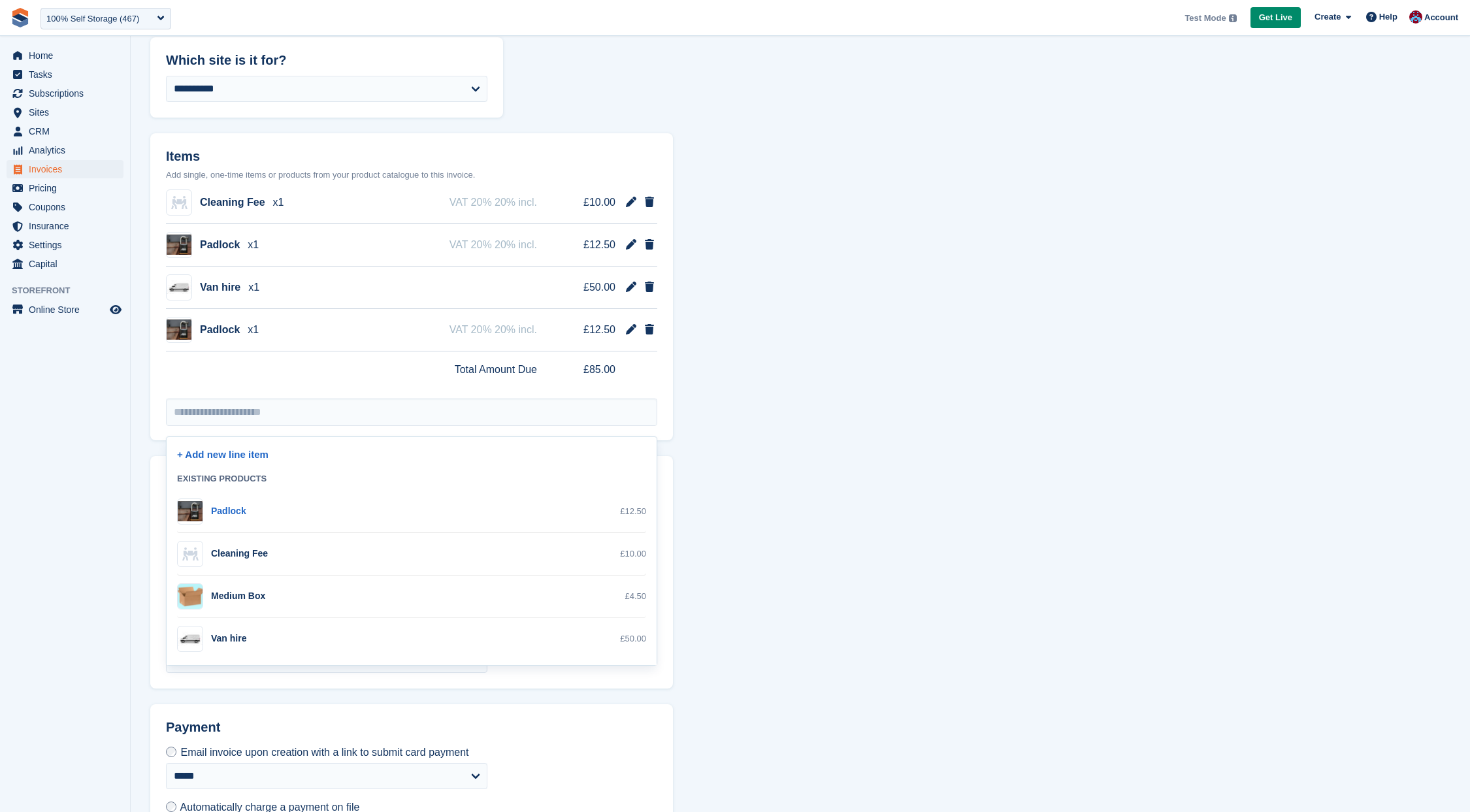
click at [821, 557] on form "**********" at bounding box center [801, 381] width 1301 height 985
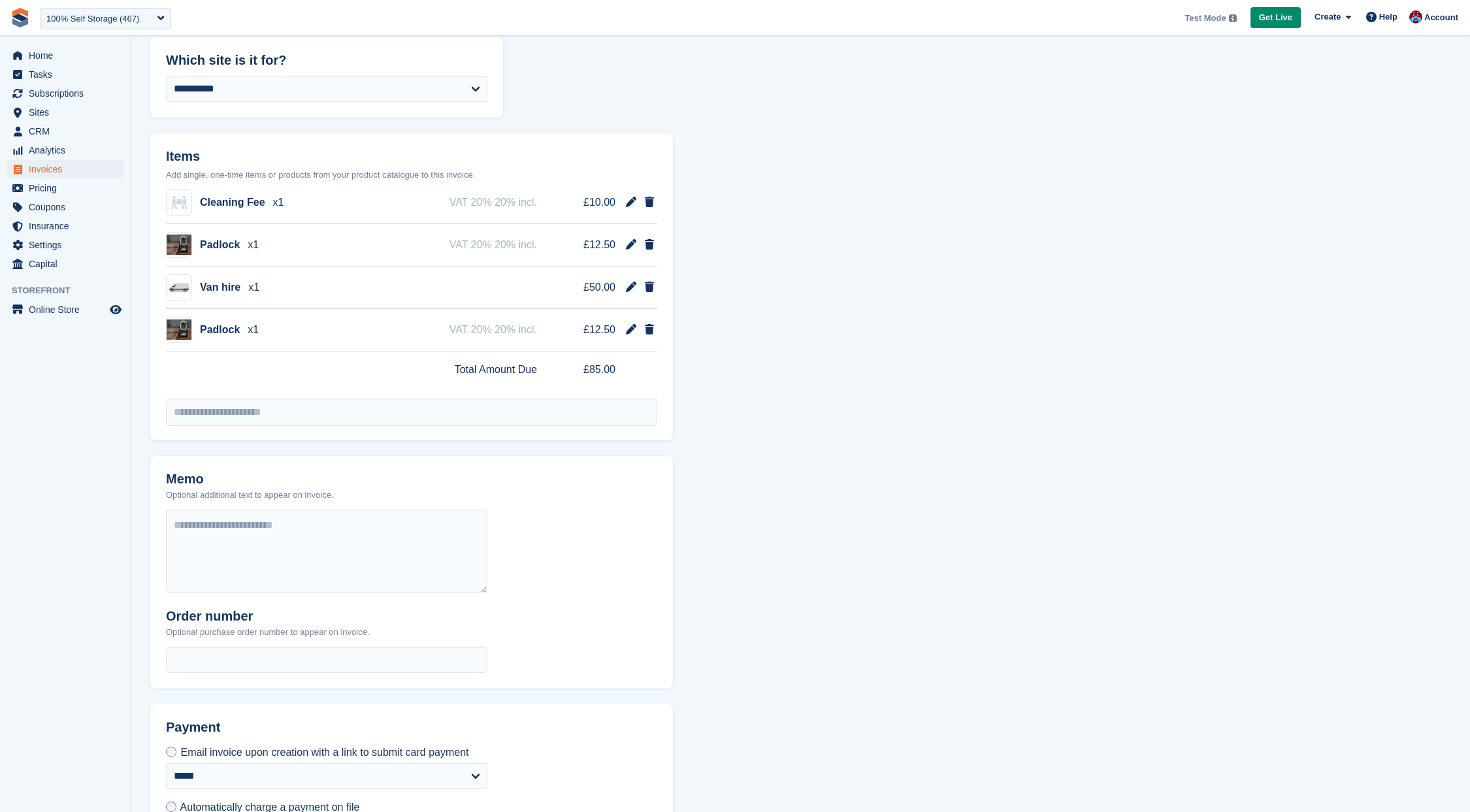
scroll to position [225, 0]
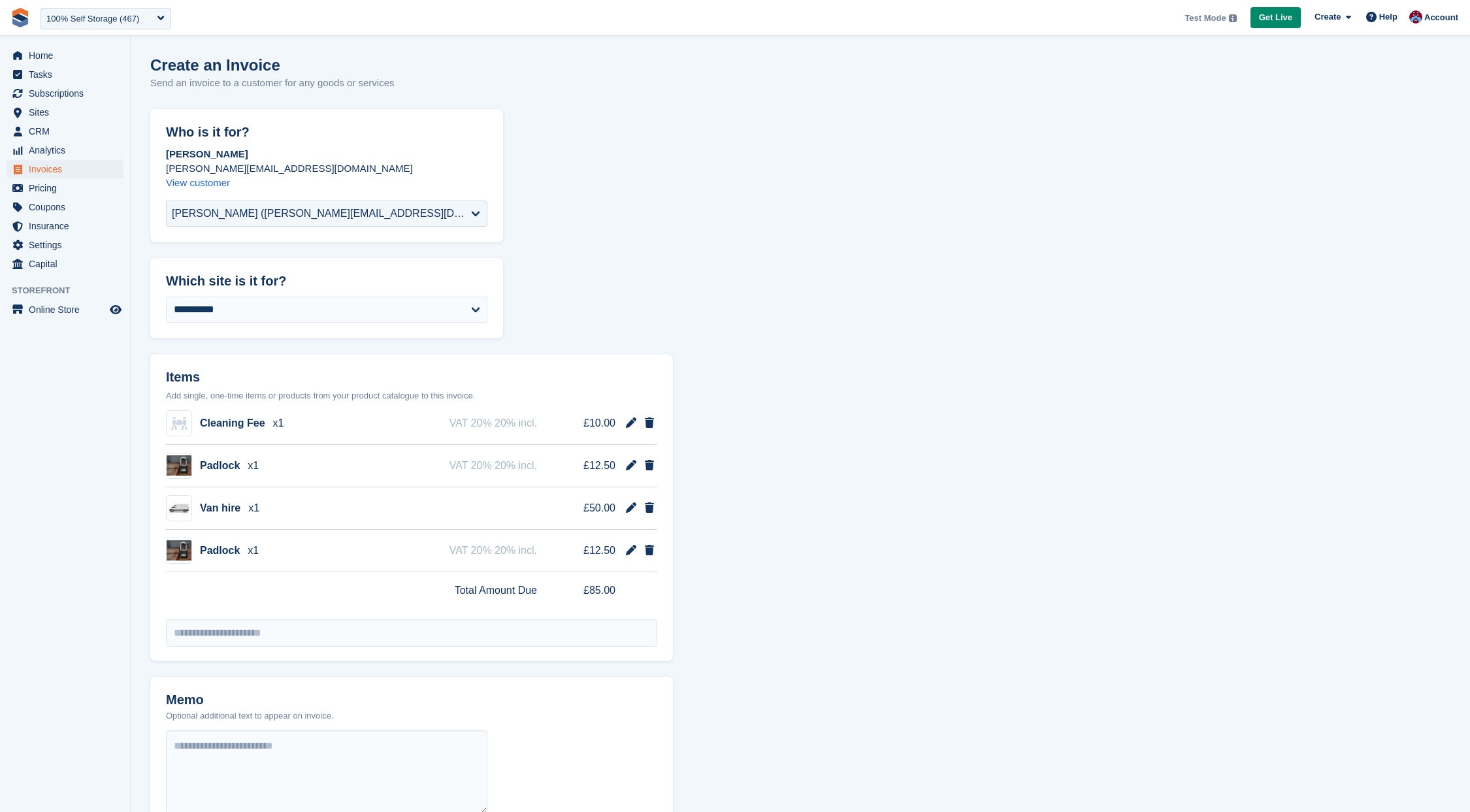
select select "******"
